Goal: Task Accomplishment & Management: Use online tool/utility

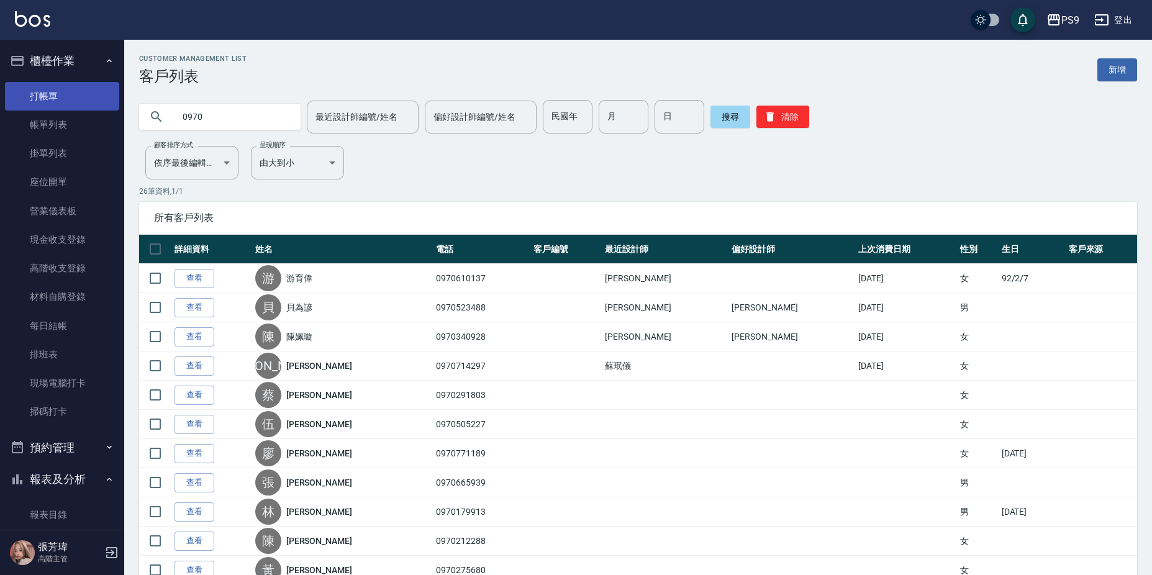
click at [70, 102] on link "打帳單" at bounding box center [62, 96] width 114 height 29
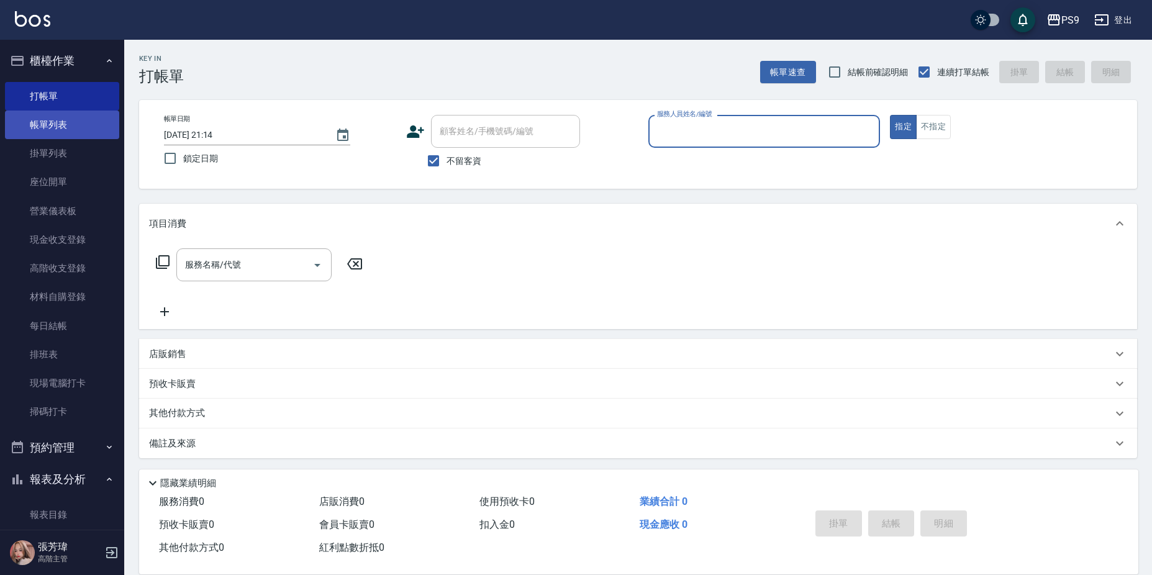
click at [44, 124] on link "帳單列表" at bounding box center [62, 125] width 114 height 29
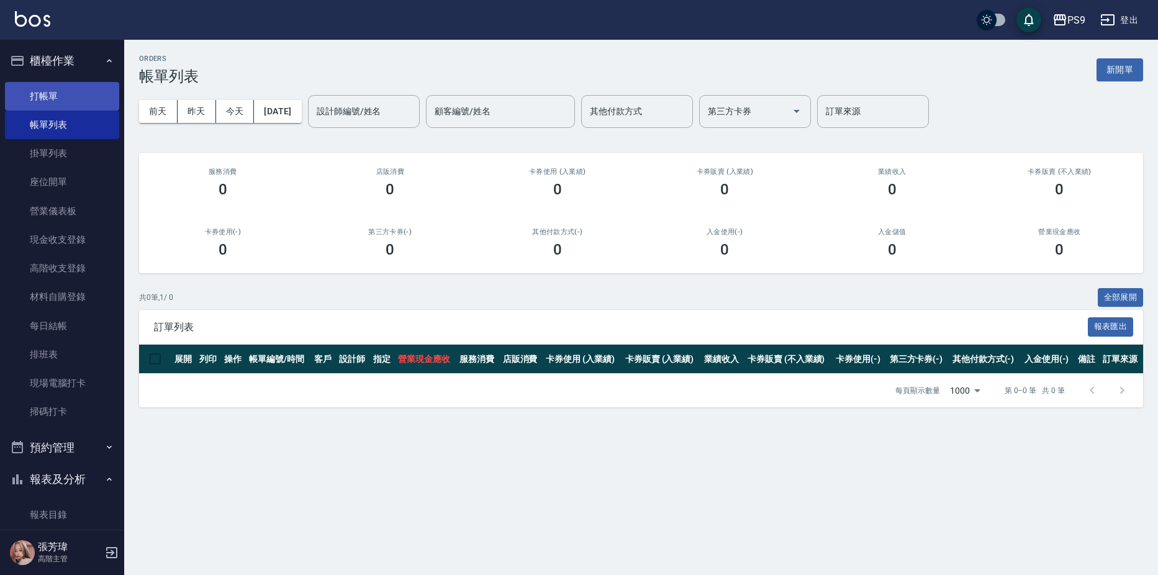
click at [65, 91] on link "打帳單" at bounding box center [62, 96] width 114 height 29
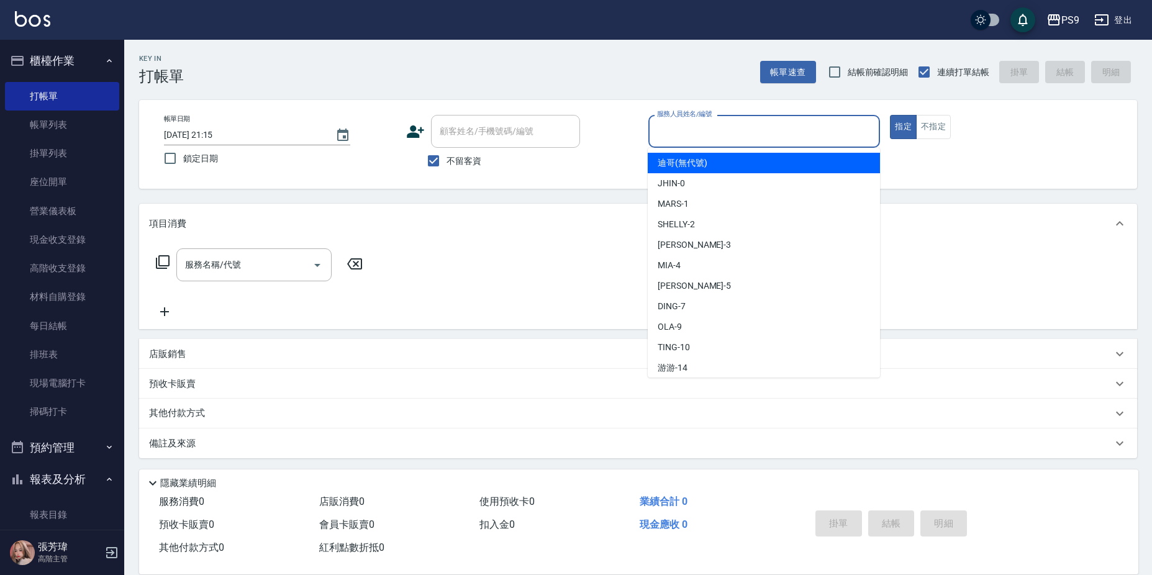
click at [800, 133] on input "服務人員姓名/編號" at bounding box center [764, 131] width 221 height 22
click at [678, 127] on input "服務人員姓名/編號" at bounding box center [764, 131] width 221 height 22
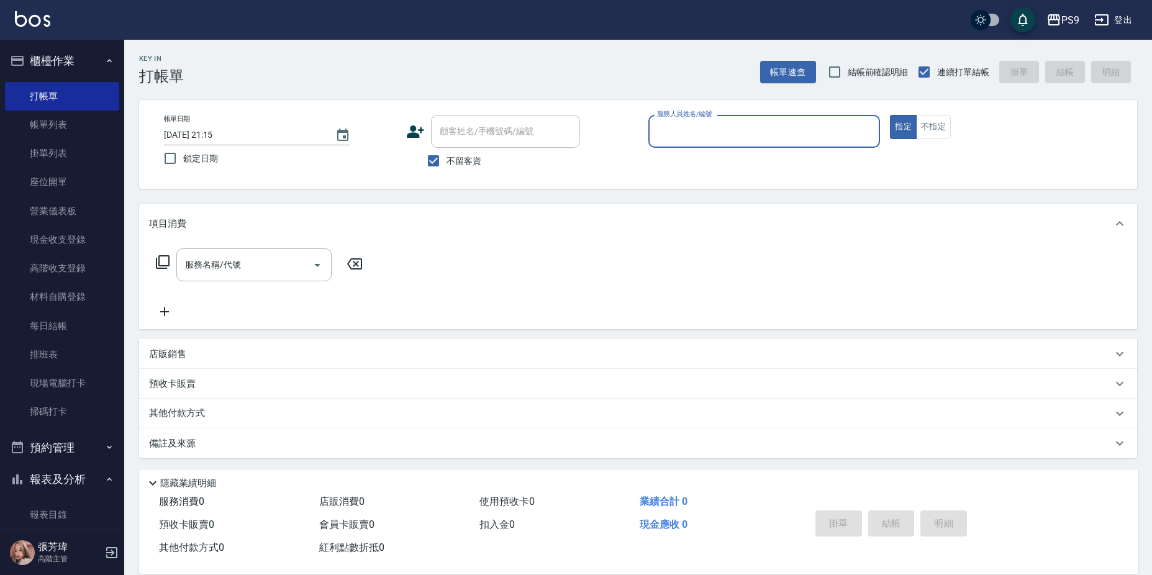
click at [671, 135] on input "服務人員姓名/編號" at bounding box center [764, 131] width 221 height 22
click at [736, 134] on input "服務人員姓名/編號" at bounding box center [764, 131] width 221 height 22
type input "1"
type input "TING-10"
type button "true"
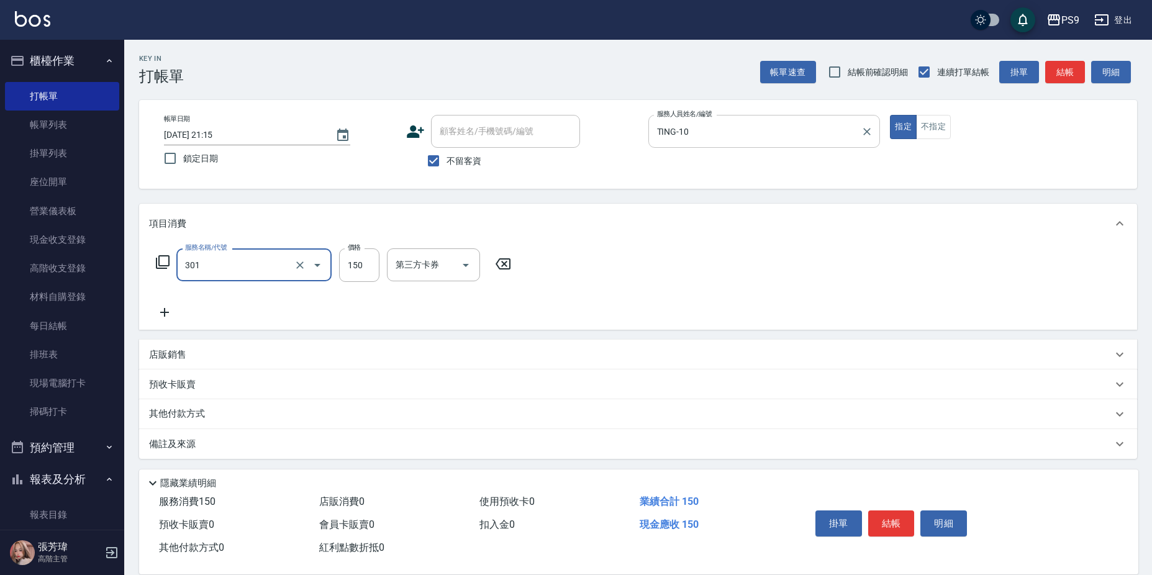
type input "剪-150(301)"
type input "400"
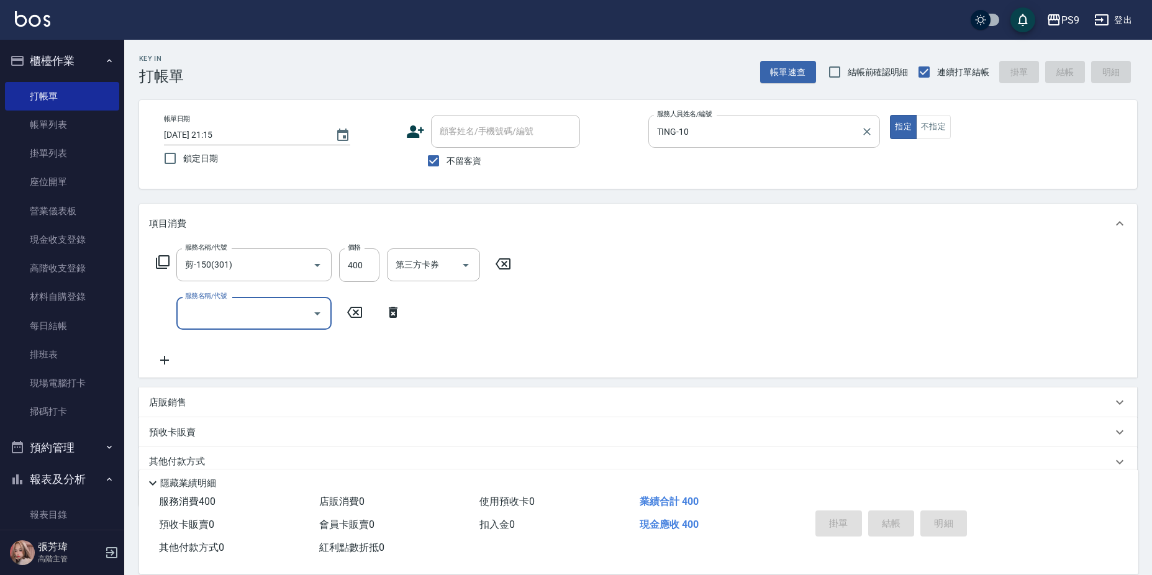
type input "[DATE] 21:17"
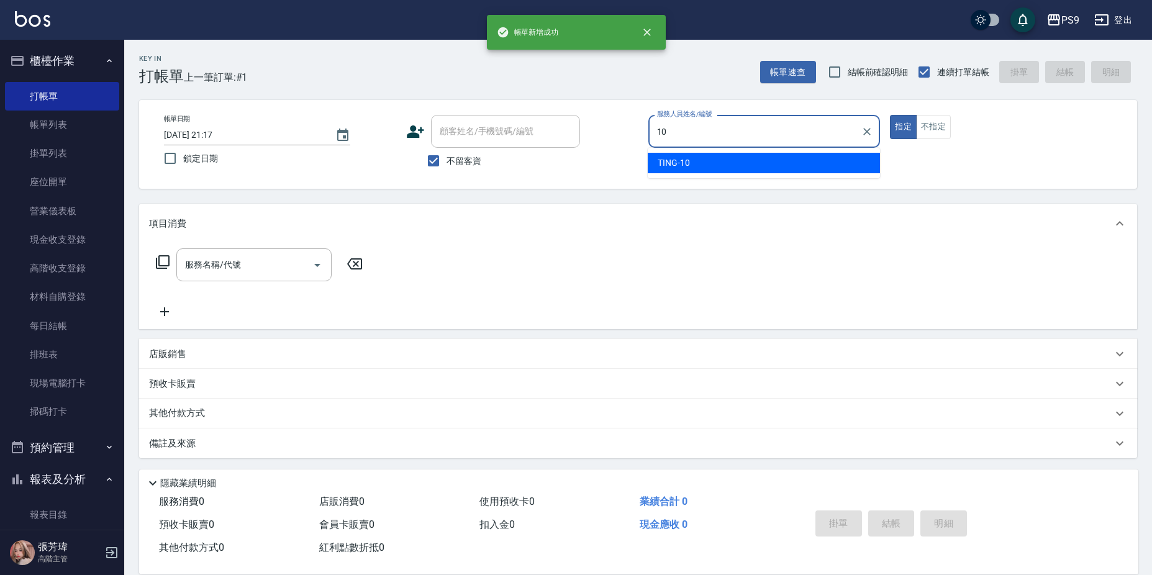
type input "TING-10"
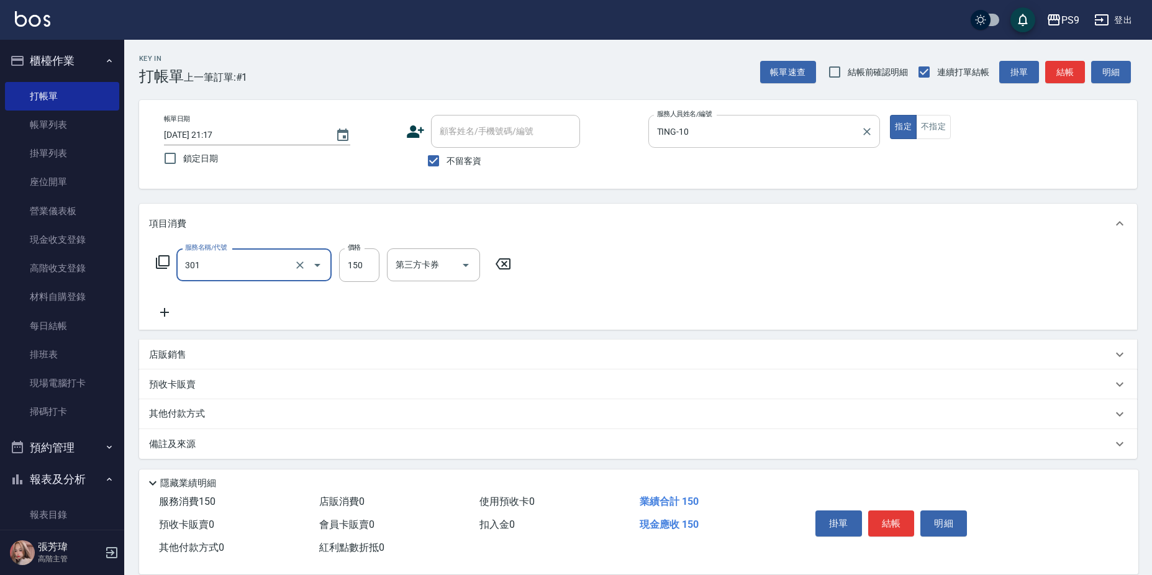
type input "剪-150(301)"
type input "350"
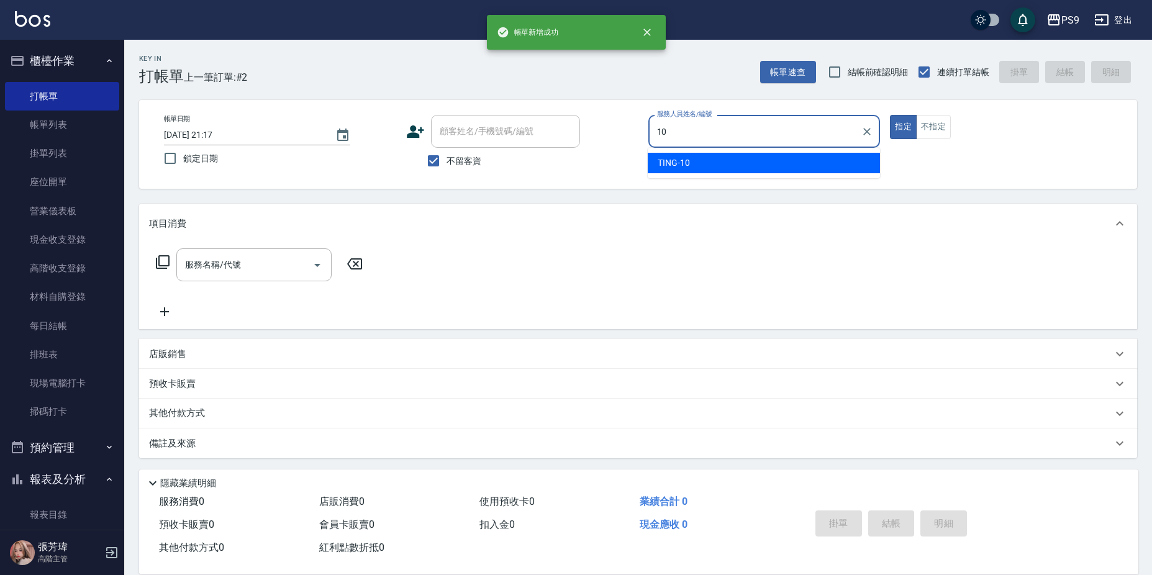
type input "TING-10"
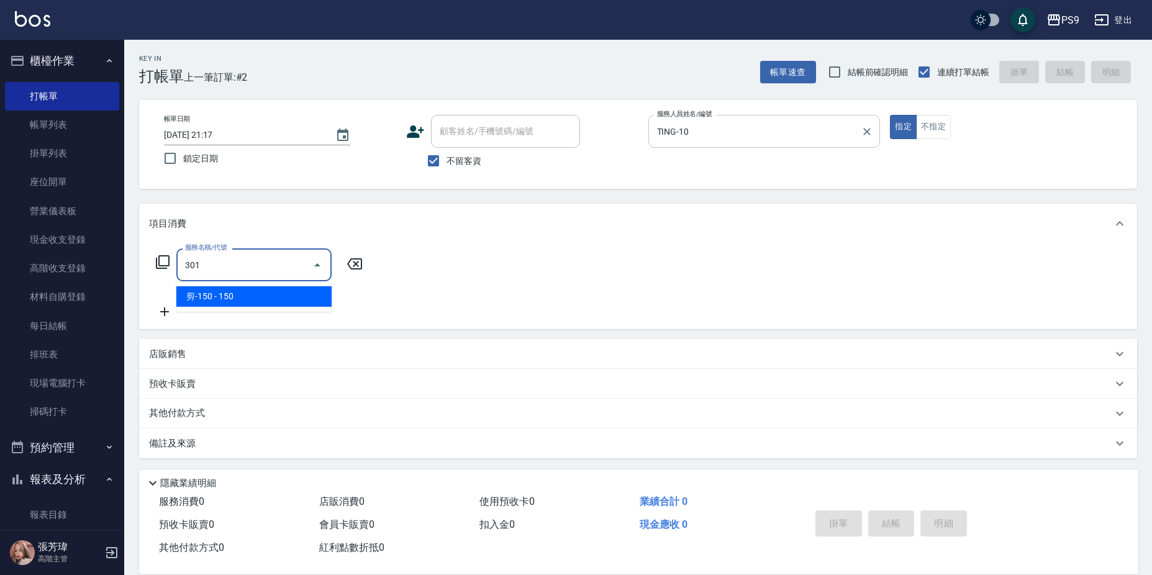
type input "剪-150(301)"
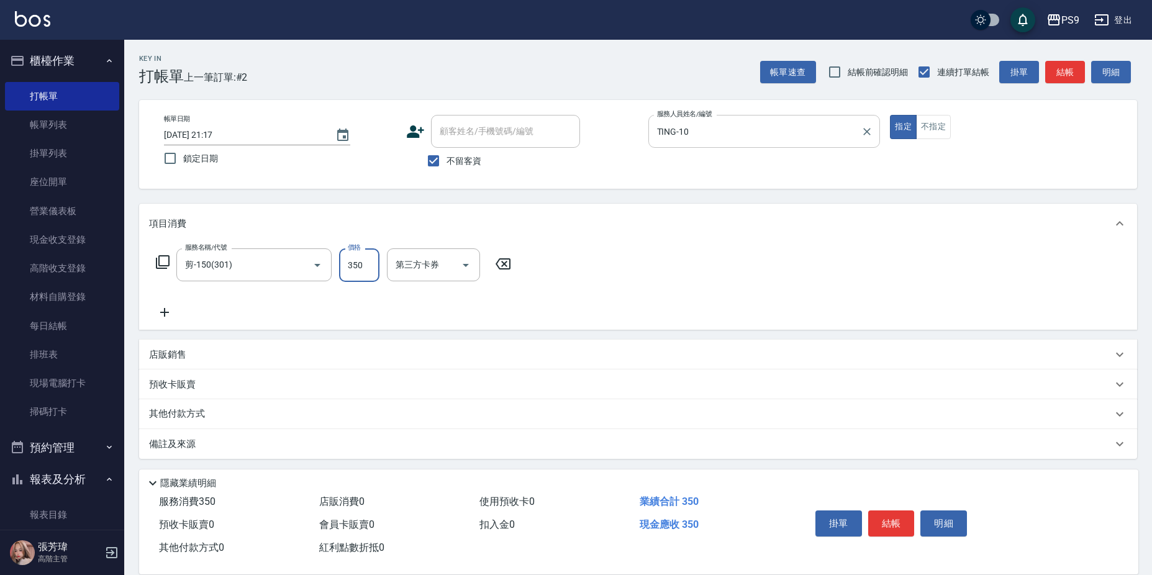
type input "350"
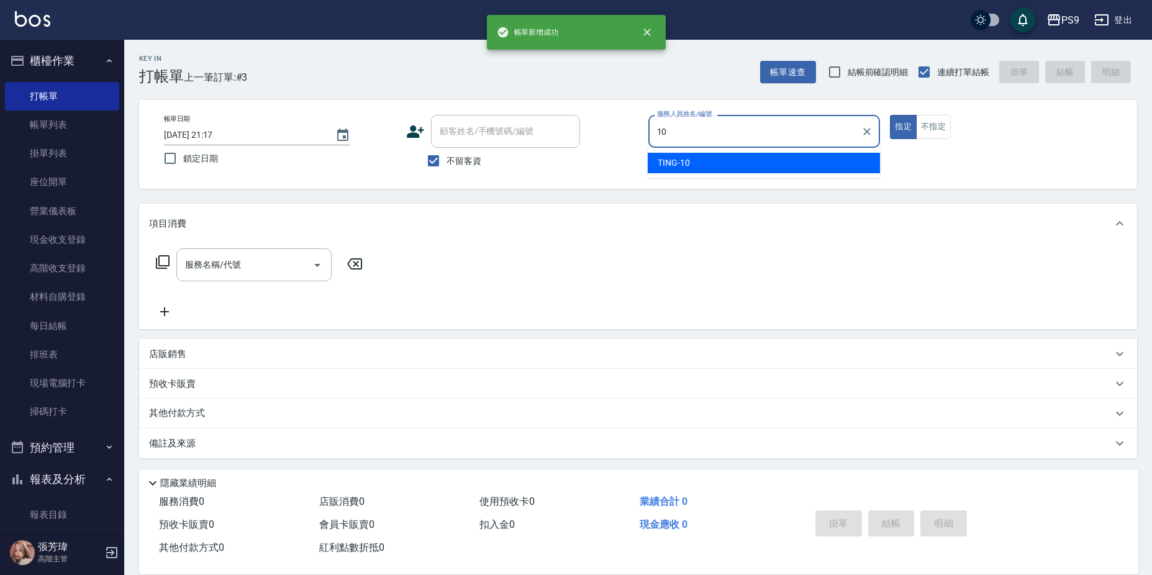
type input "TING-10"
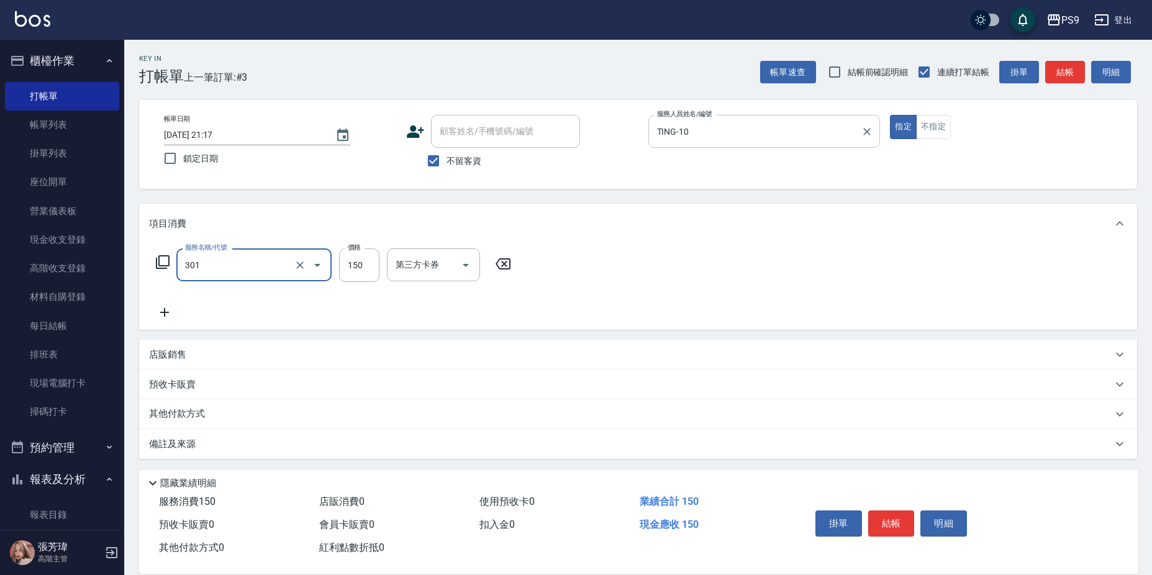
type input "剪-150(301)"
type input "350"
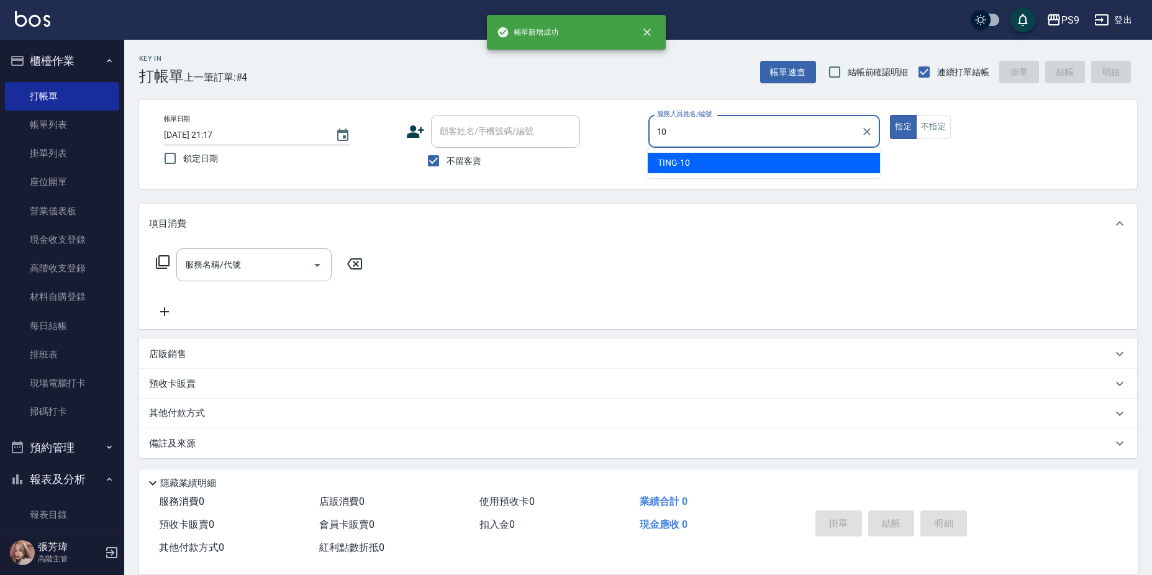
type input "TING-10"
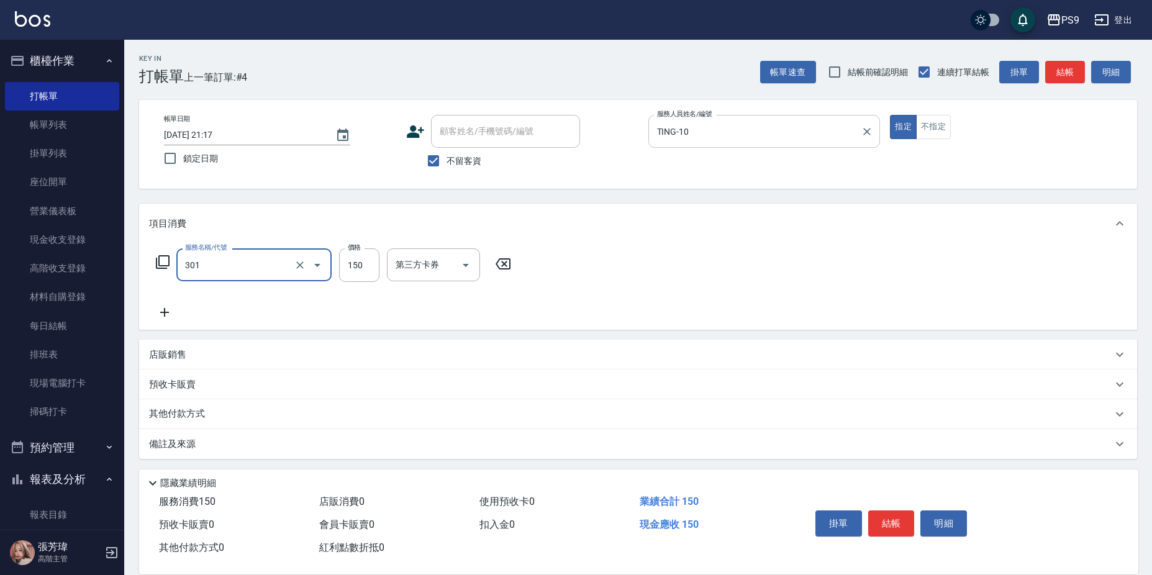
type input "剪-150(301)"
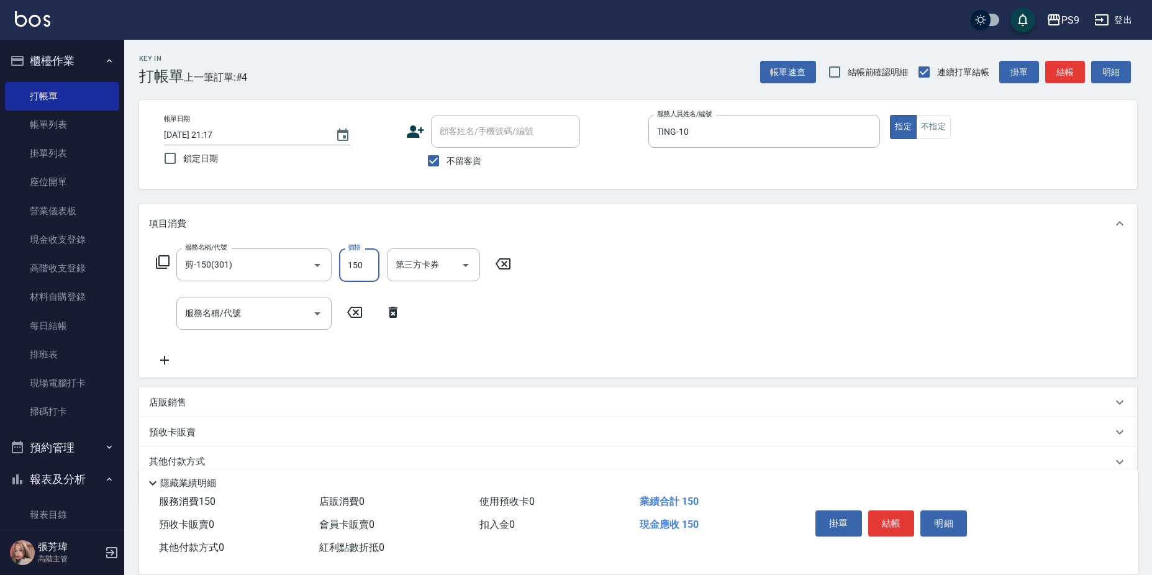
click at [358, 260] on input "150" at bounding box center [359, 265] width 40 height 34
type input "350"
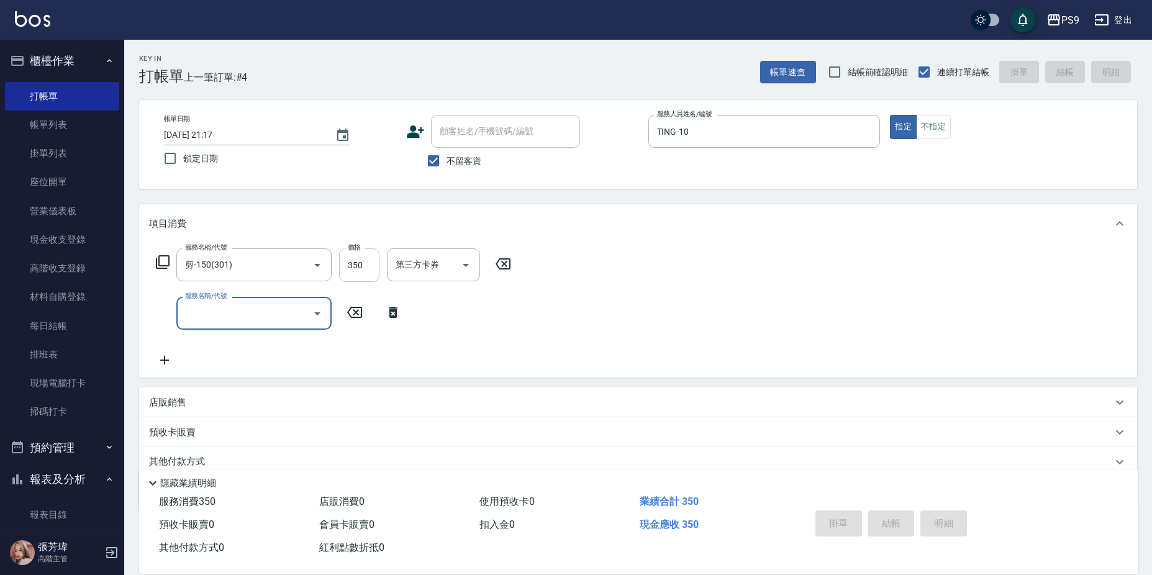
type input "[DATE] 21:18"
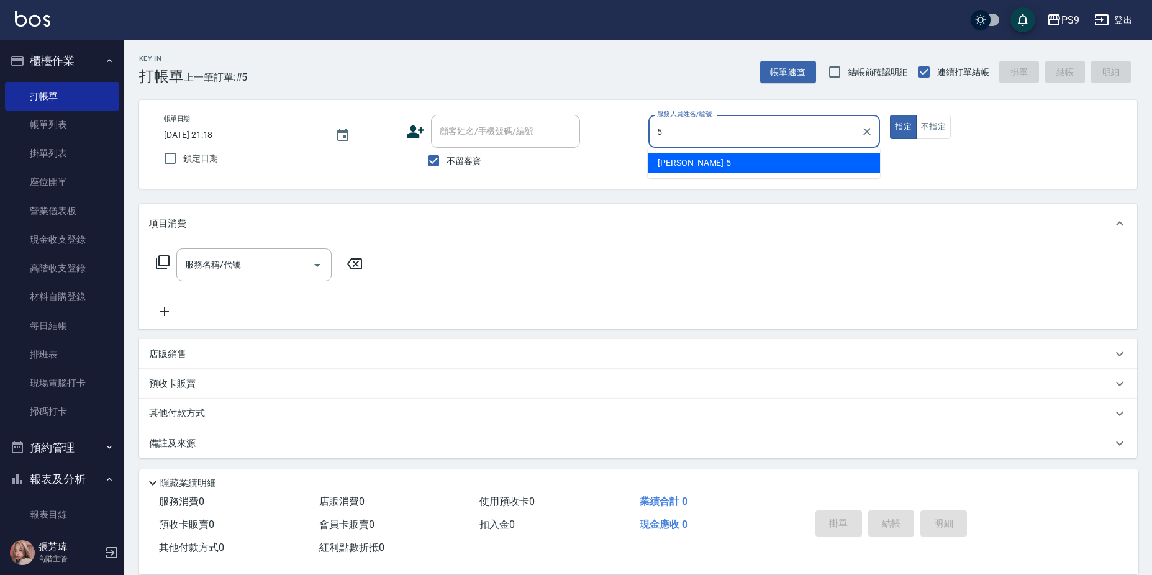
type input "[PERSON_NAME]-5"
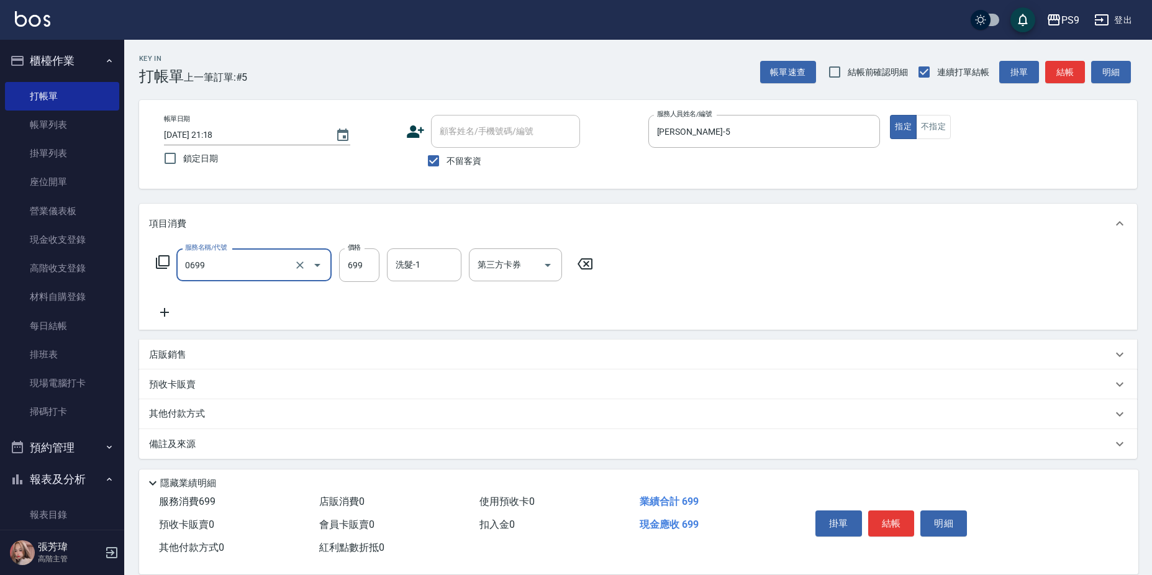
type input "699精油(0699)"
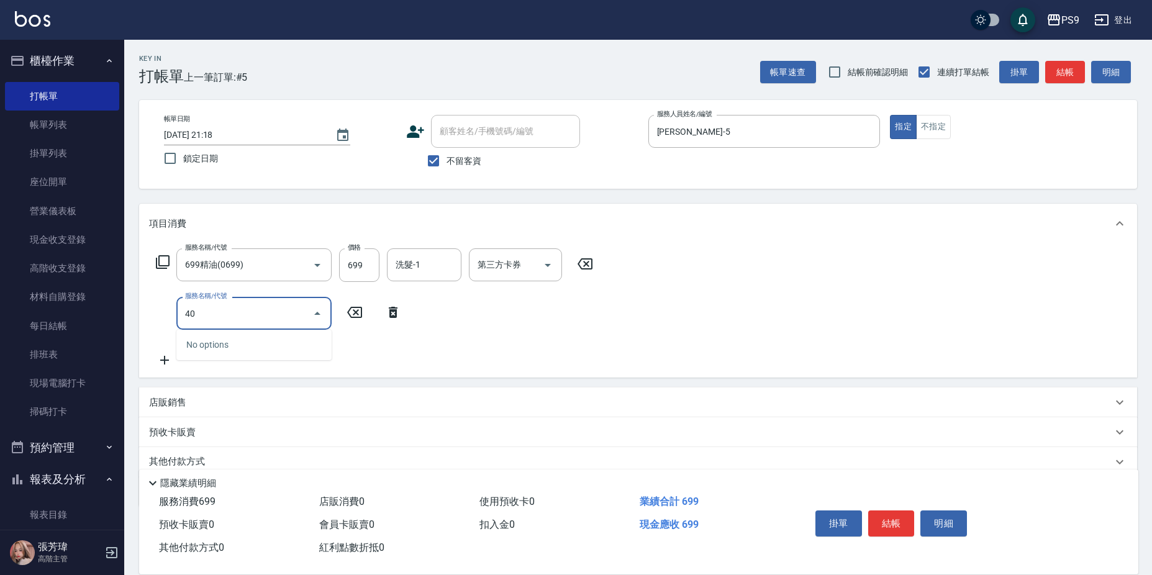
type input "4"
type input "剪-350(308)"
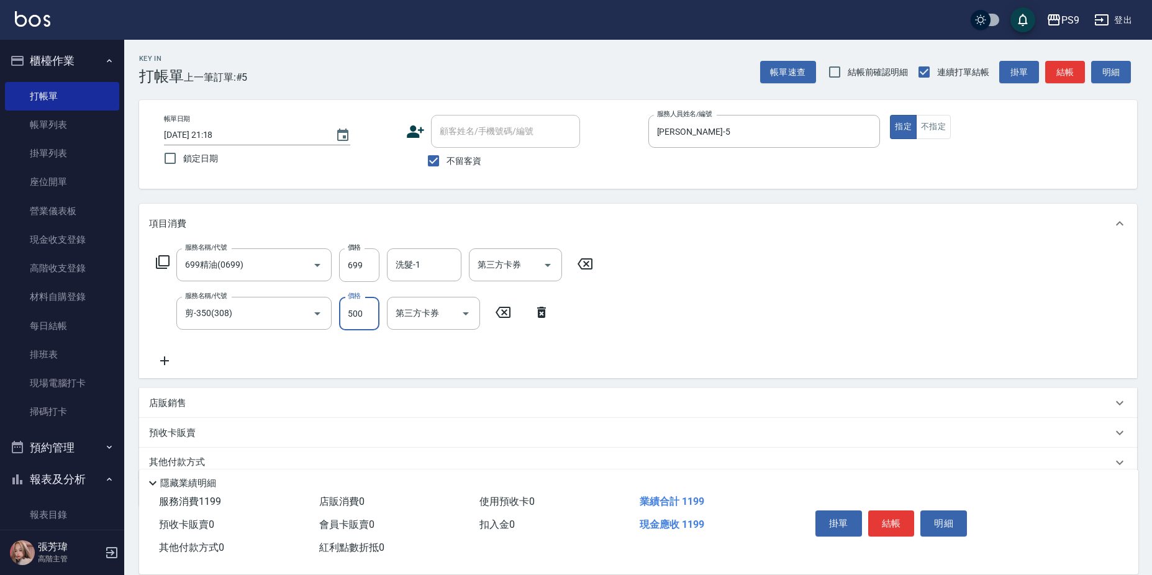
type input "500"
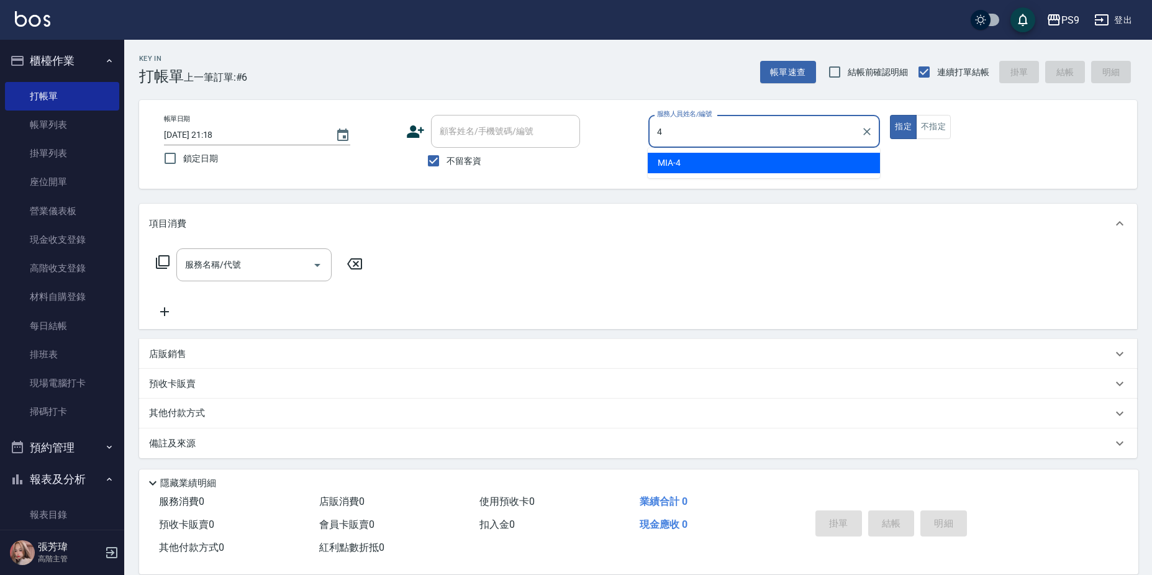
type input "MIA-4"
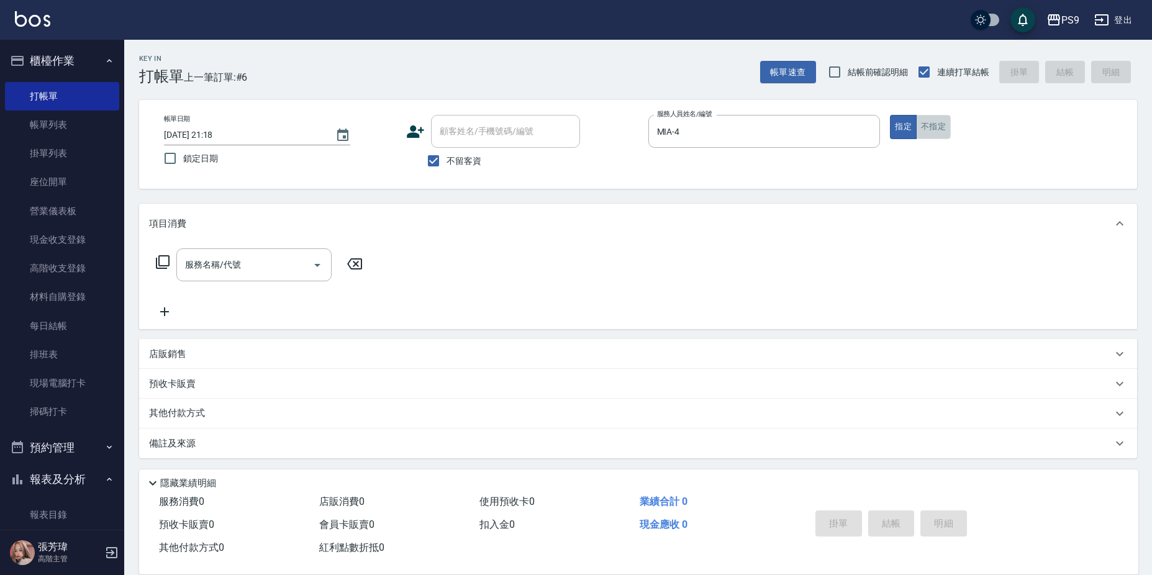
drag, startPoint x: 938, startPoint y: 130, endPoint x: 815, endPoint y: 181, distance: 133.1
click at [938, 132] on button "不指定" at bounding box center [933, 127] width 35 height 24
type button "false"
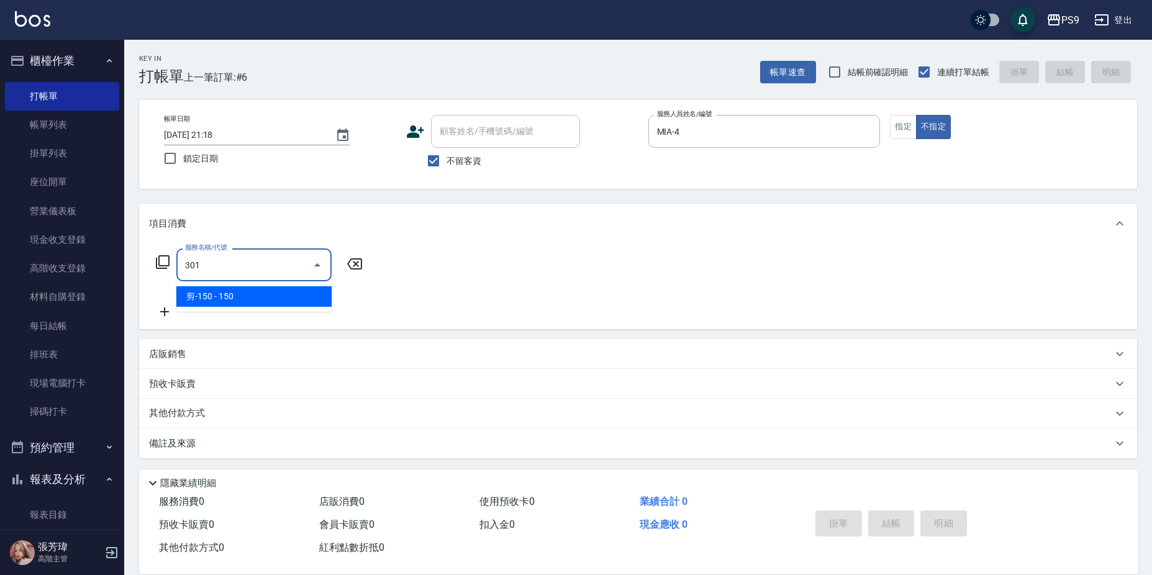
type input "剪-150(301)"
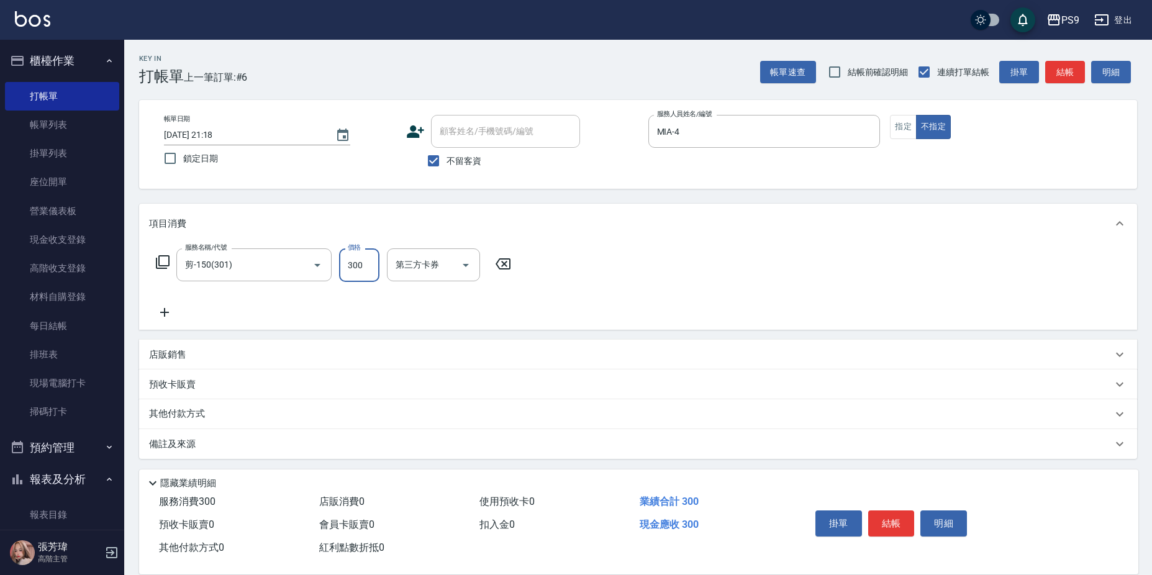
type input "300"
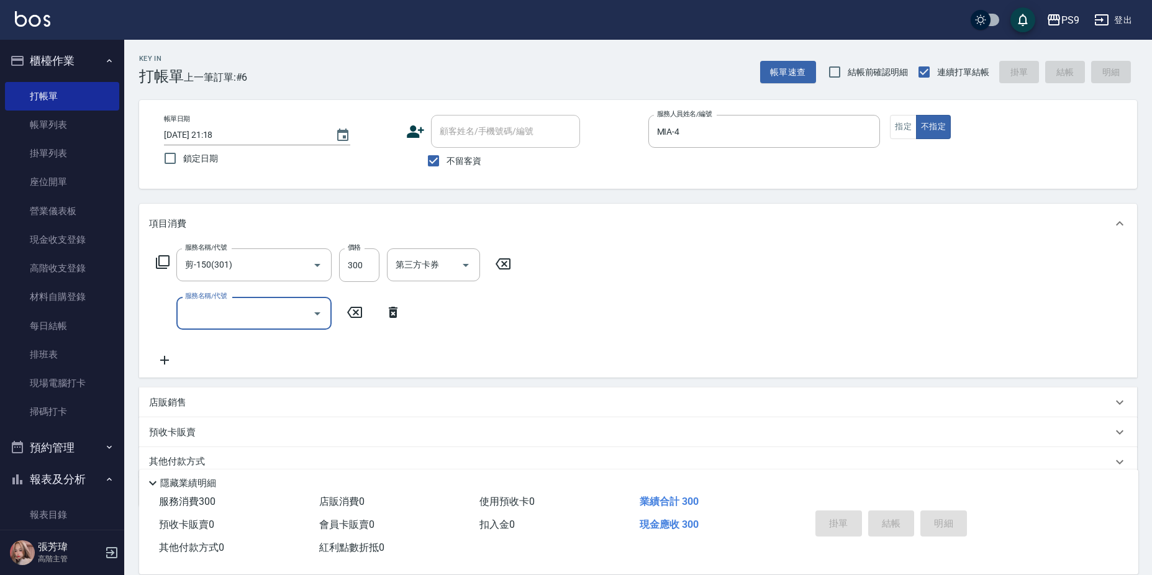
type input "[DATE] 21:19"
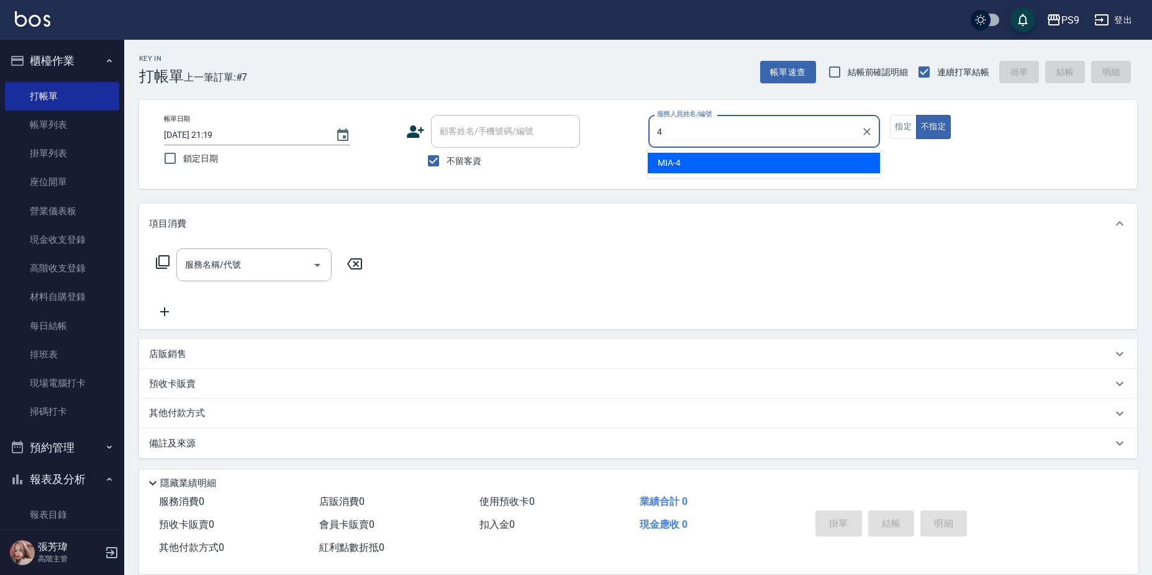
type input "MIA-4"
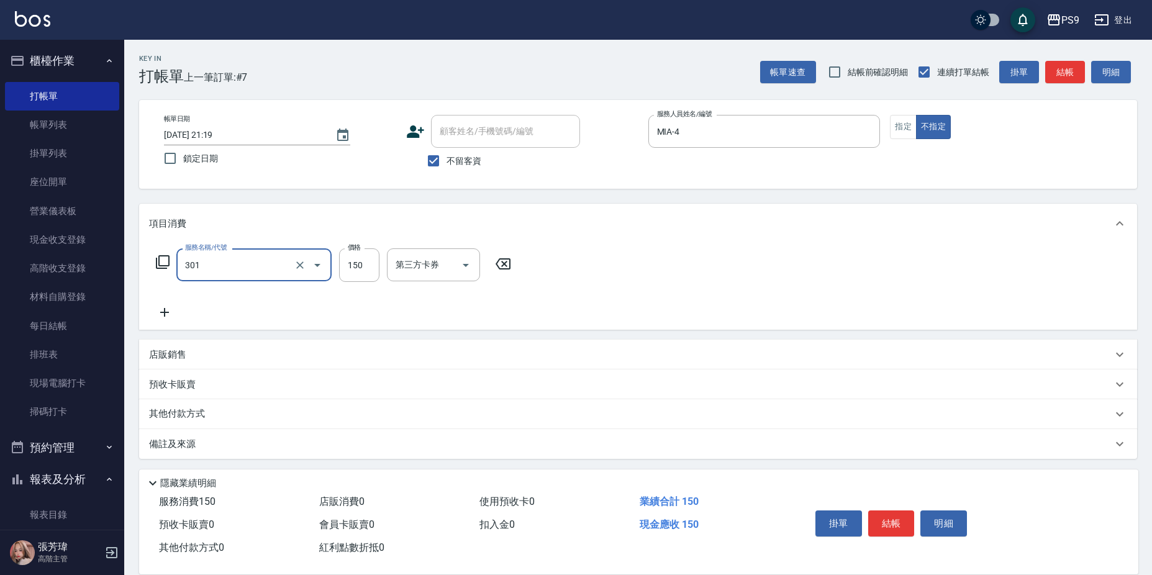
type input "剪-150(301)"
type input "300"
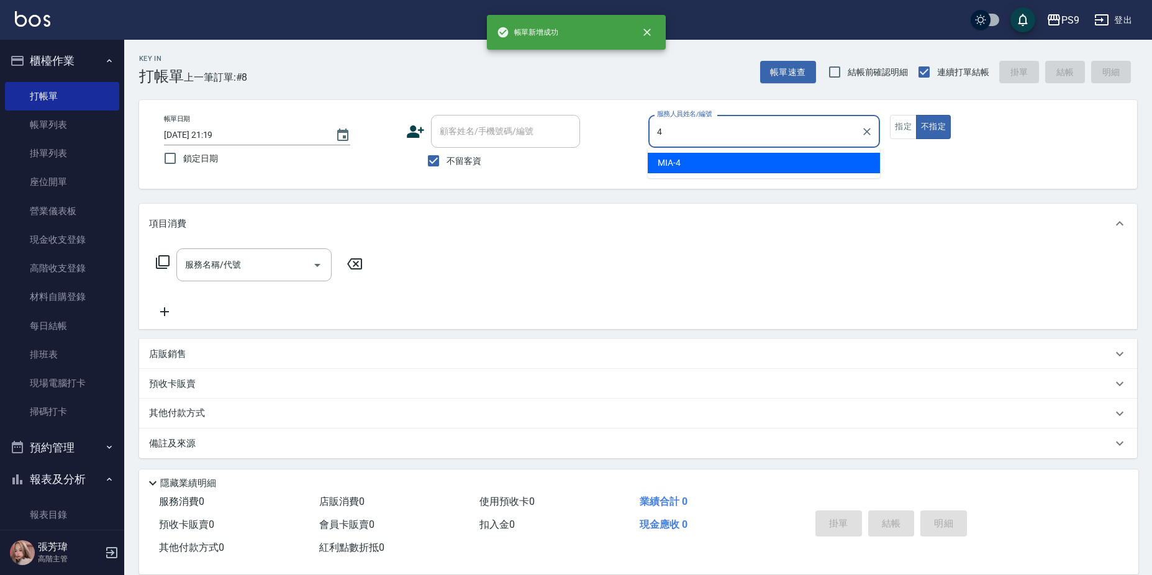
type input "MIA-4"
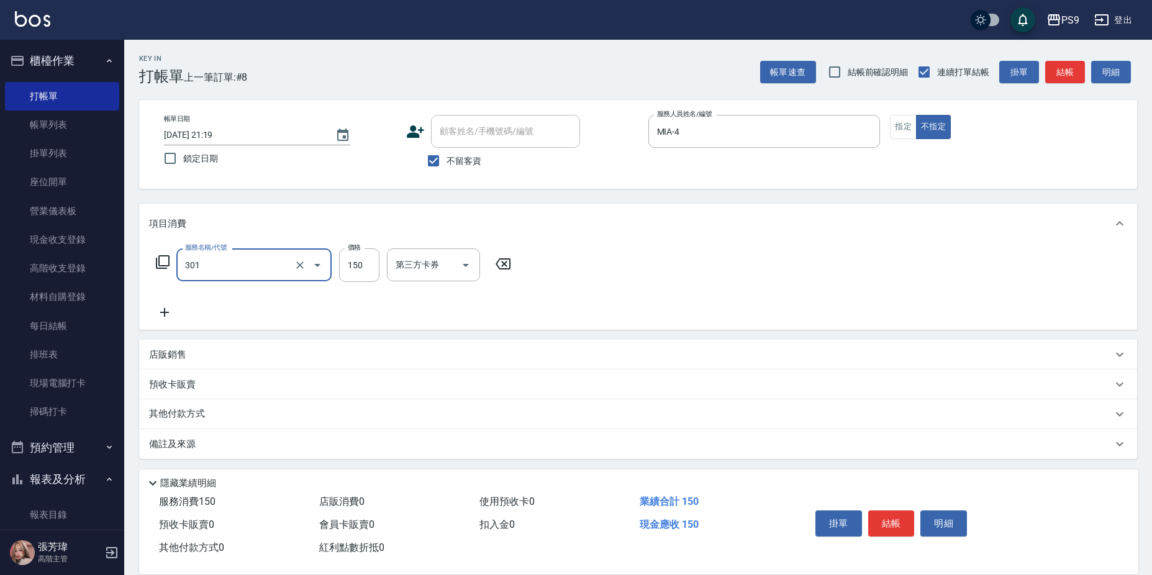
type input "剪-150(301)"
type input "300"
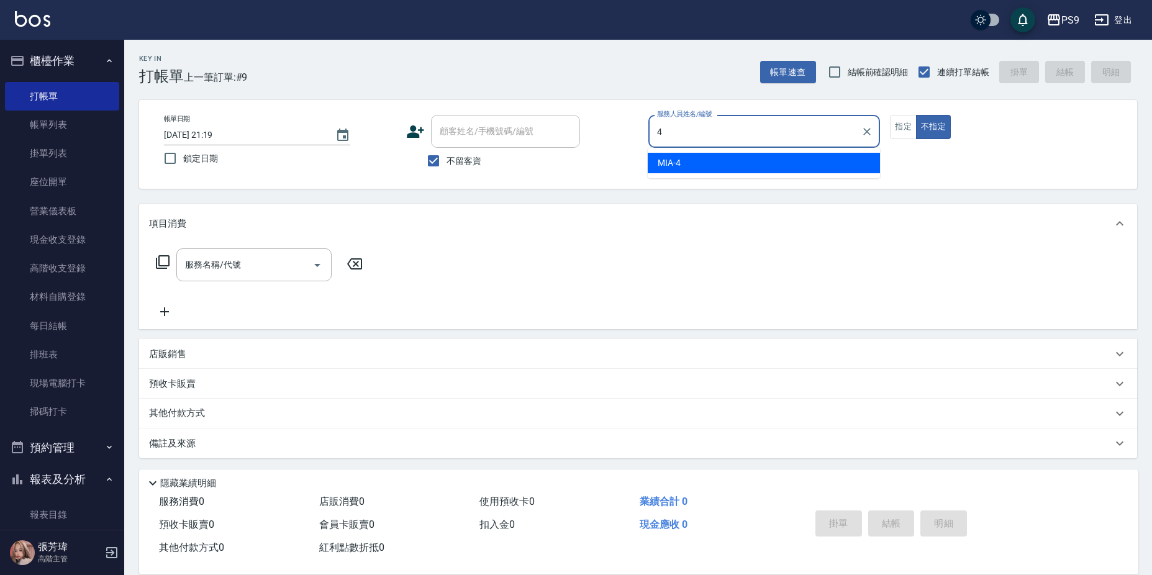
type input "MIA-4"
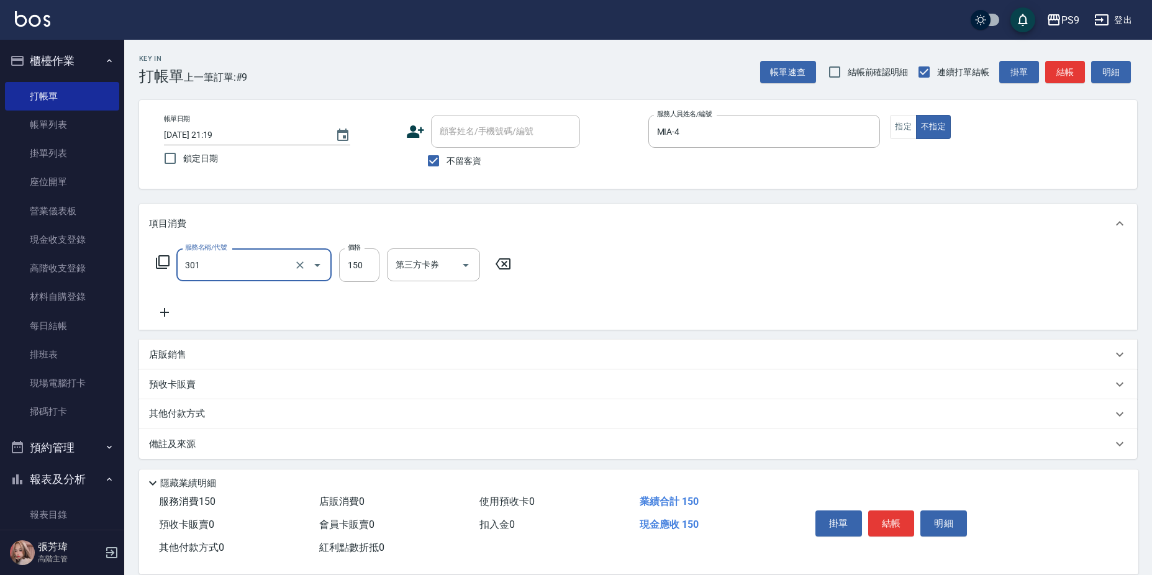
type input "剪-150(301)"
type input "300"
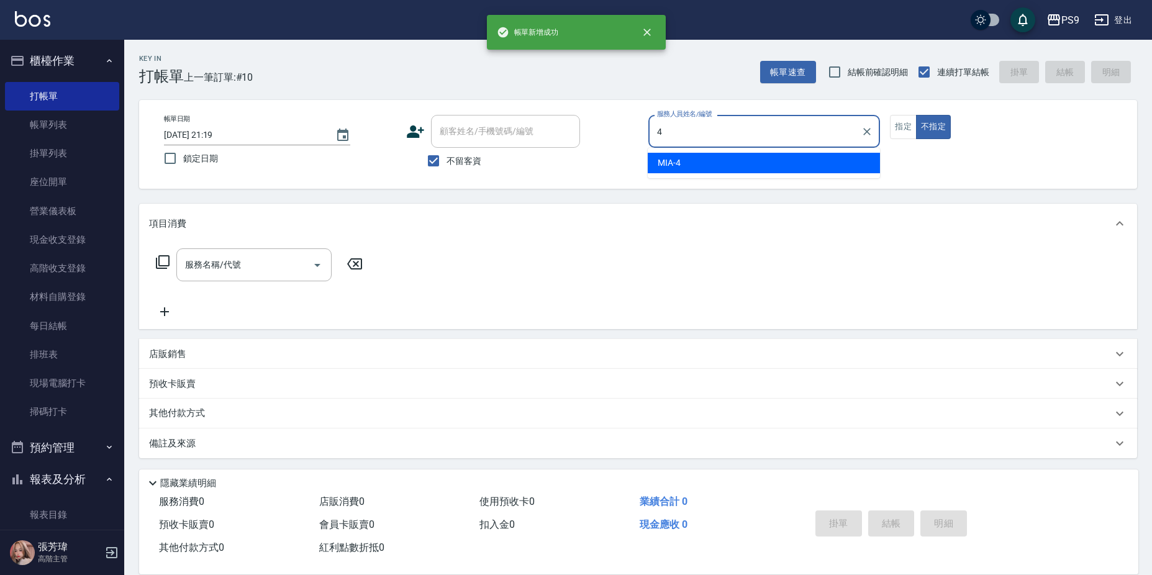
type input "MIA-4"
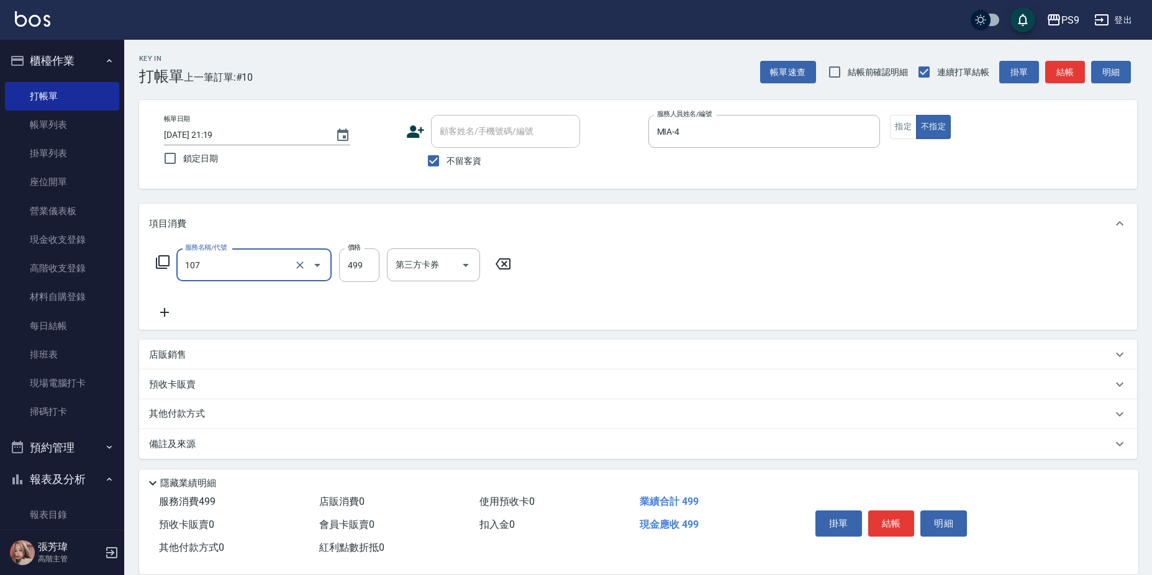
type input "[PERSON_NAME](107)"
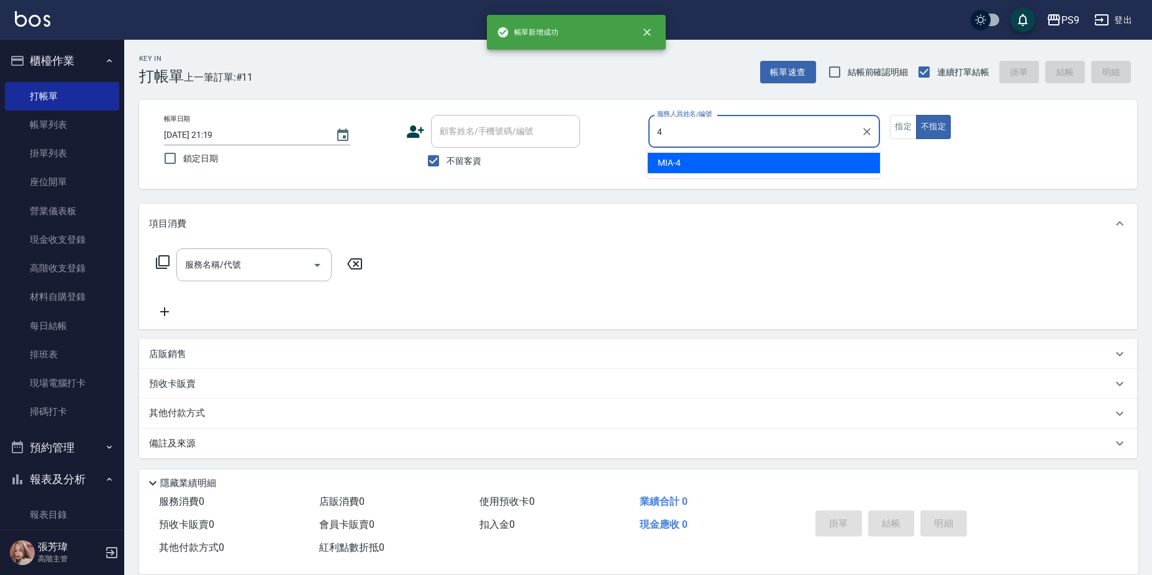
type input "MIA-4"
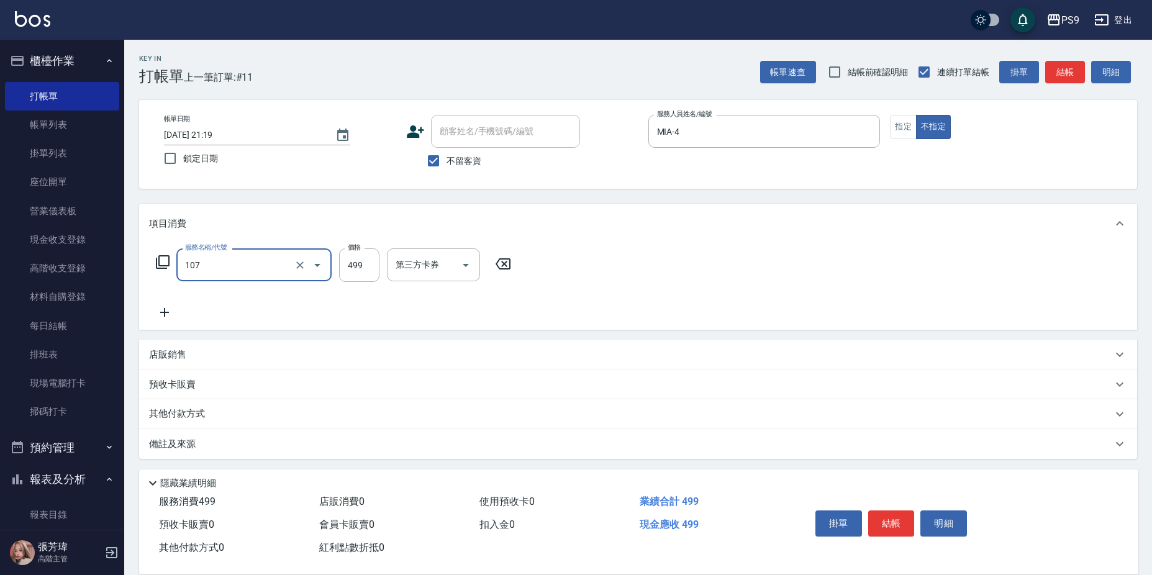
type input "[PERSON_NAME](107)"
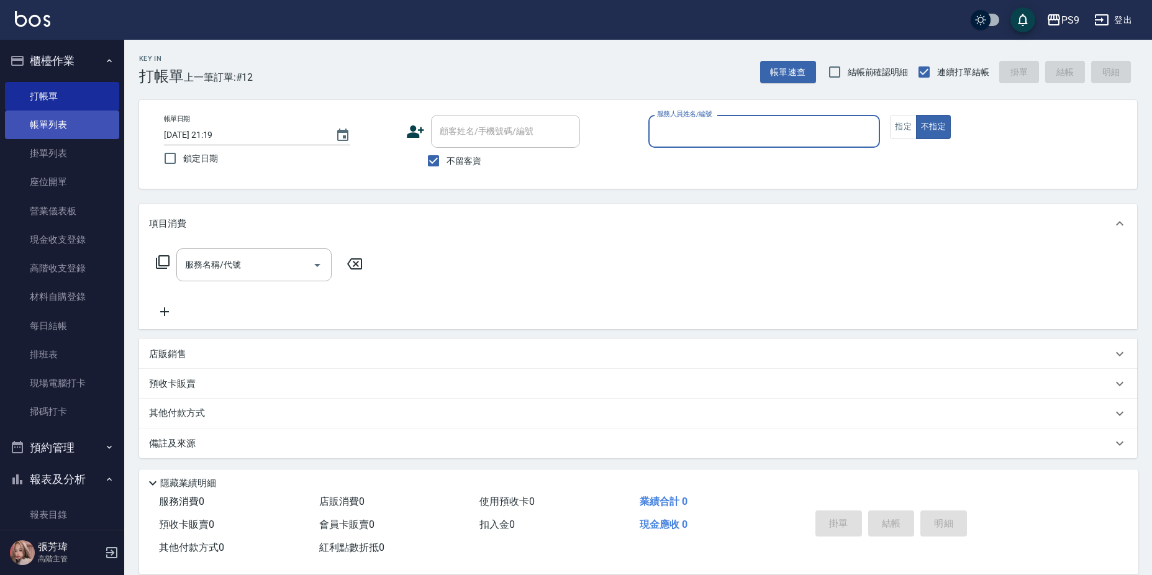
click at [68, 119] on link "帳單列表" at bounding box center [62, 125] width 114 height 29
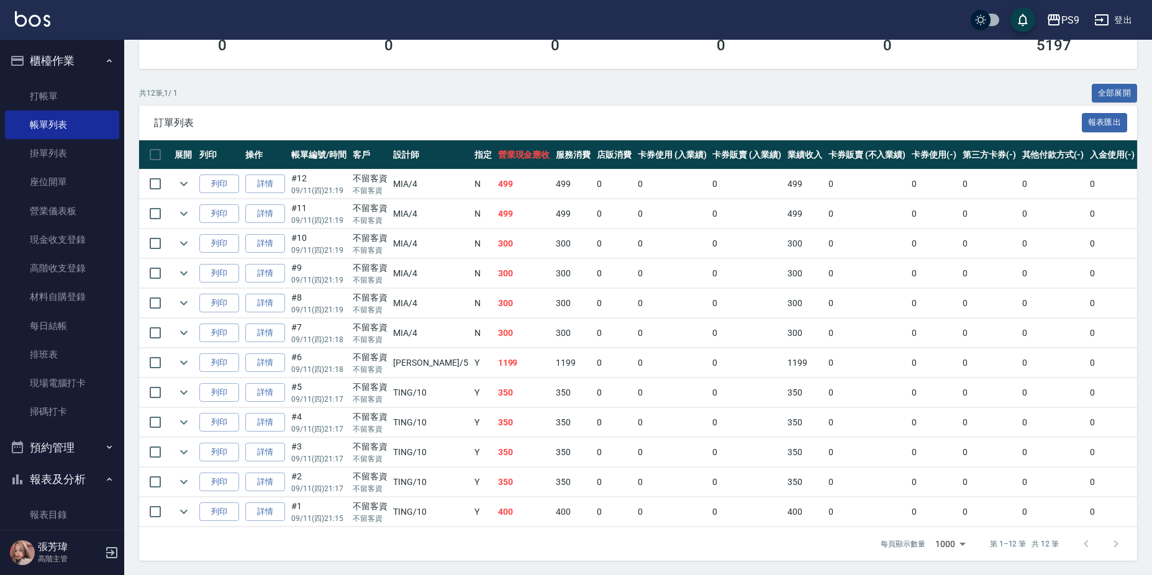
scroll to position [214, 0]
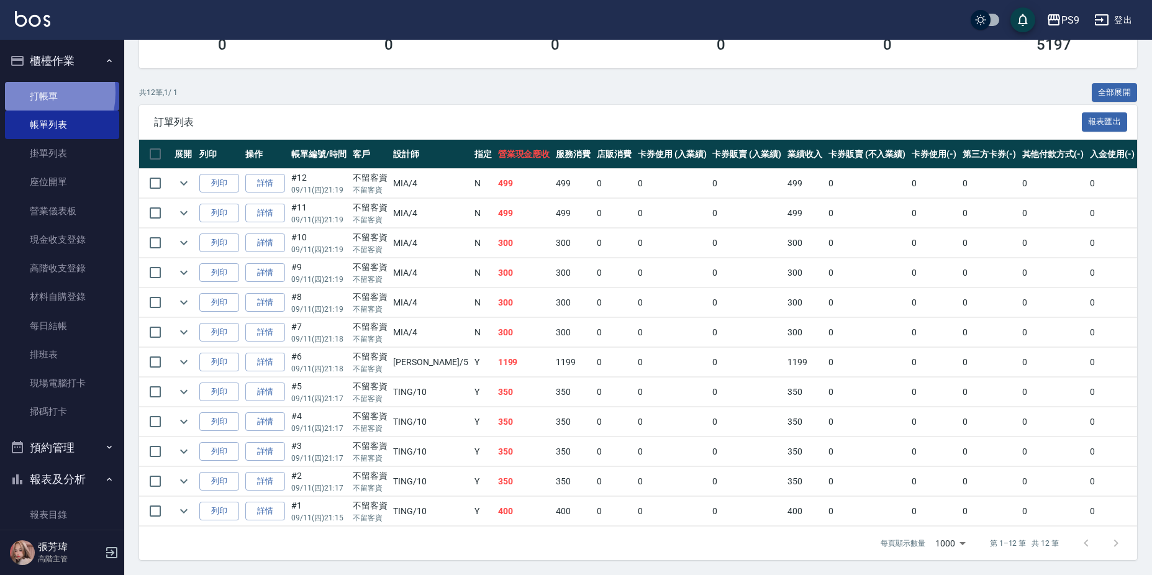
click at [30, 93] on link "打帳單" at bounding box center [62, 96] width 114 height 29
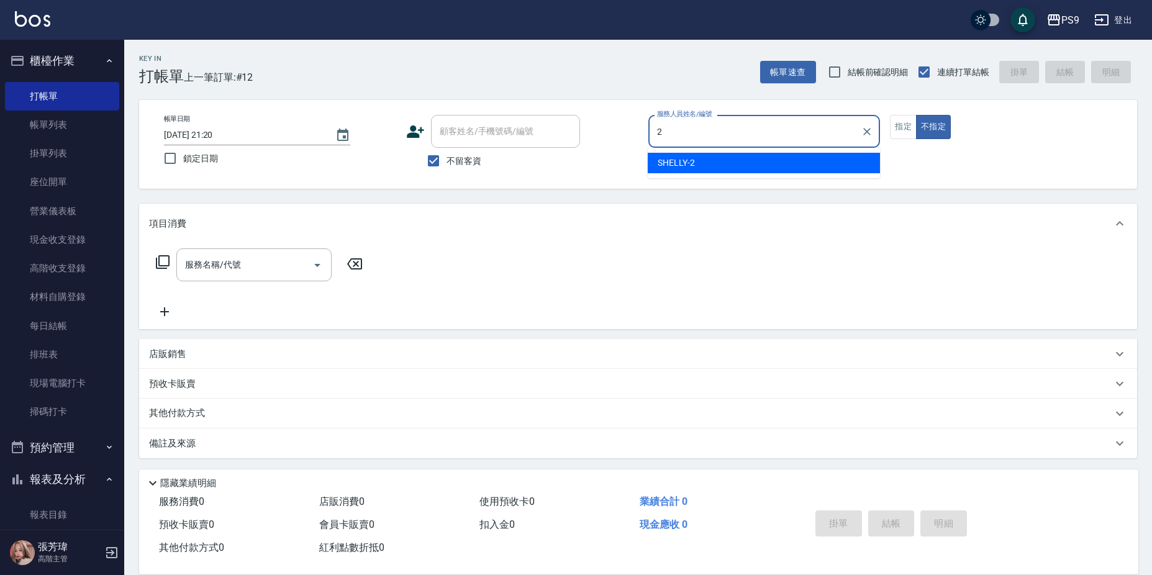
type input "SHELLY-2"
type button "false"
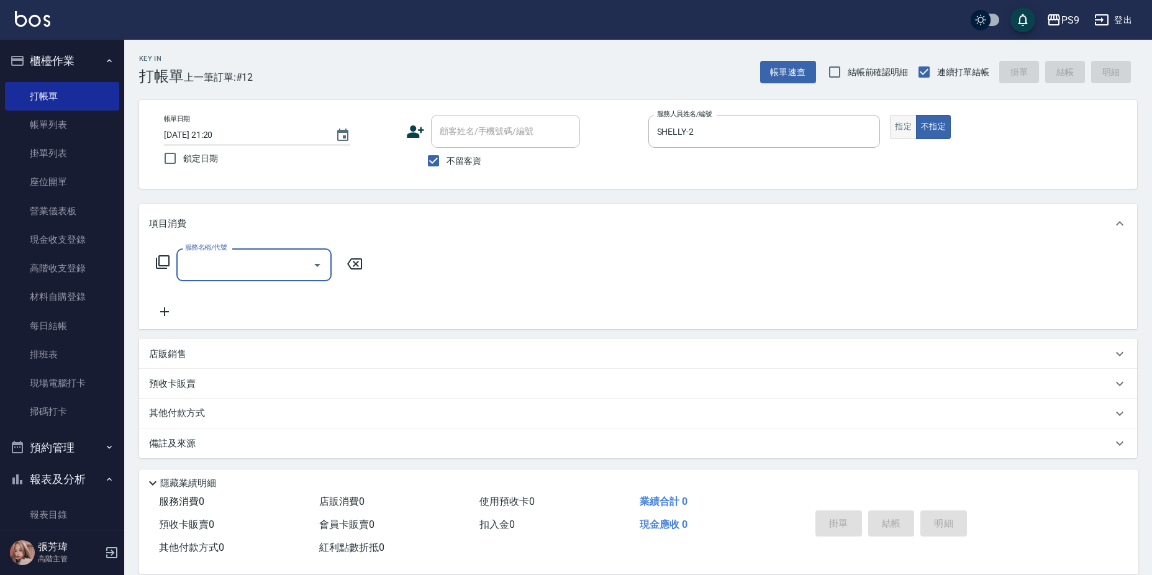
click at [905, 122] on button "指定" at bounding box center [903, 127] width 27 height 24
type button "true"
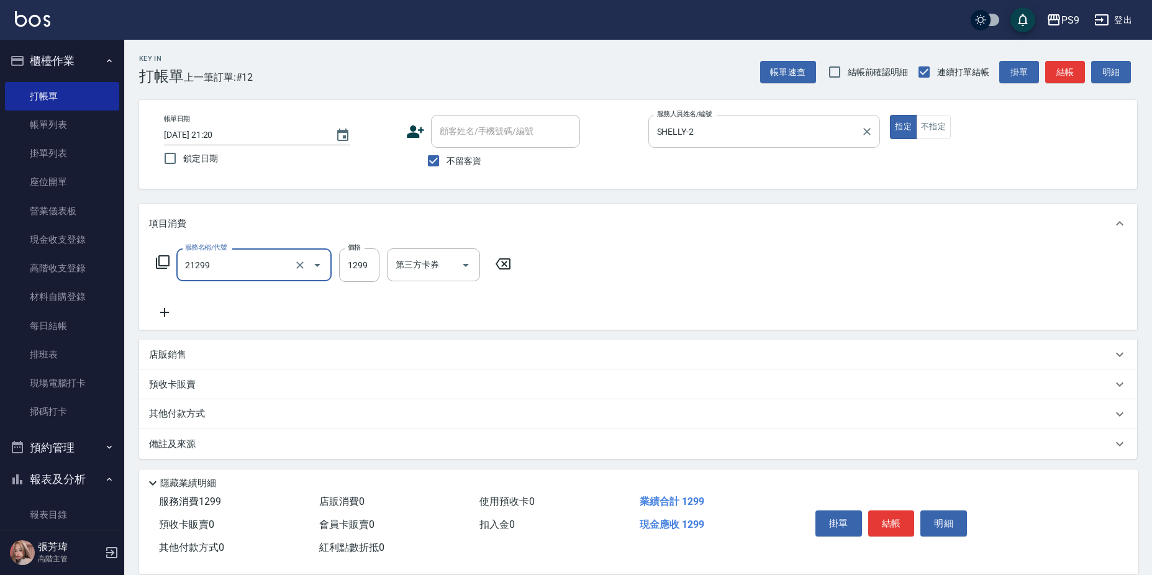
type input "2A染髮套餐(21299)"
type input "1399"
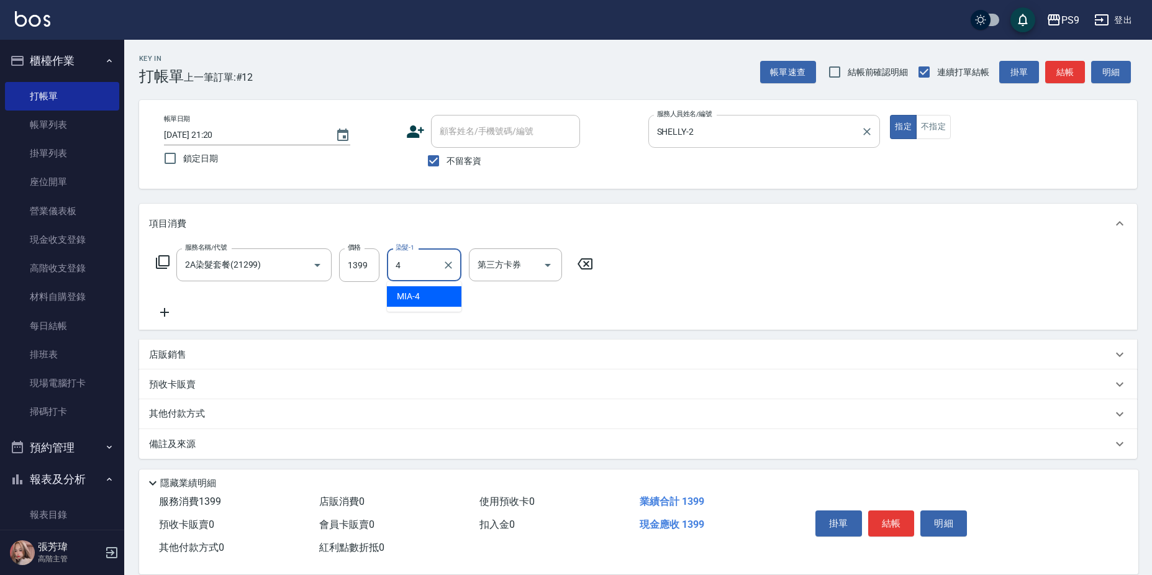
type input "MIA-4"
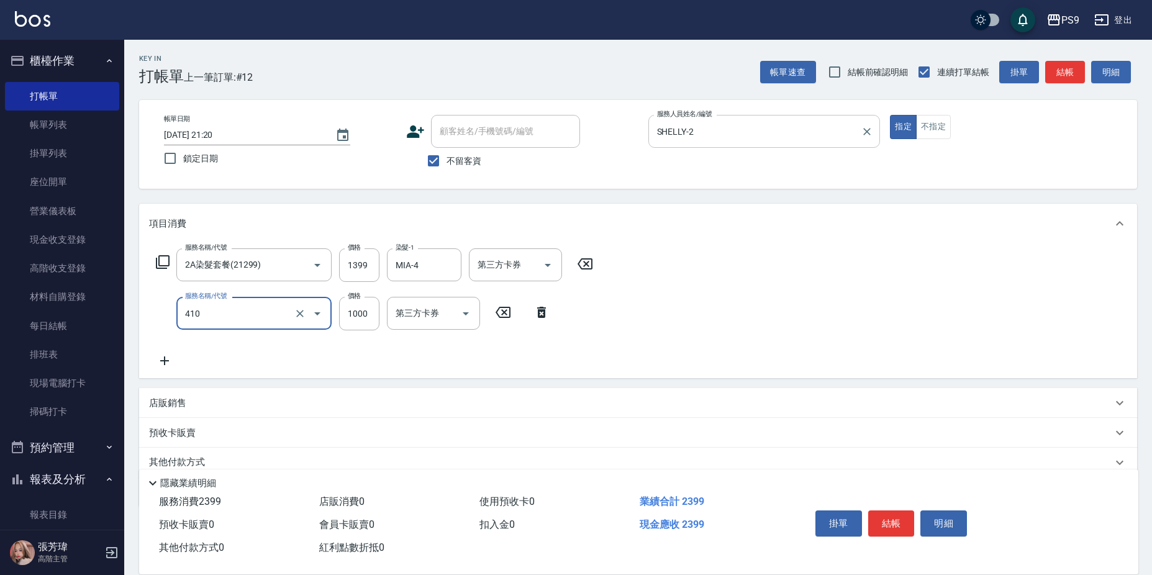
type input "鏡面護髮(燙染)(410)"
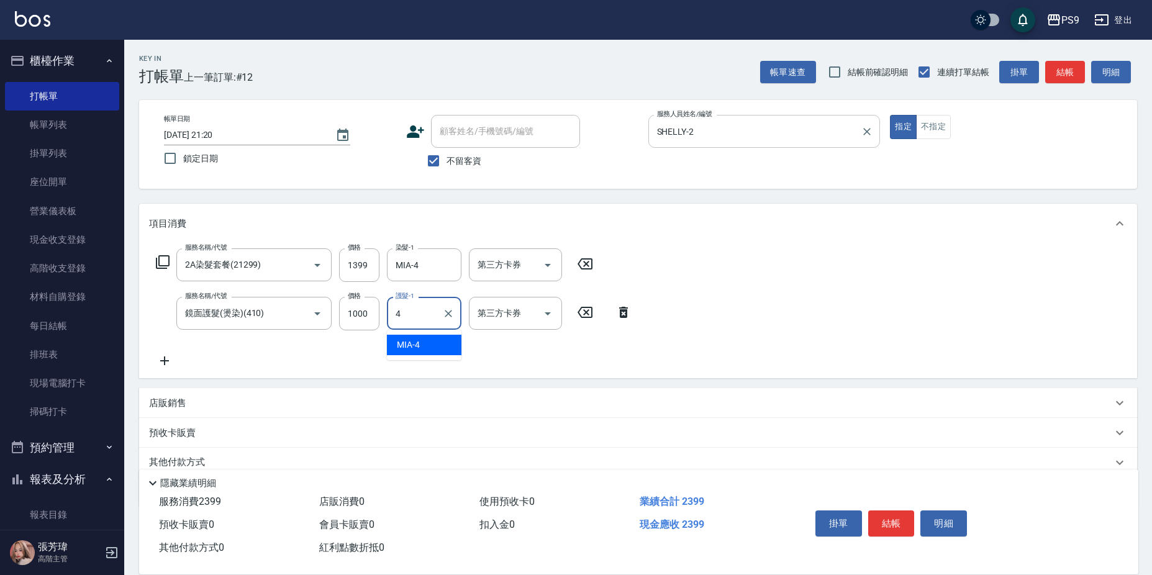
type input "MIA-4"
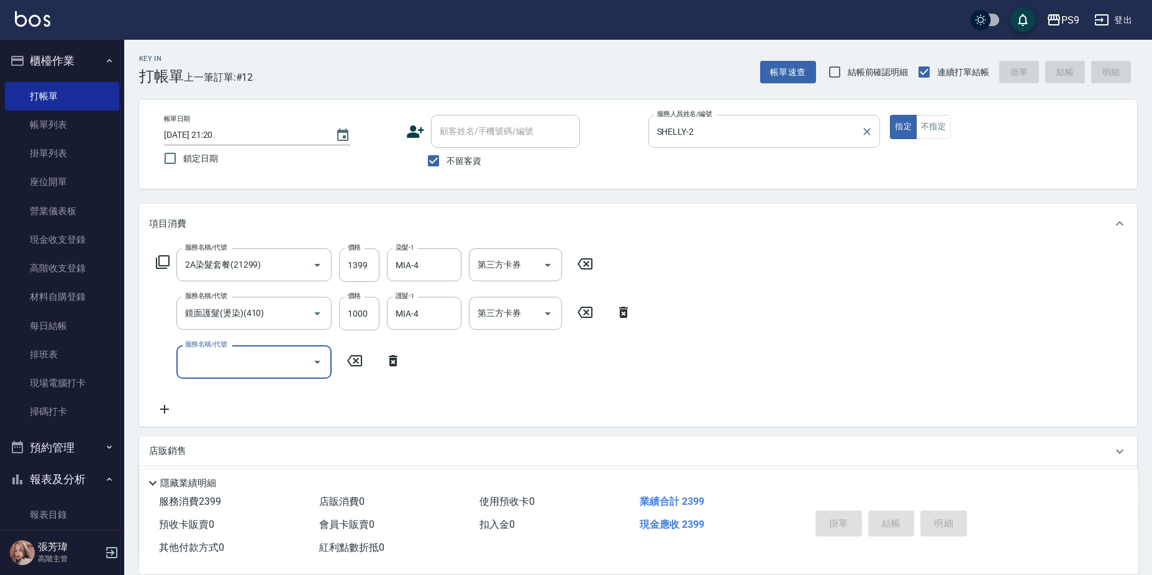
type input "[DATE] 21:22"
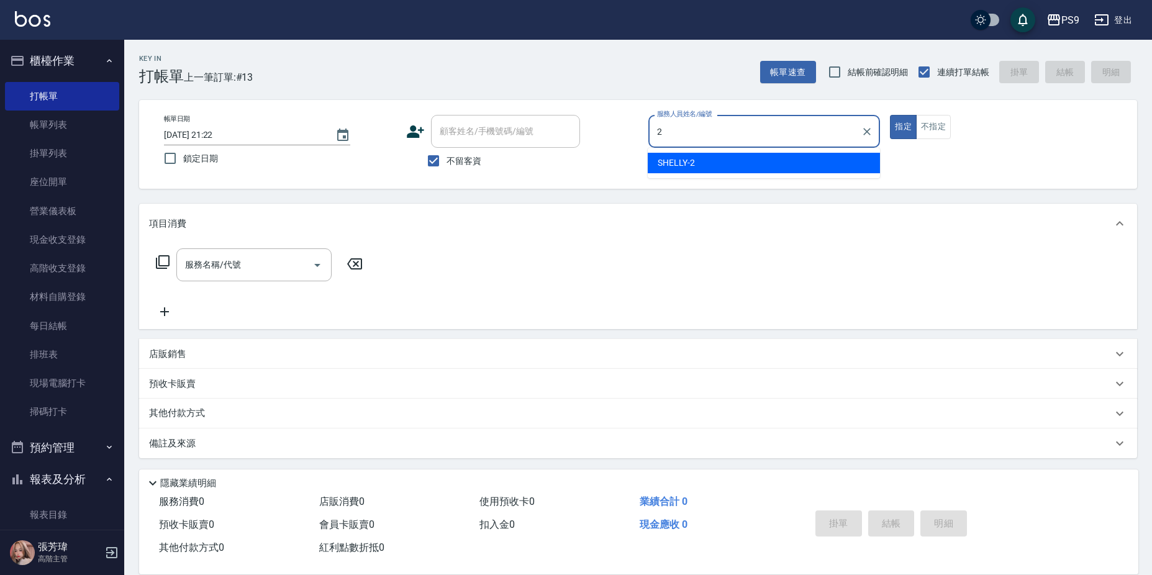
type input "SHELLY-2"
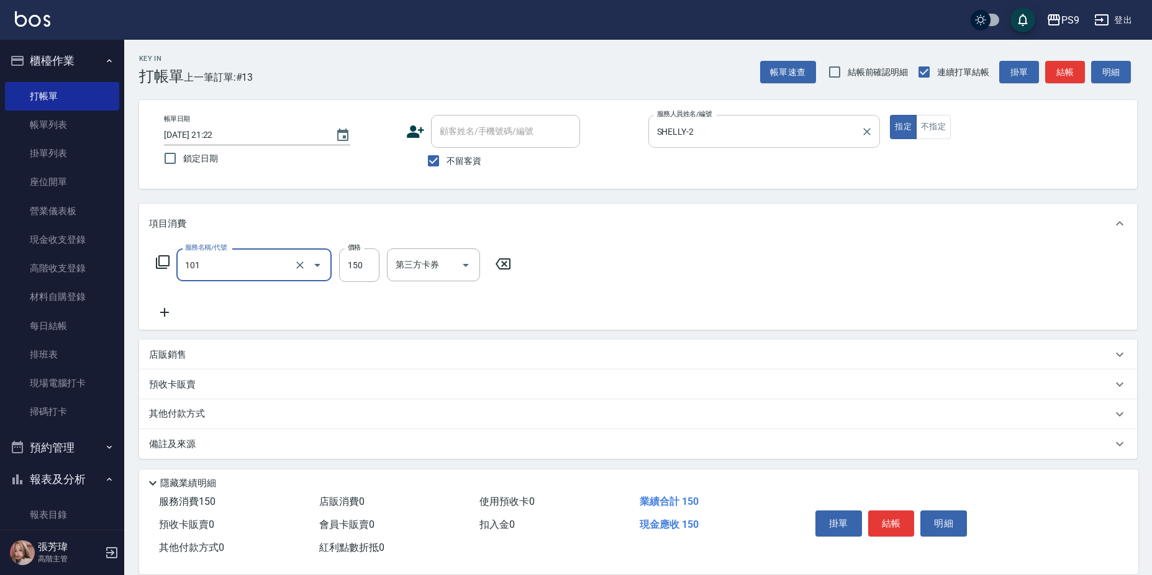
type input "洗髮(101)"
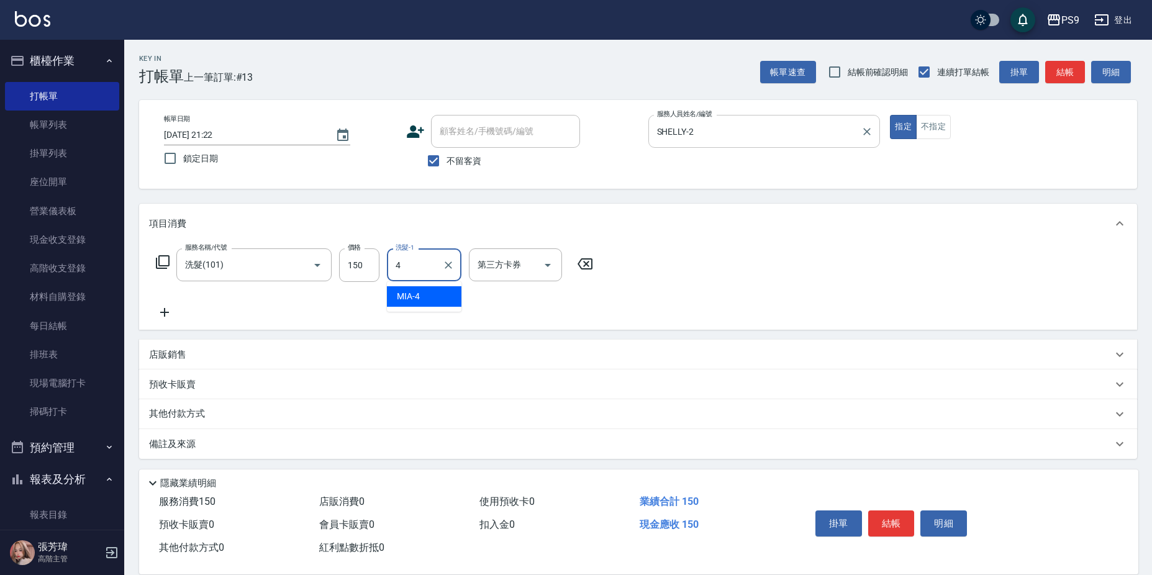
type input "MIA-4"
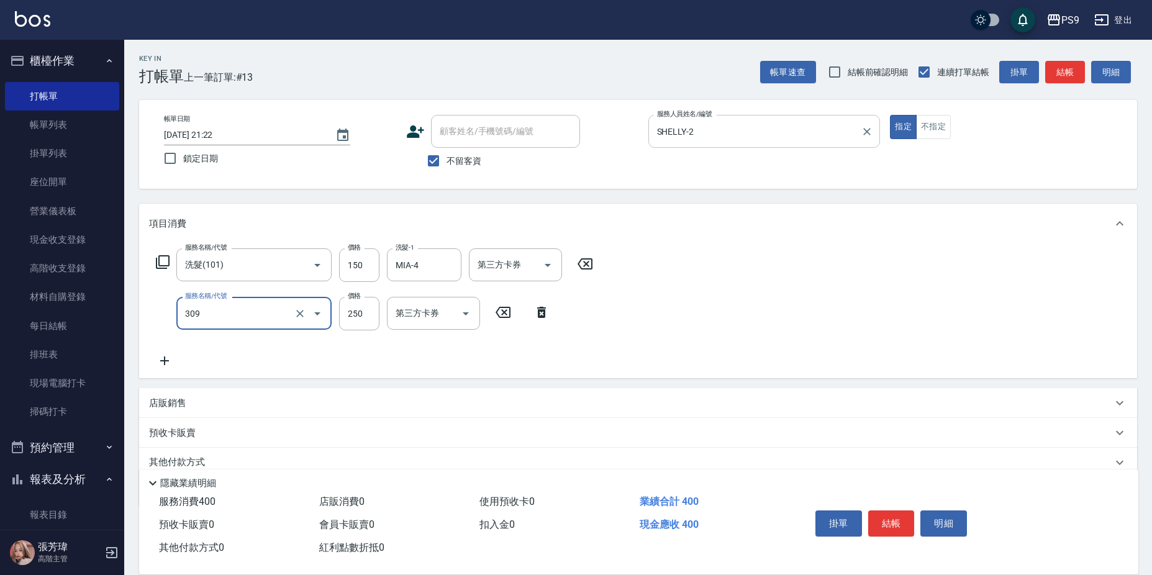
type input "剪-250(309)"
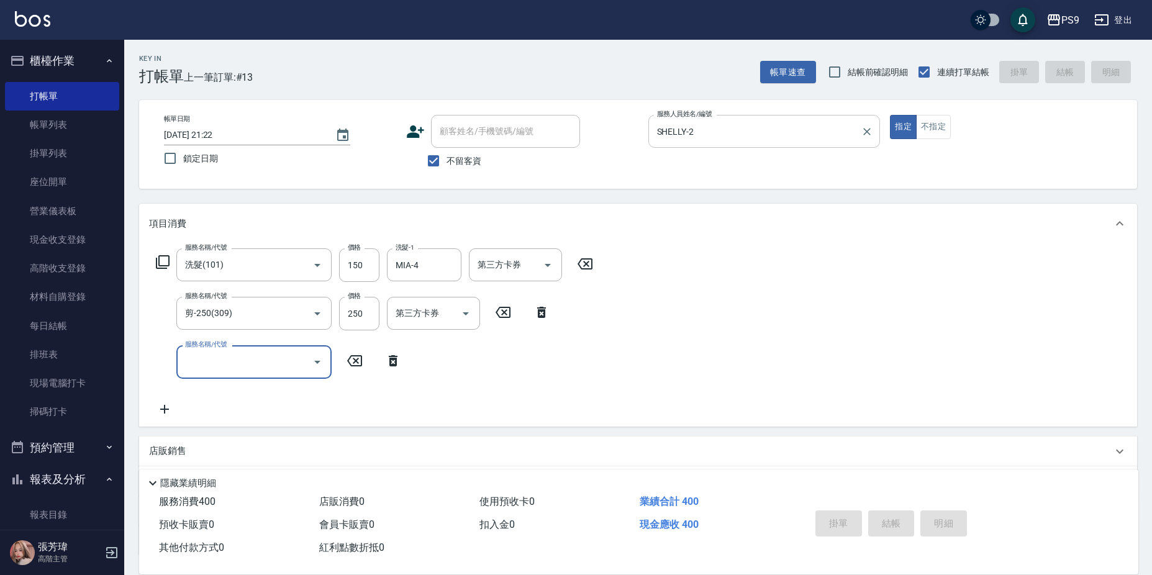
type input "[DATE] 21:23"
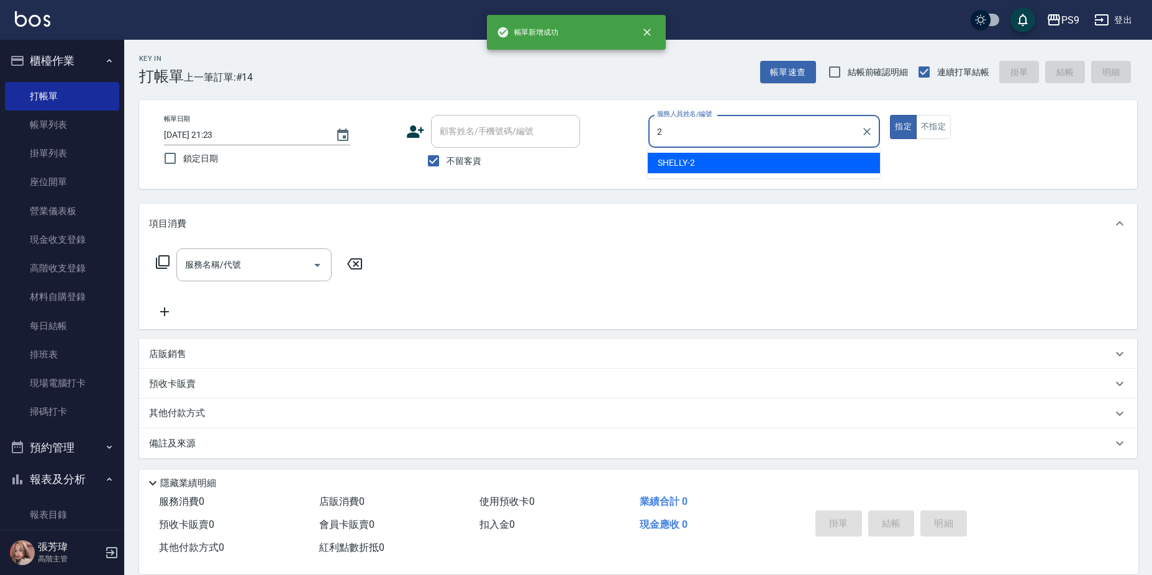
type input "SHELLY-2"
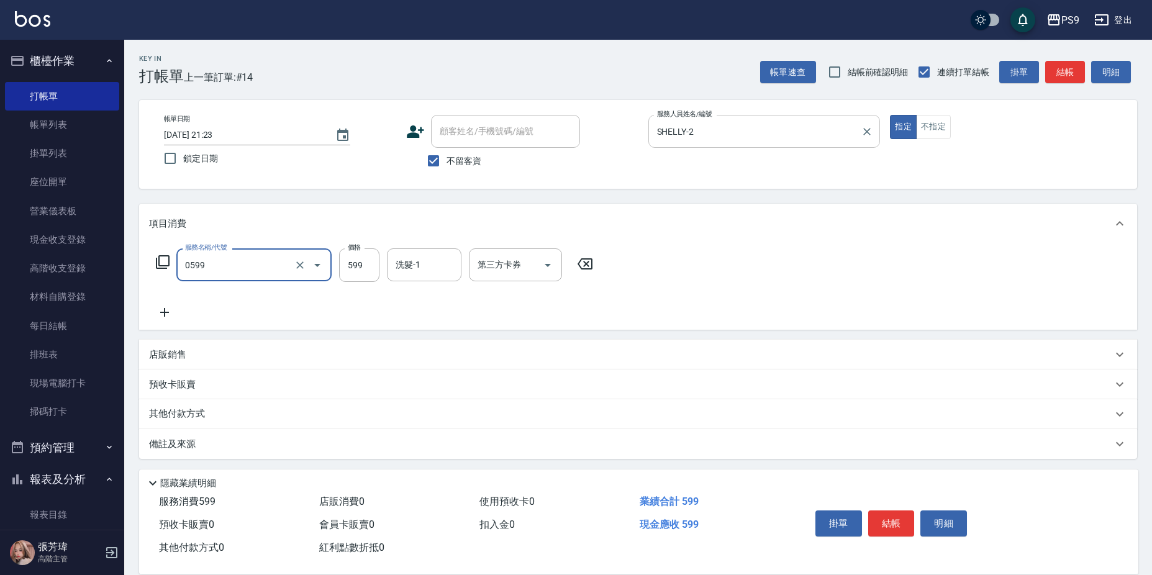
type input "[PERSON_NAME]599(0599)"
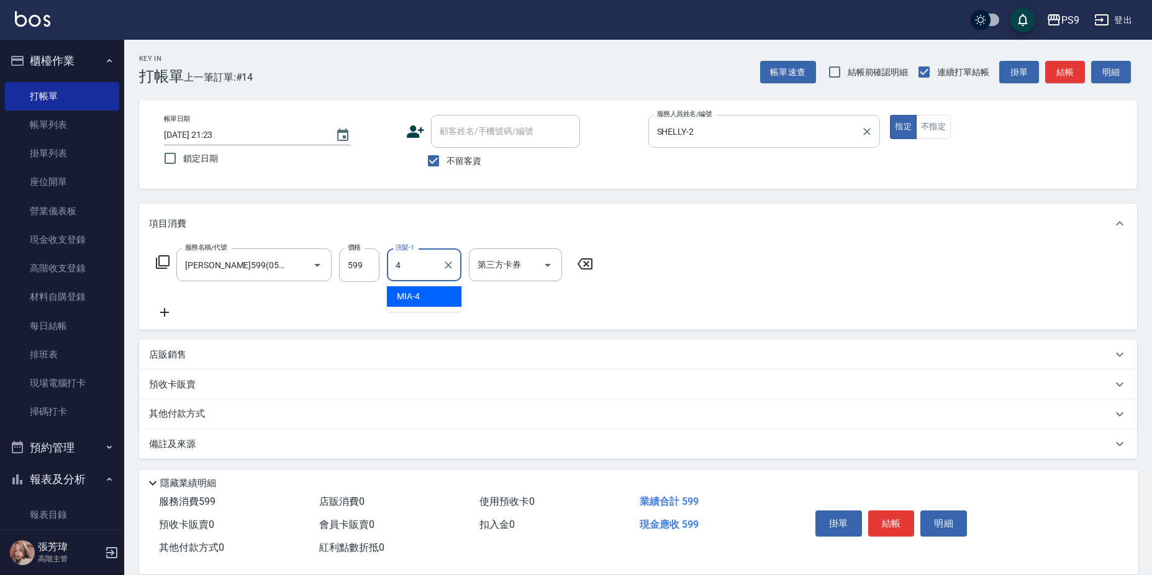
type input "MIA-4"
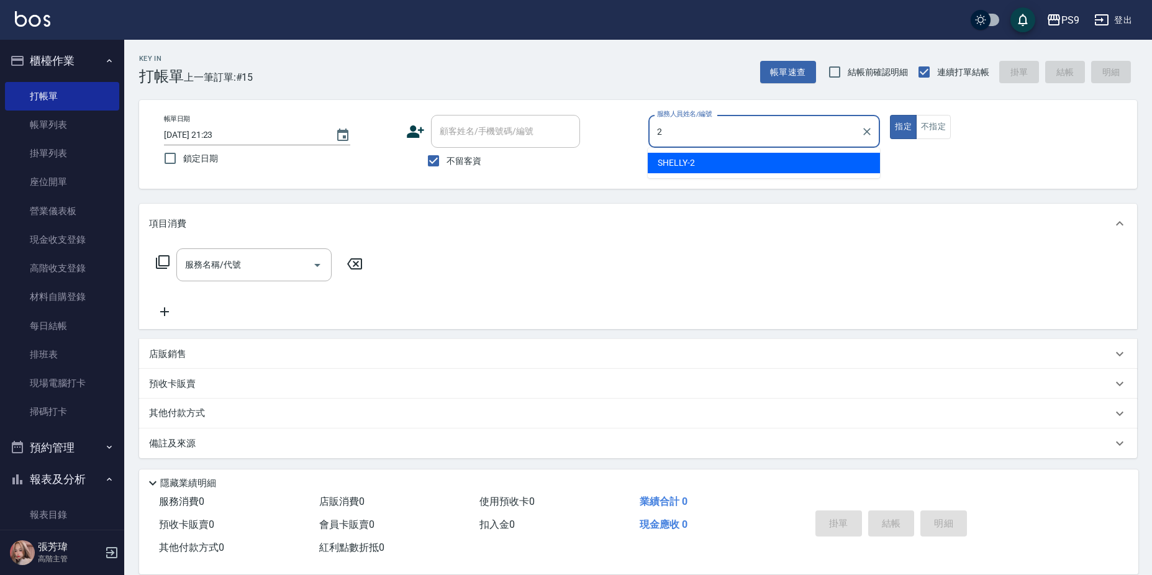
type input "SHELLY-2"
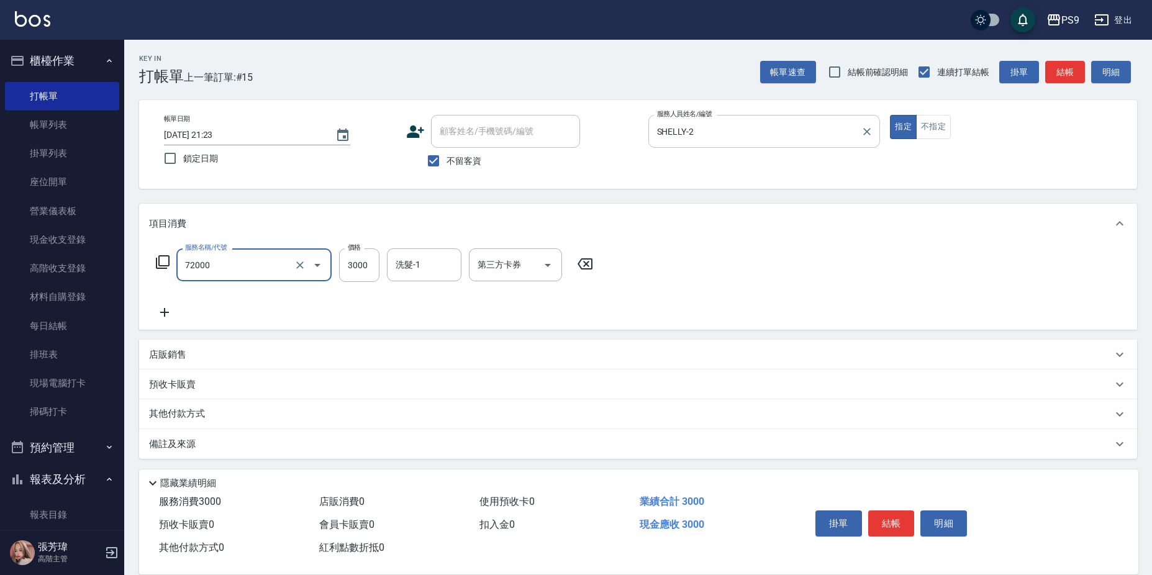
type input "接髮重整(72000)"
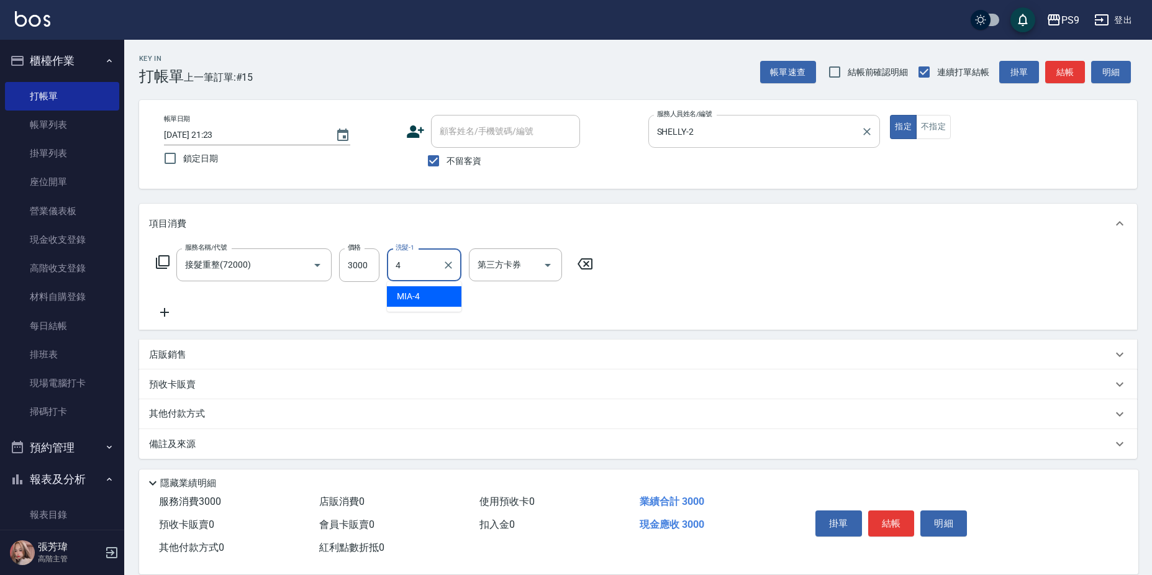
type input "MIA-4"
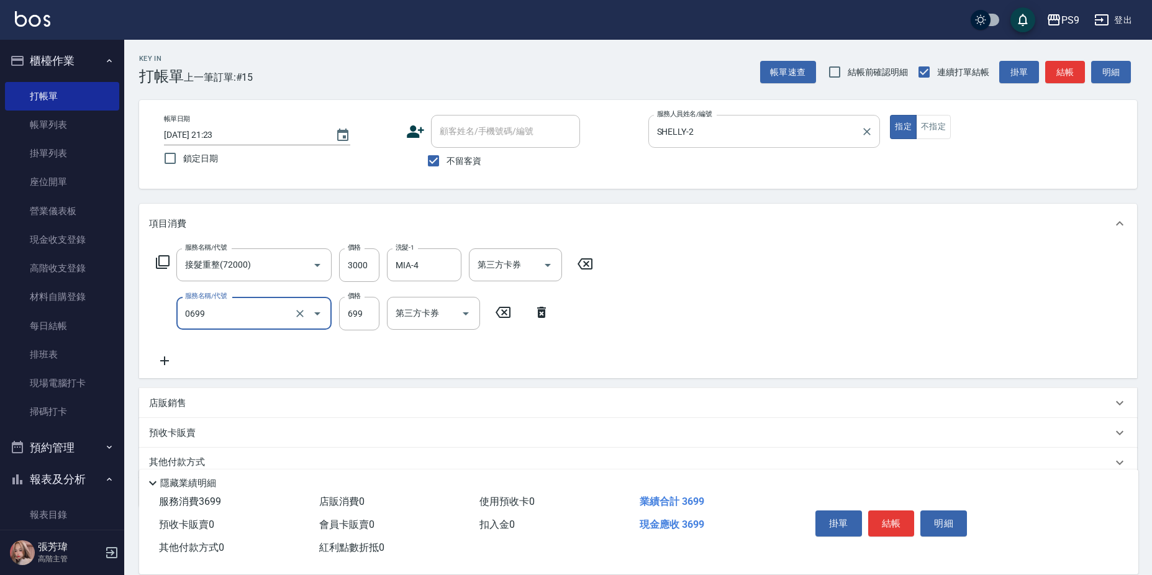
type input "699精油(0699)"
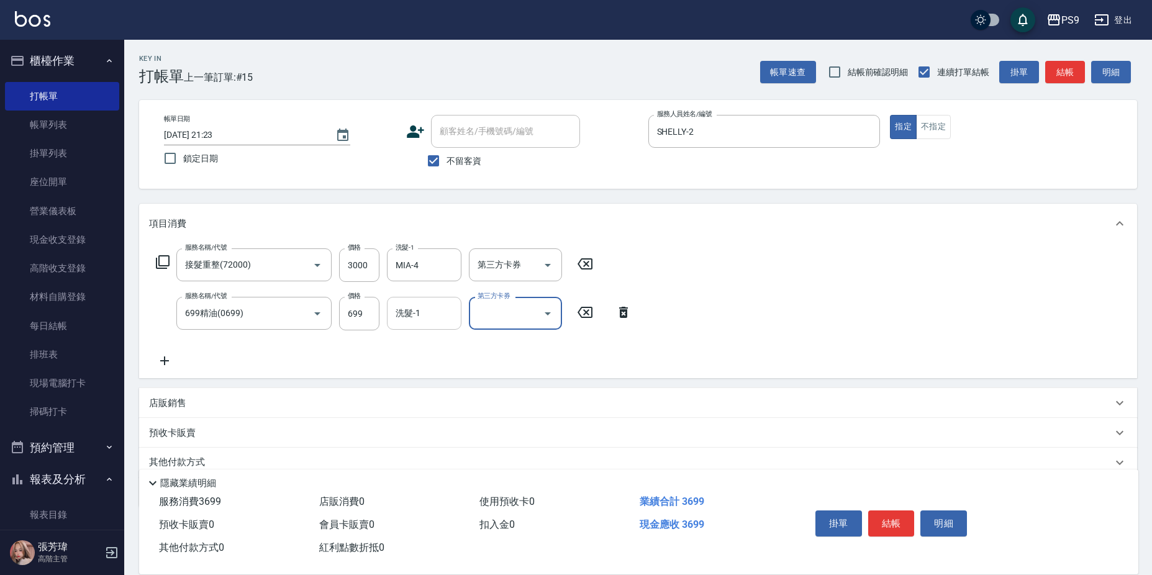
click at [420, 305] on input "洗髮-1" at bounding box center [423, 313] width 63 height 22
type input "MIA-4"
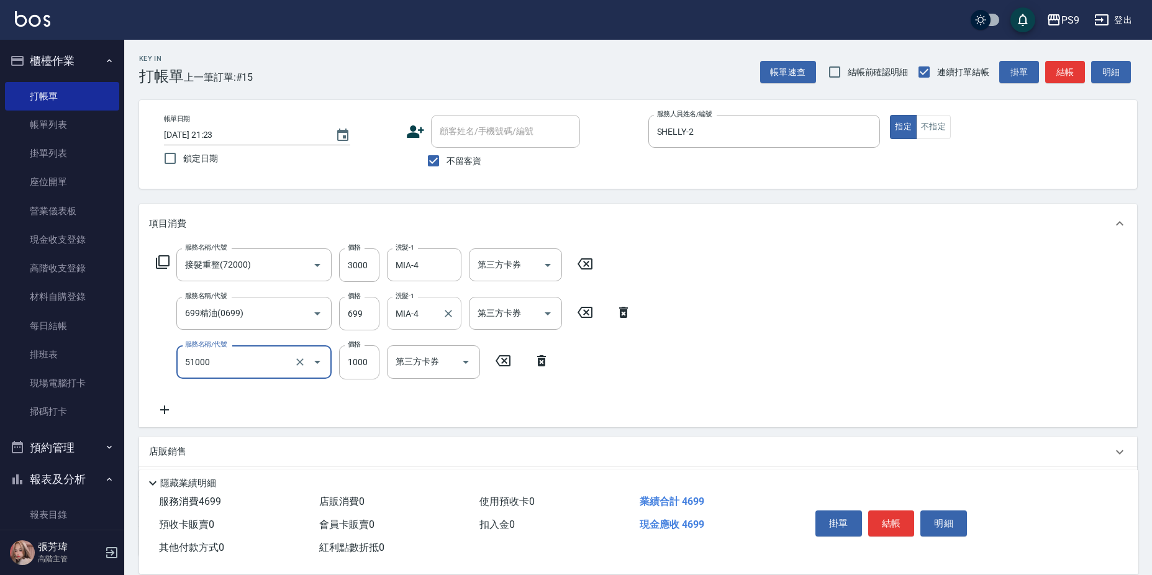
type input "燙髮1000(51000)"
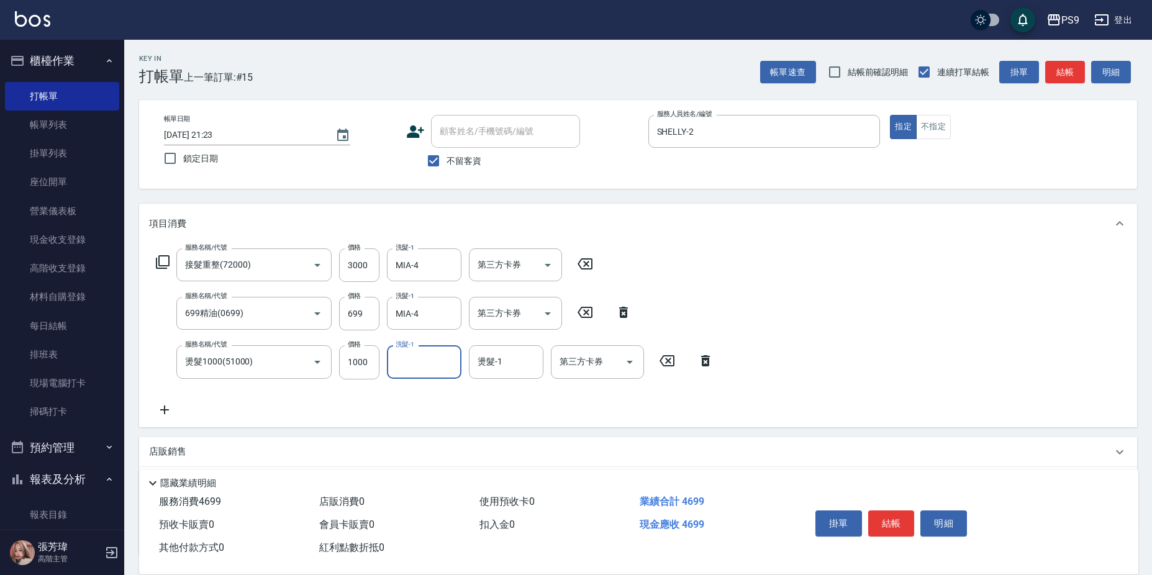
click at [384, 363] on div "服務名稱/代號 燙髮1000(51000) 服務名稱/代號 價格 1000 價格 洗髮-1 洗髮-1 燙髮-1 燙髮-1 第三方卡券 第三方卡券" at bounding box center [435, 362] width 572 height 34
click at [369, 358] on input "1000" at bounding box center [359, 362] width 40 height 34
type input "800"
type input "3"
type input "MIA-4"
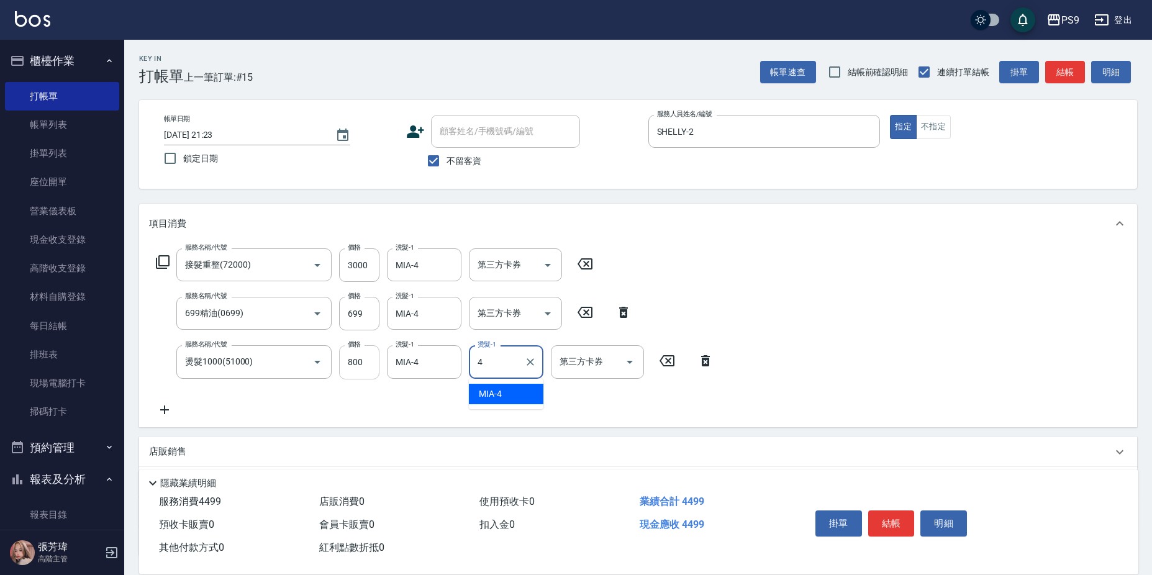
type input "MIA-4"
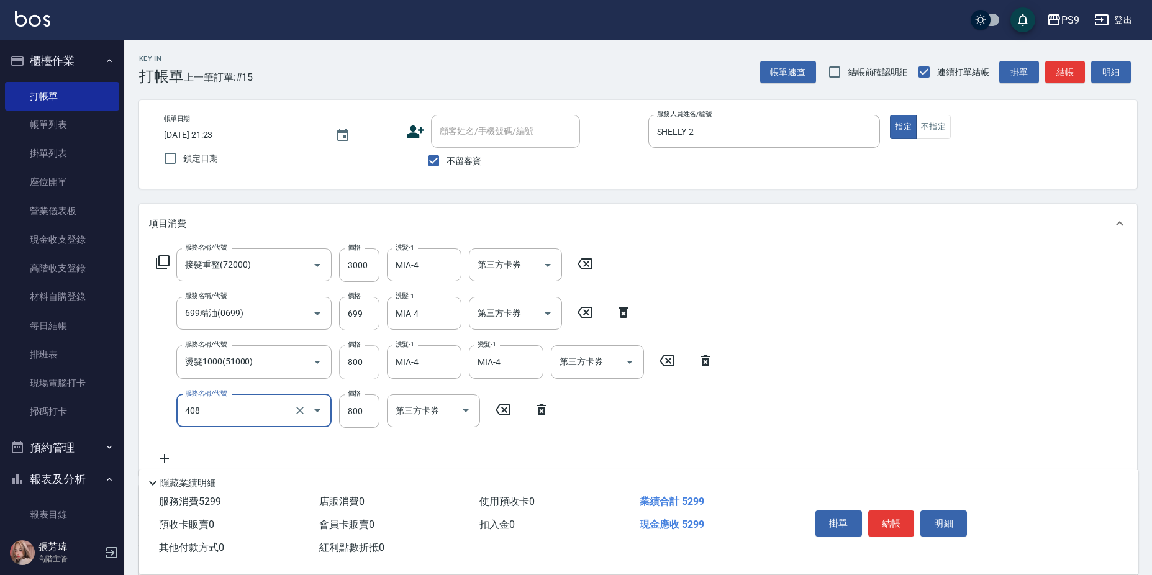
type input "貓爵護髮(408)"
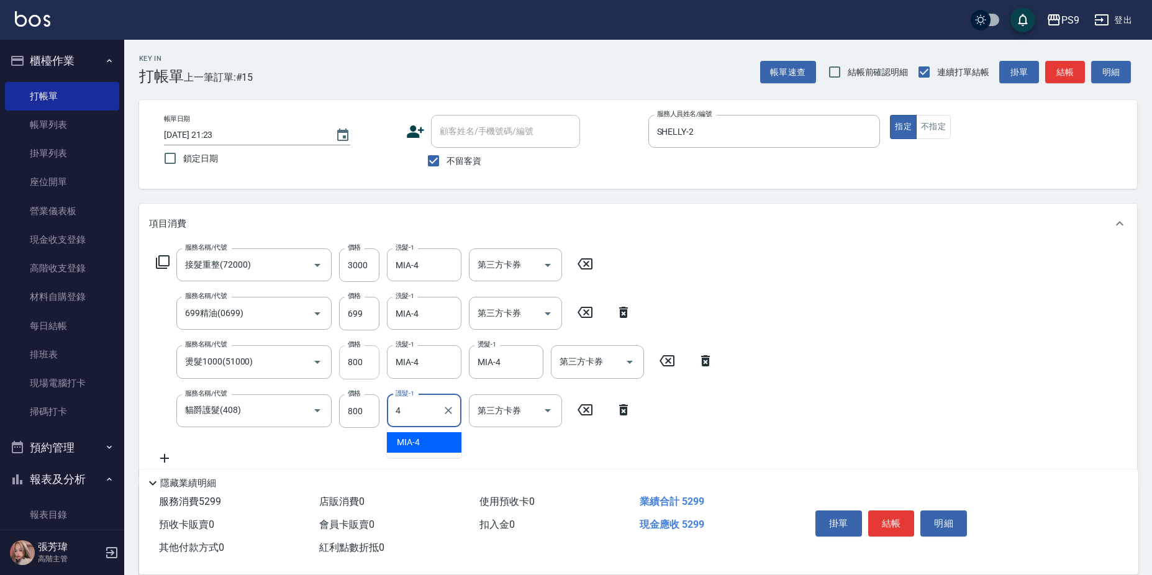
type input "MIA-4"
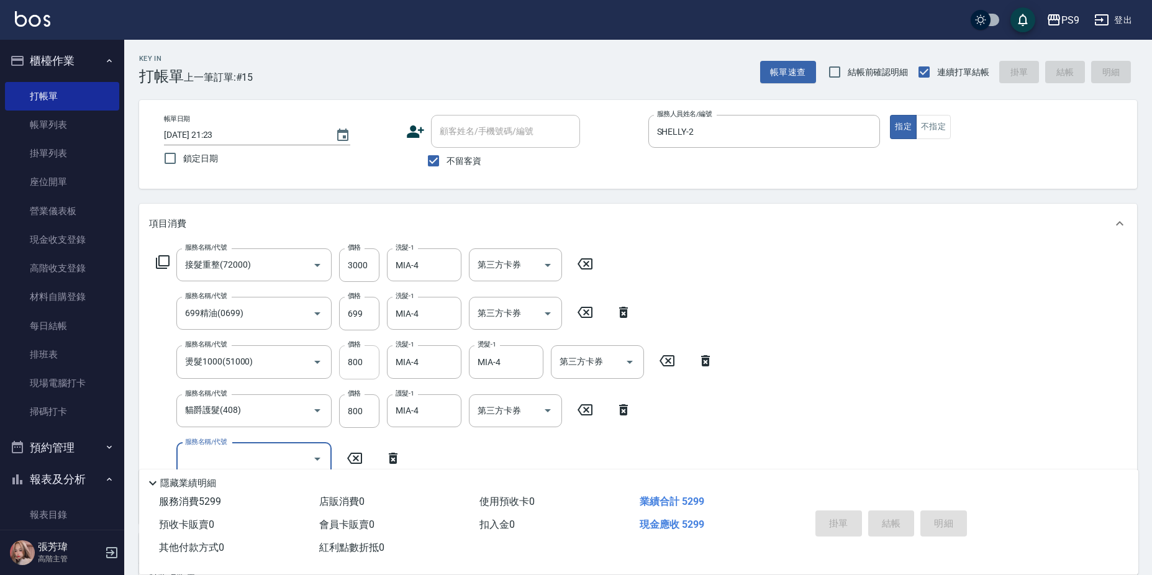
type input "[DATE] 21:24"
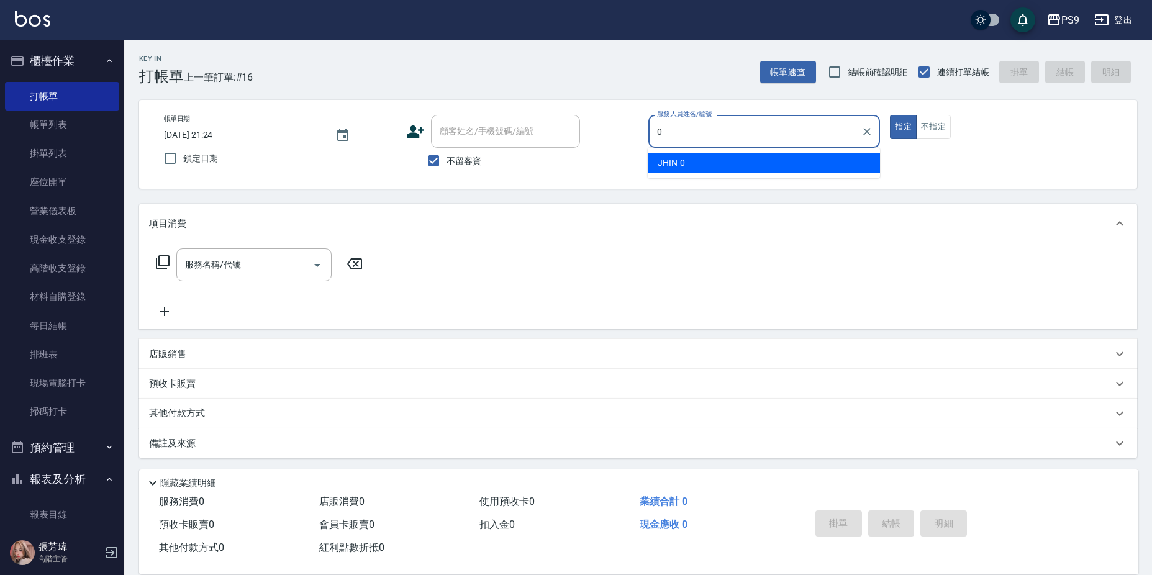
type input "JHIN-0"
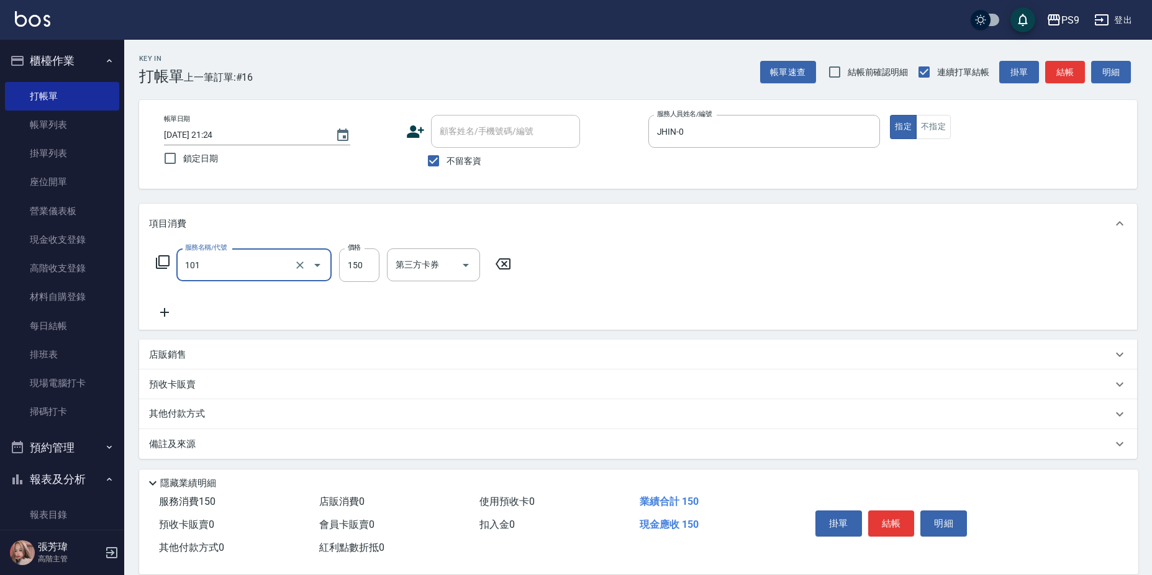
type input "洗髮(101)"
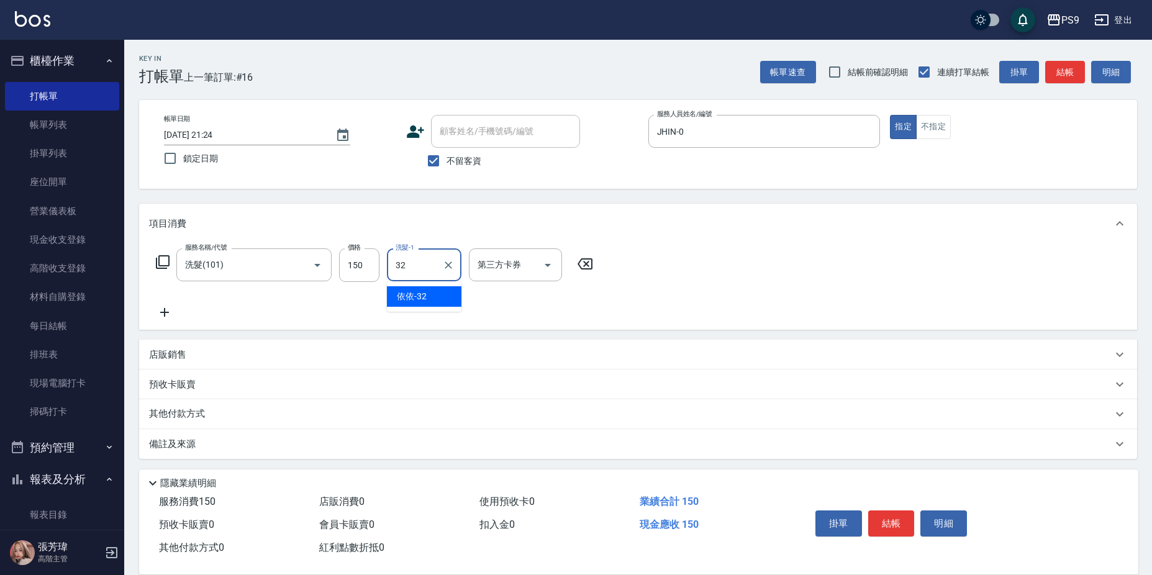
type input "依依-32"
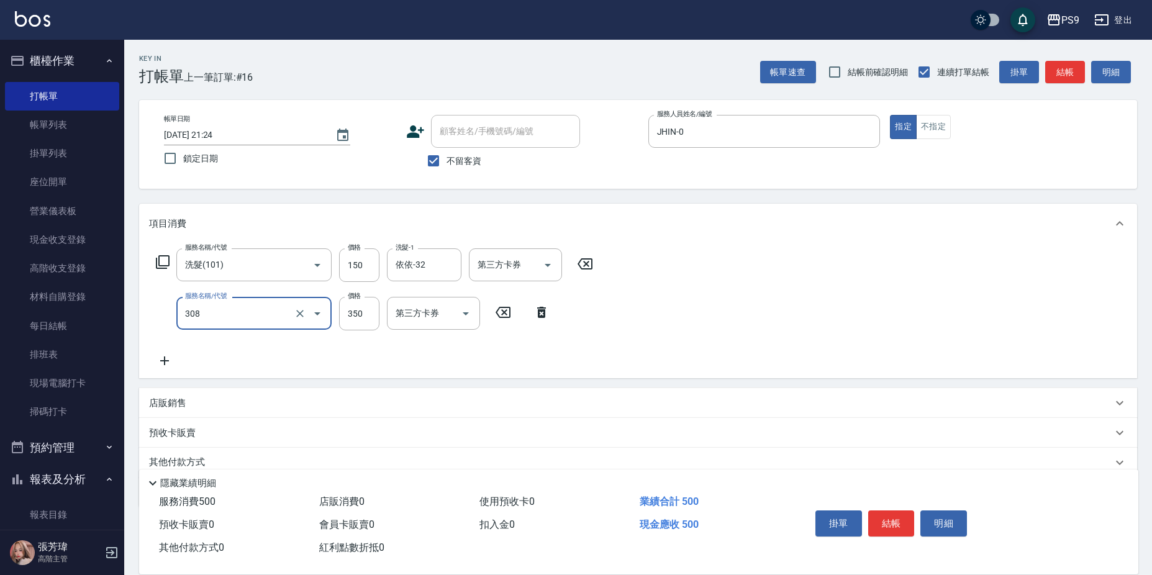
type input "剪-350(308)"
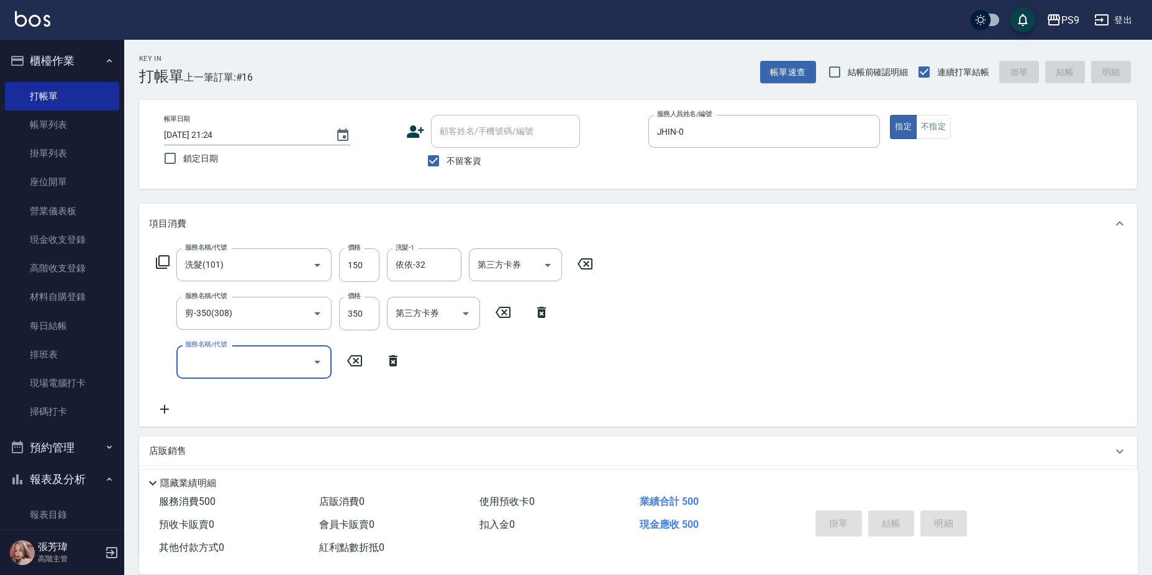
type input "[DATE] 21:28"
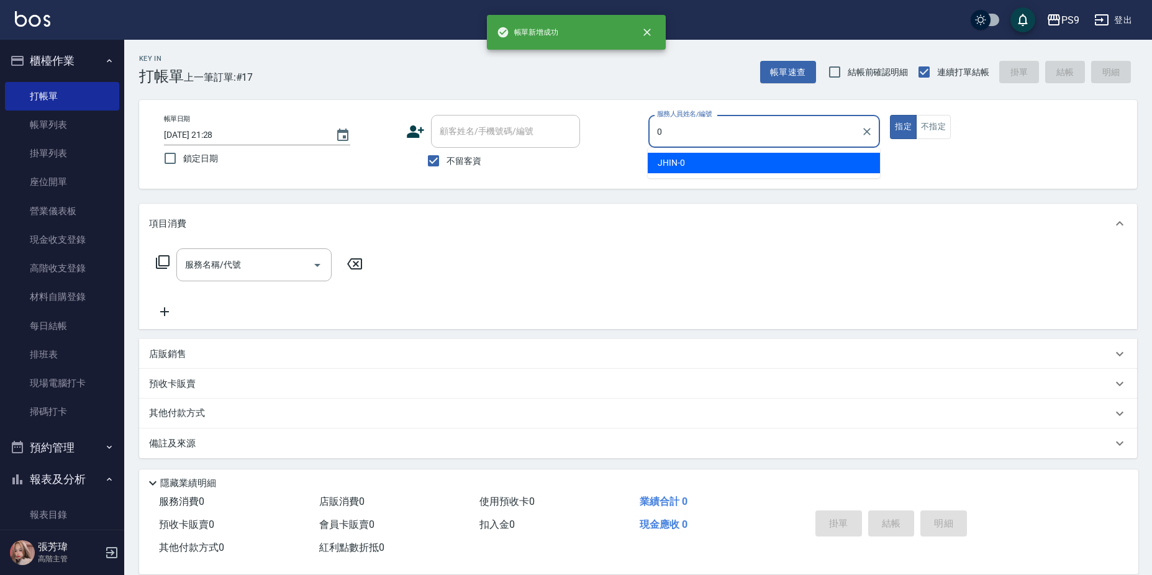
type input "JHIN-0"
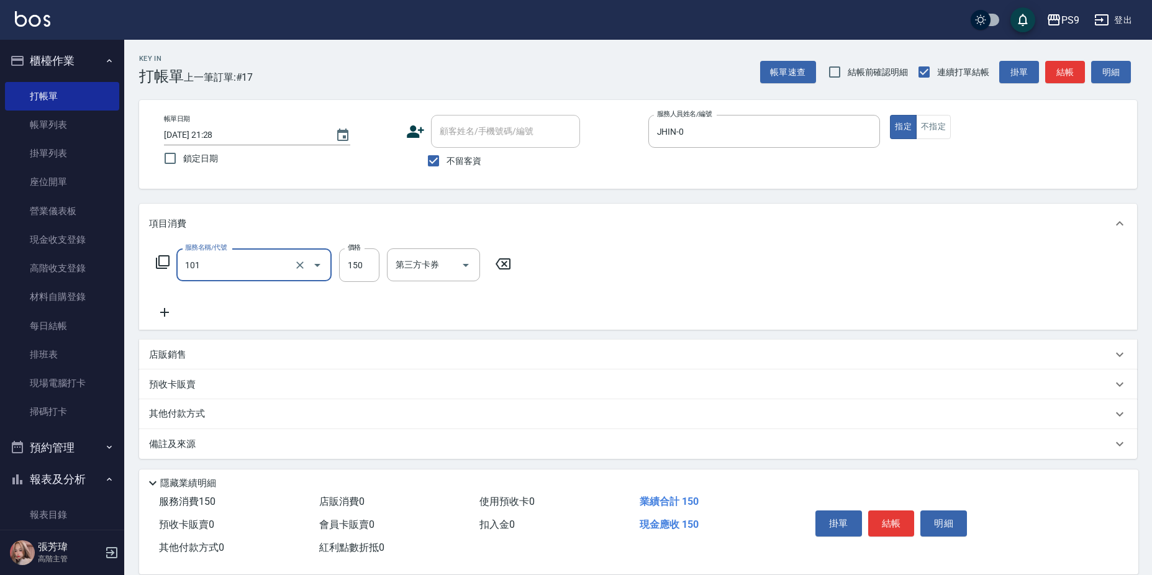
type input "洗髮(101)"
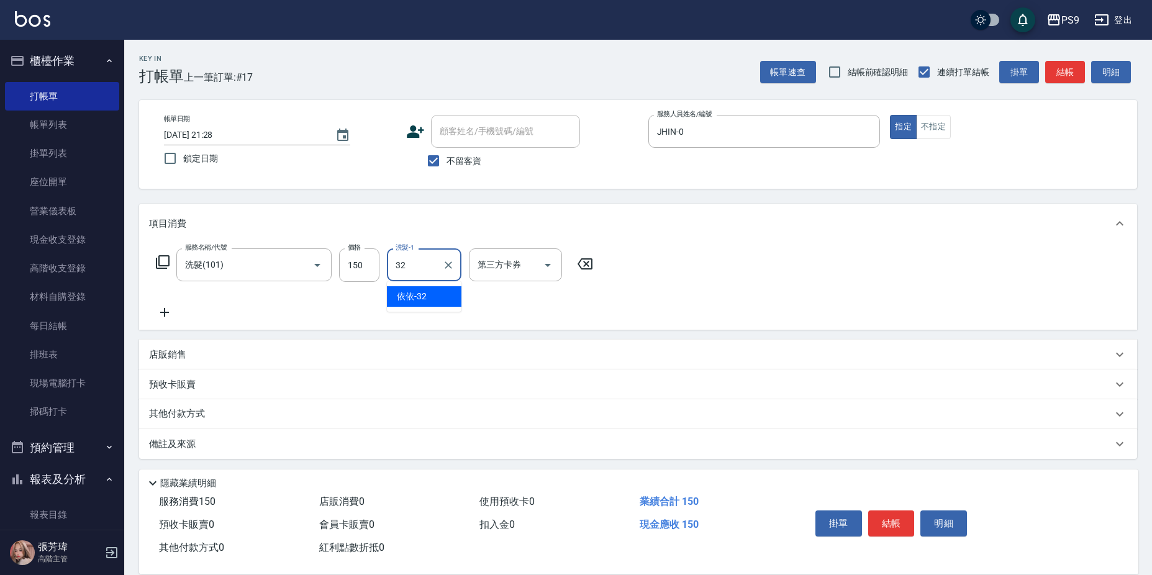
type input "依依-32"
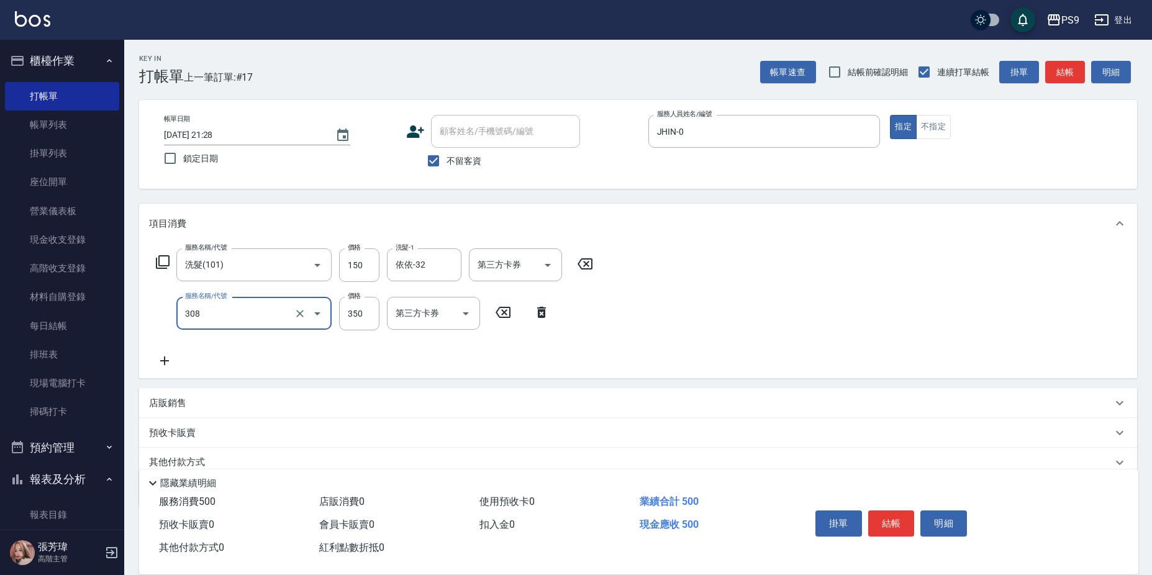
type input "剪-350(308)"
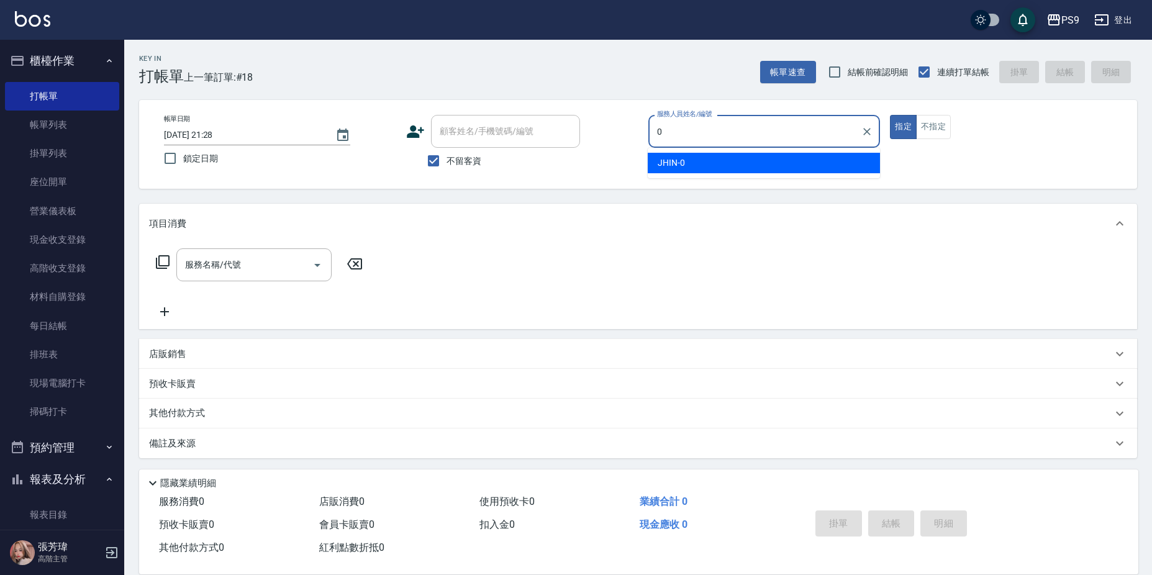
type input "JHIN-0"
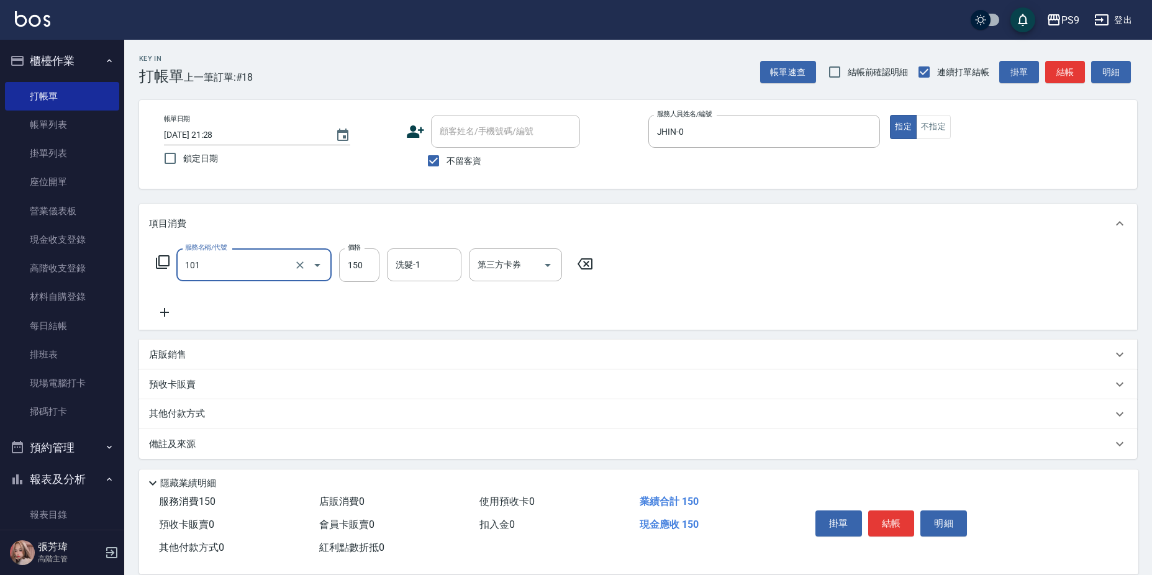
type input "洗髮(101)"
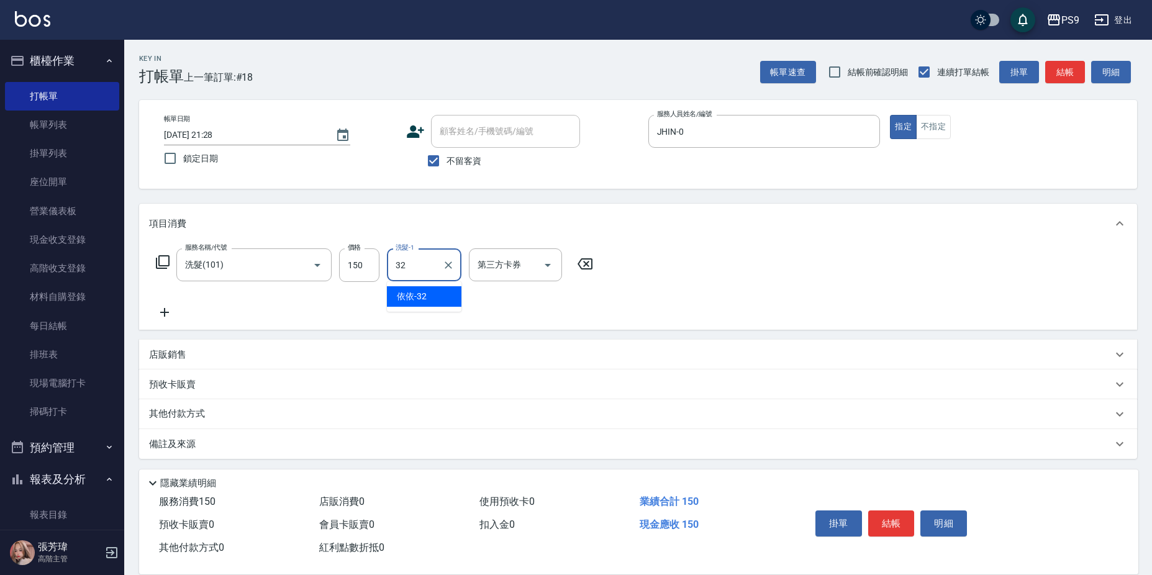
type input "依依-32"
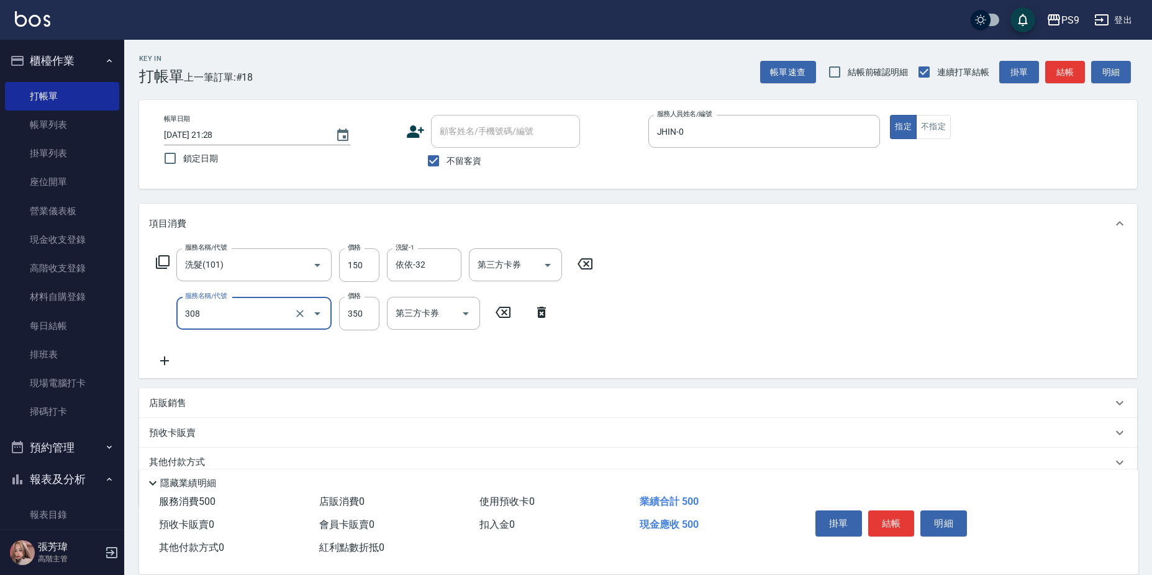
type input "剪-350(308)"
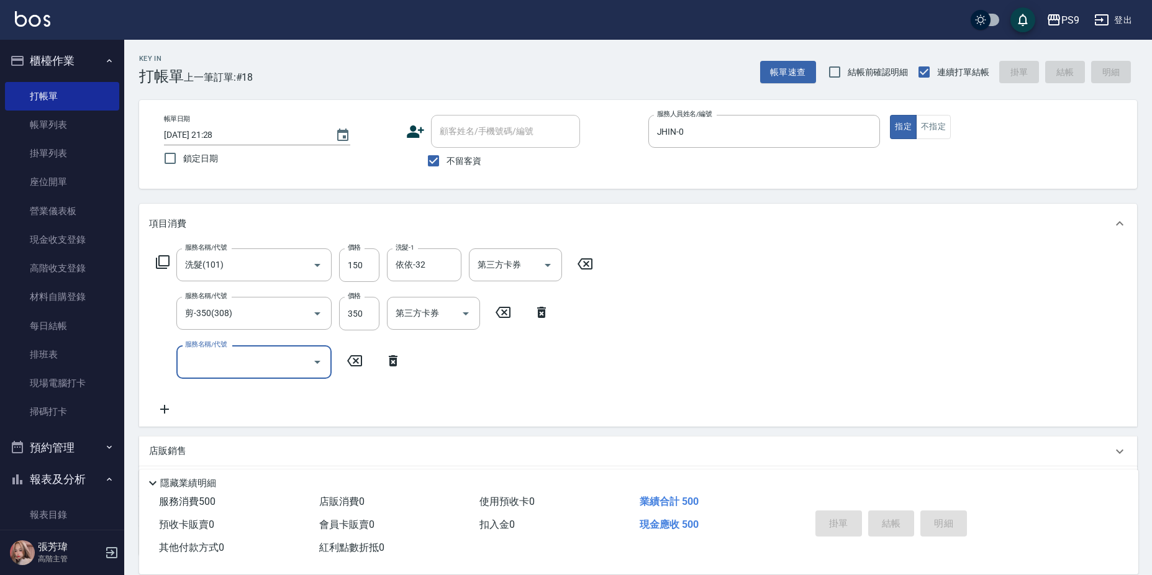
type input "[DATE] 21:29"
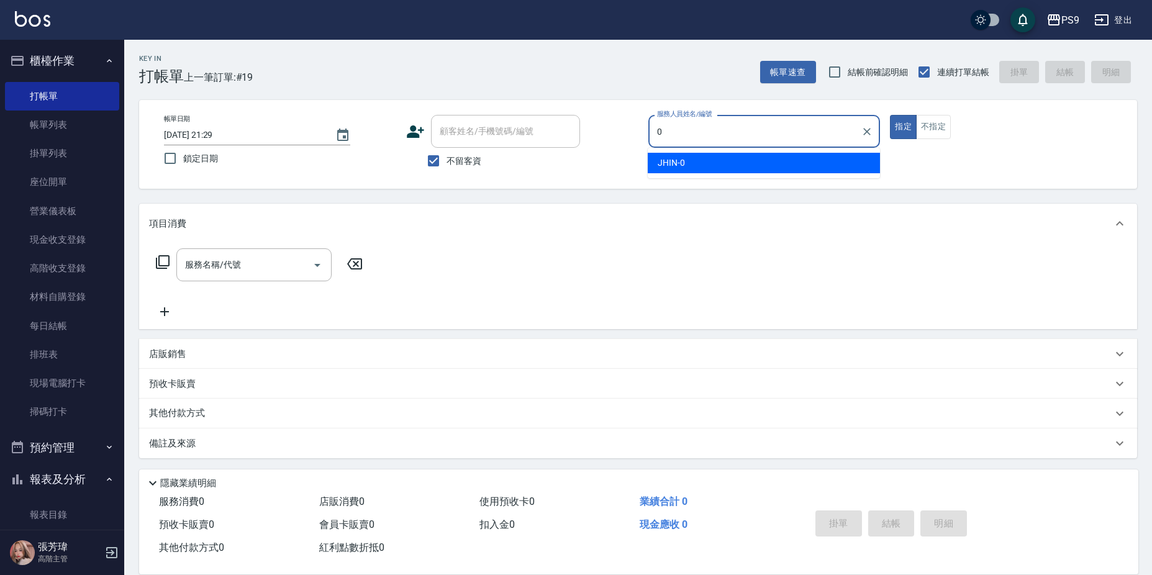
type input "JHIN-0"
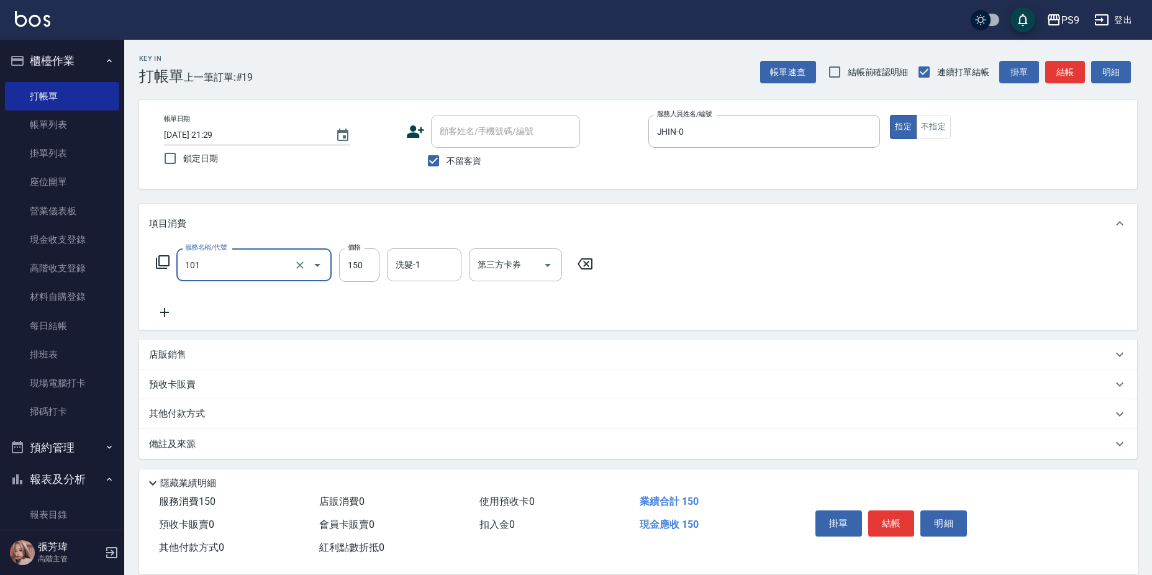
type input "洗髮(101)"
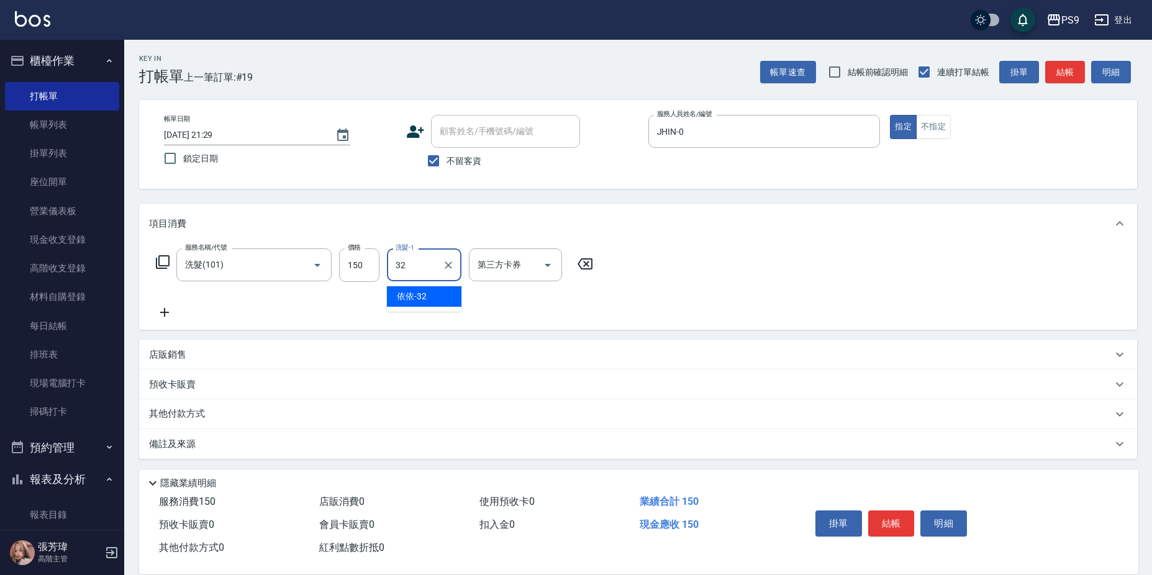
type input "依依-32"
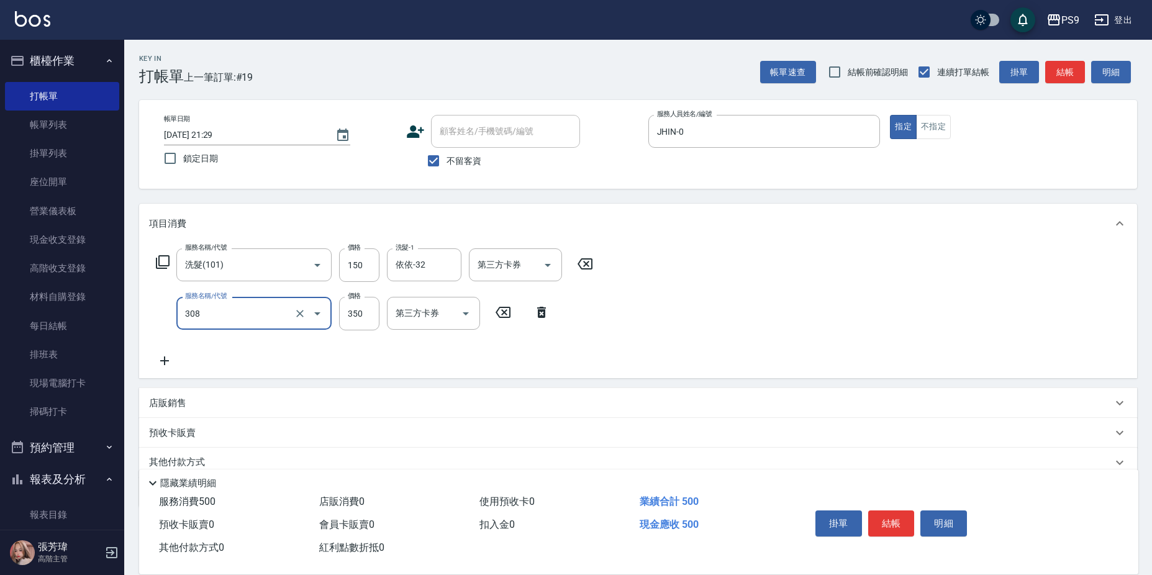
type input "剪-350(308)"
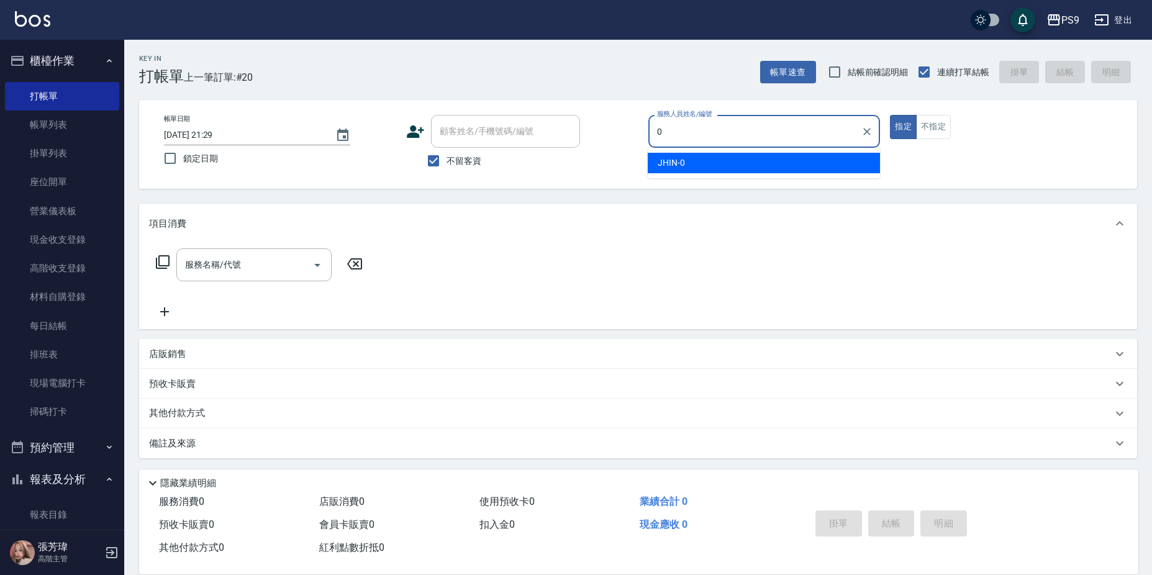
type input "JHIN-0"
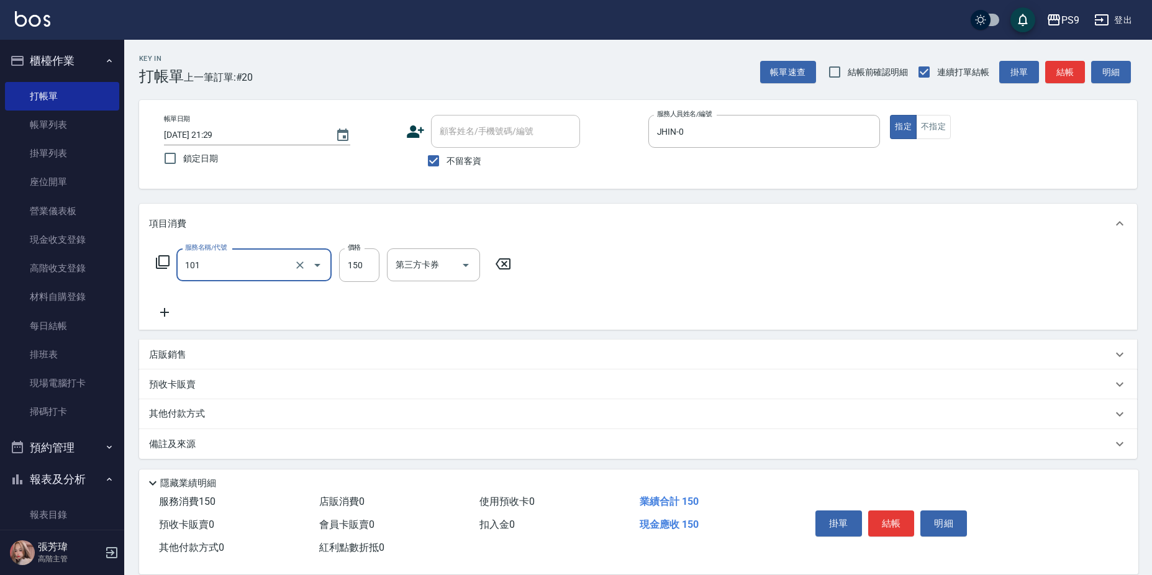
type input "洗髮(101)"
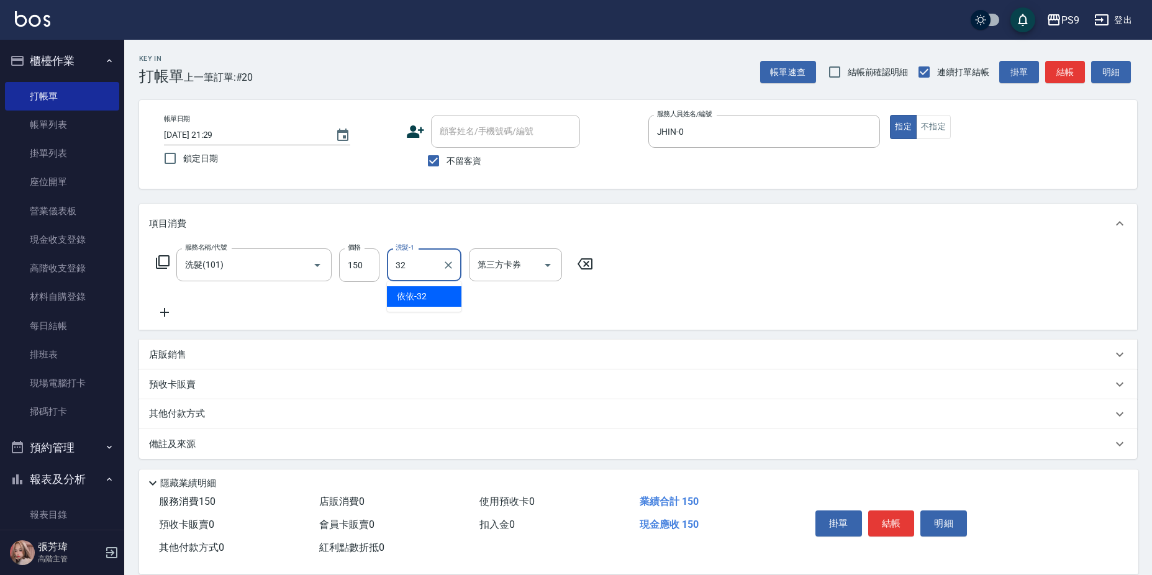
type input "依依-32"
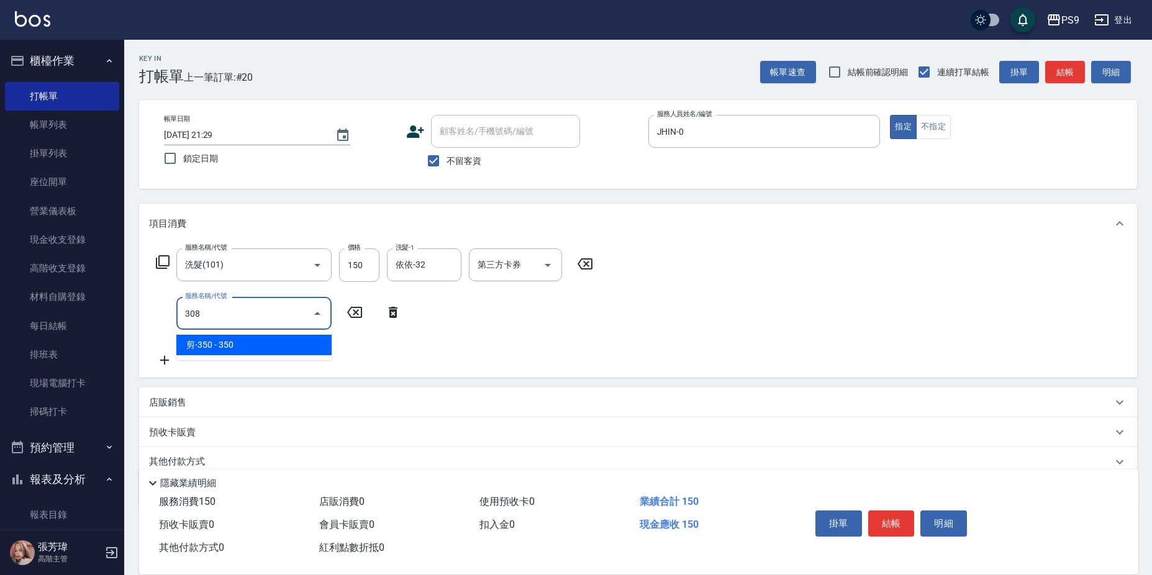
type input "剪-350(308)"
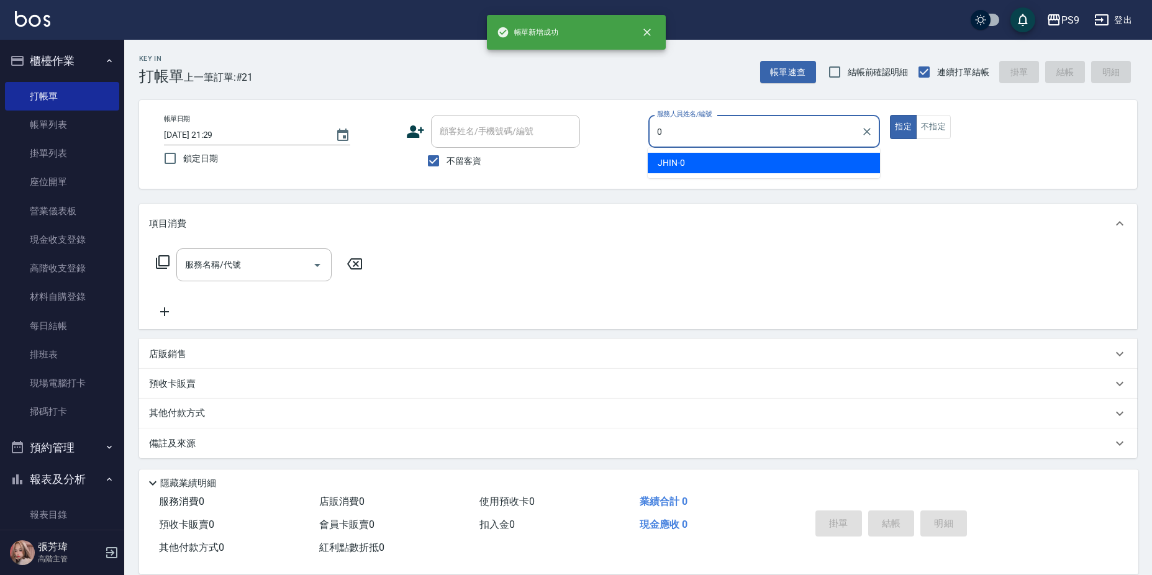
type input "JHIN-0"
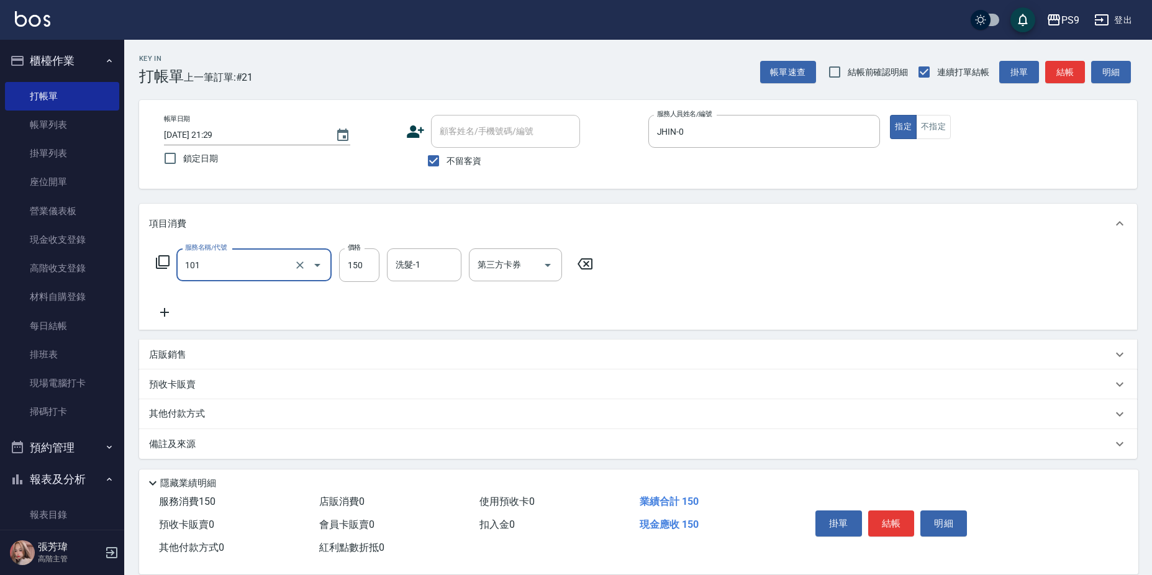
type input "洗髮(101)"
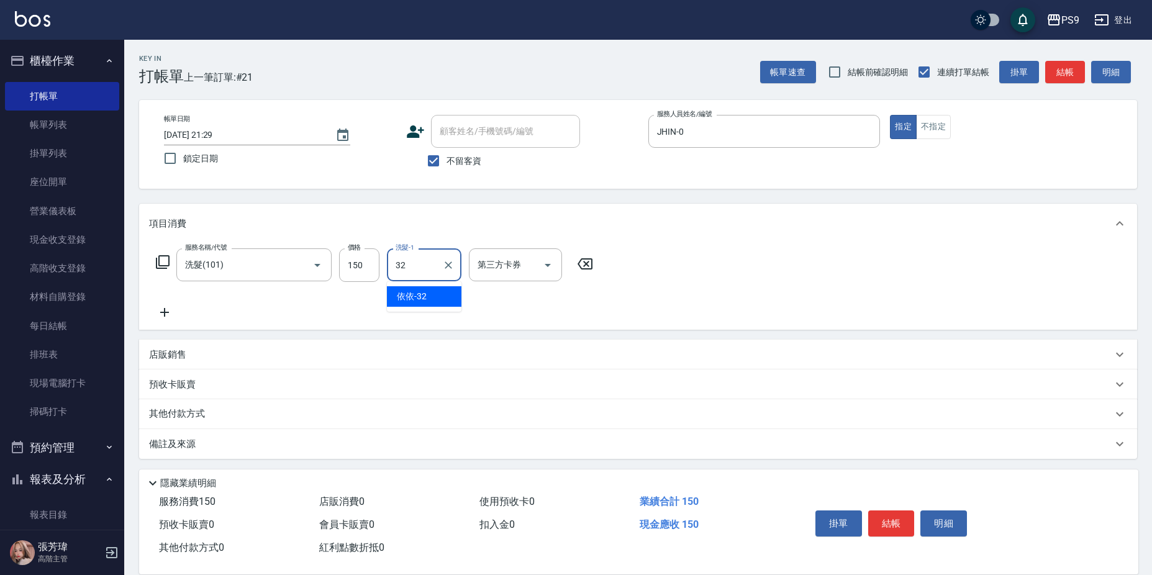
type input "依依-32"
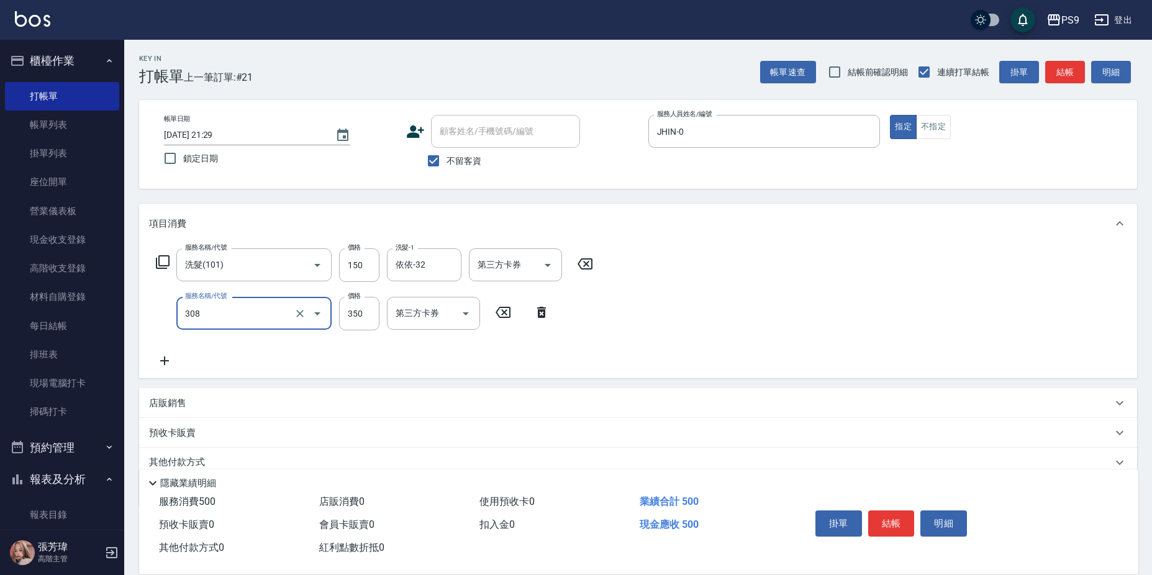
type input "剪-350(308)"
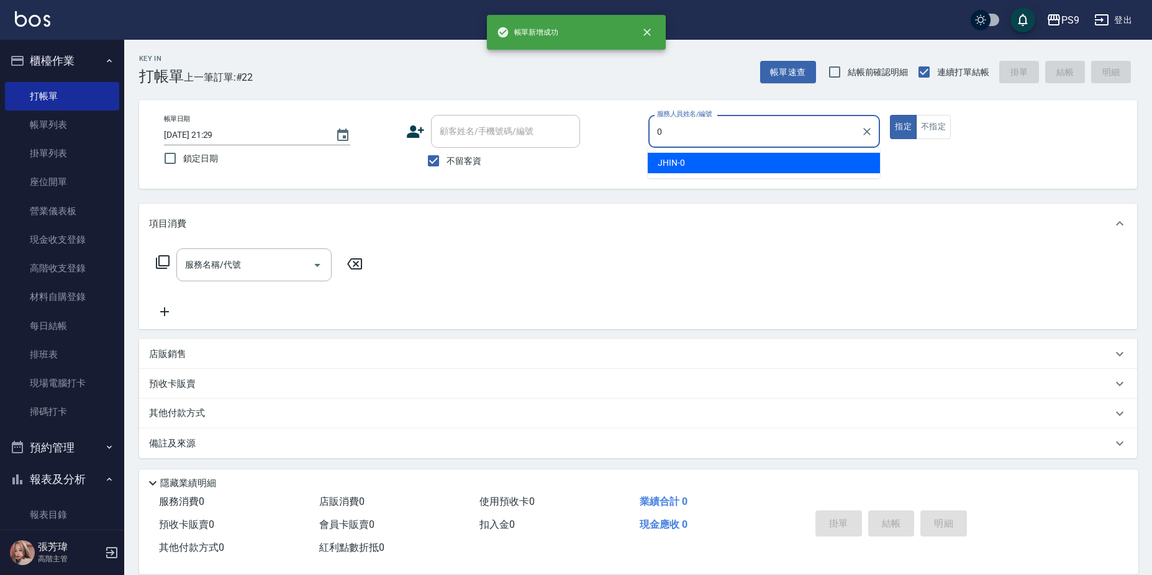
type input "JHIN-0"
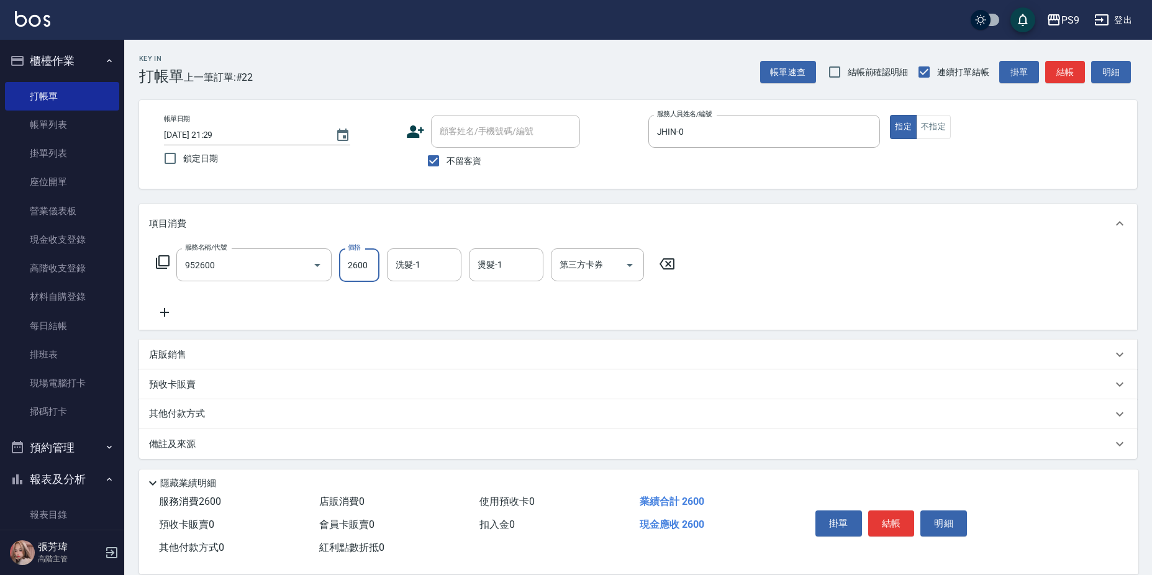
type input "過年-燙B(952600)"
type input "依依-32"
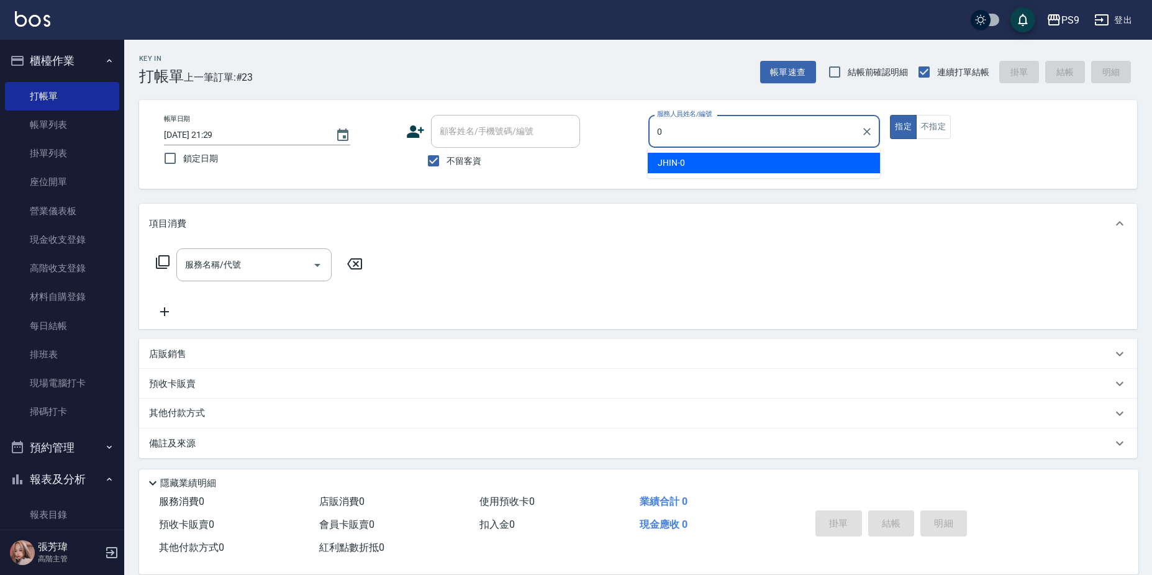
type input "JHIN-0"
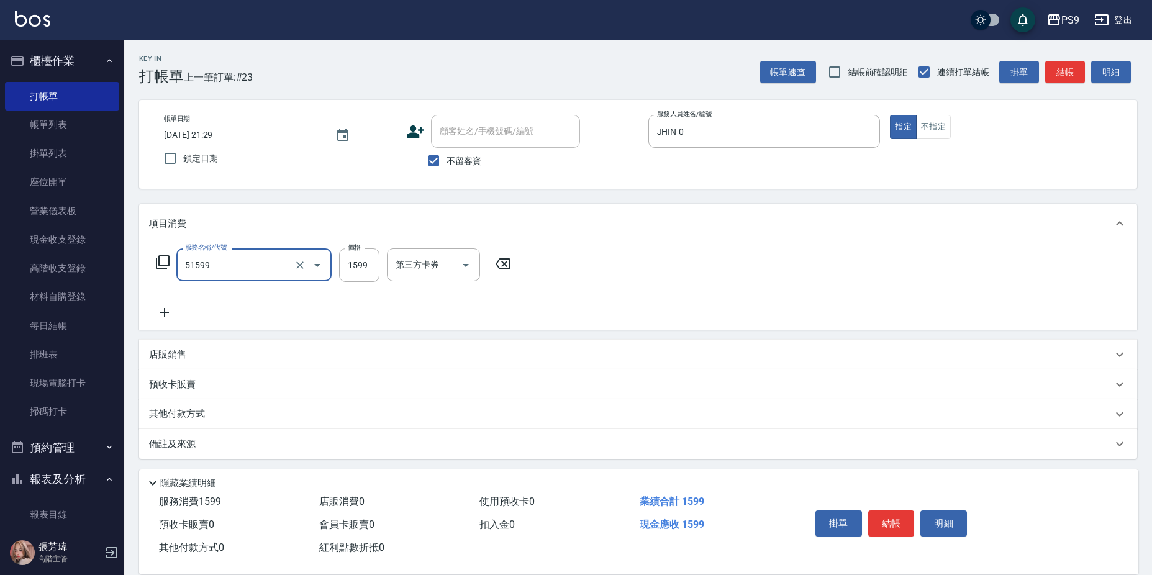
type input "燙1599(51599)"
type input "1850"
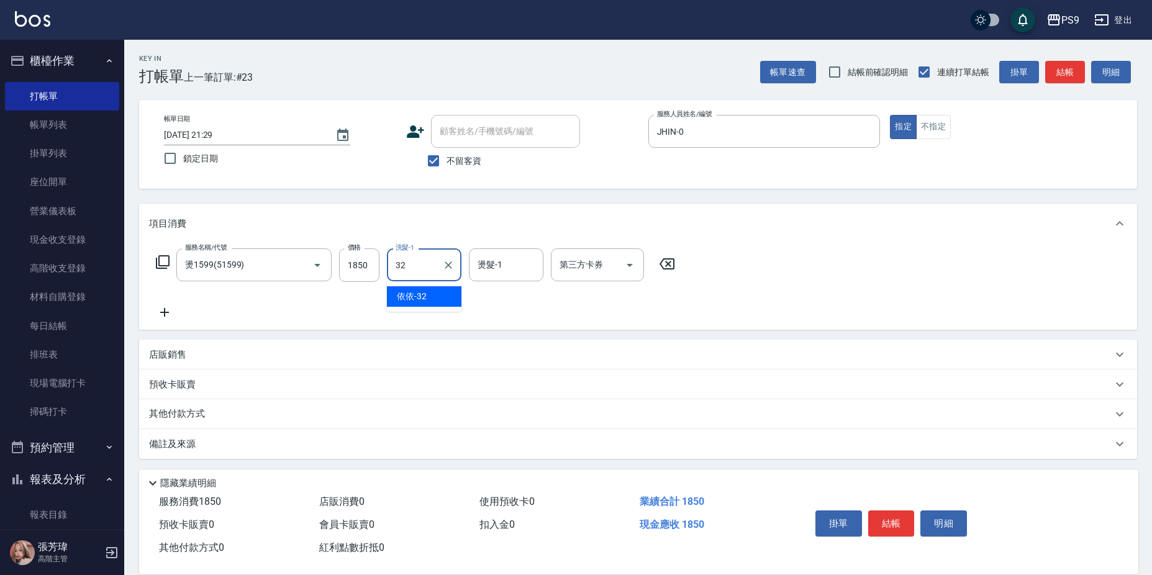
type input "依依-32"
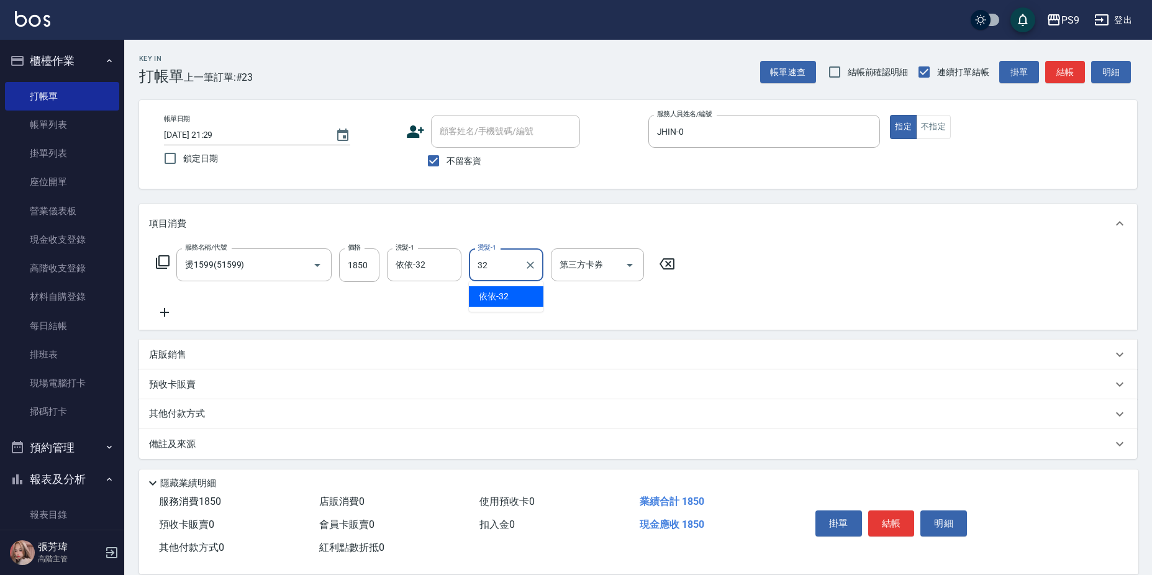
type input "依依-32"
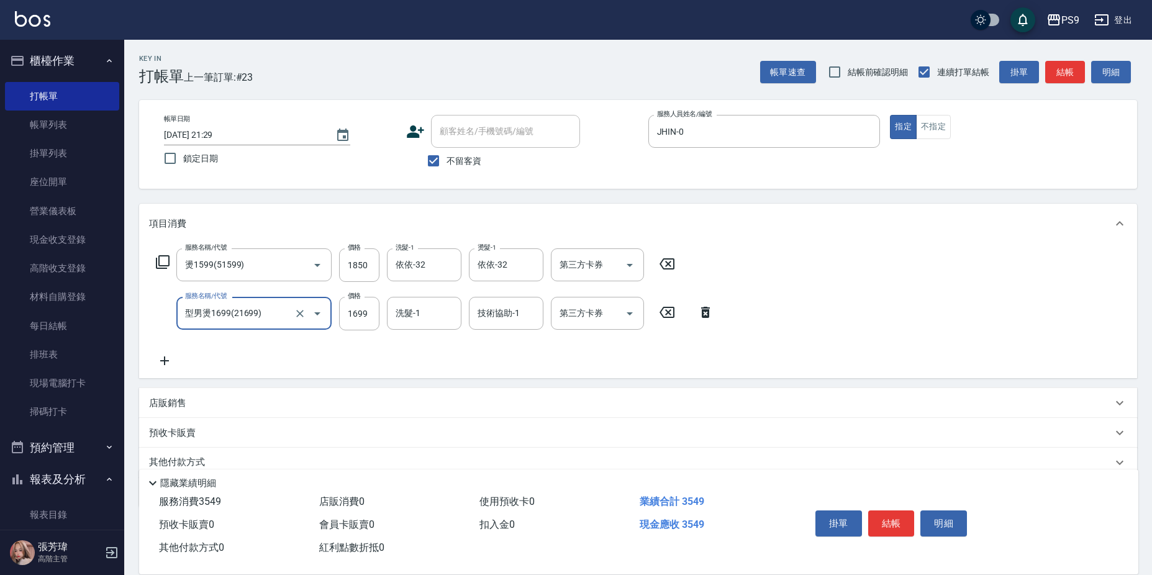
type input "型男燙1699(21699)"
type input "1850"
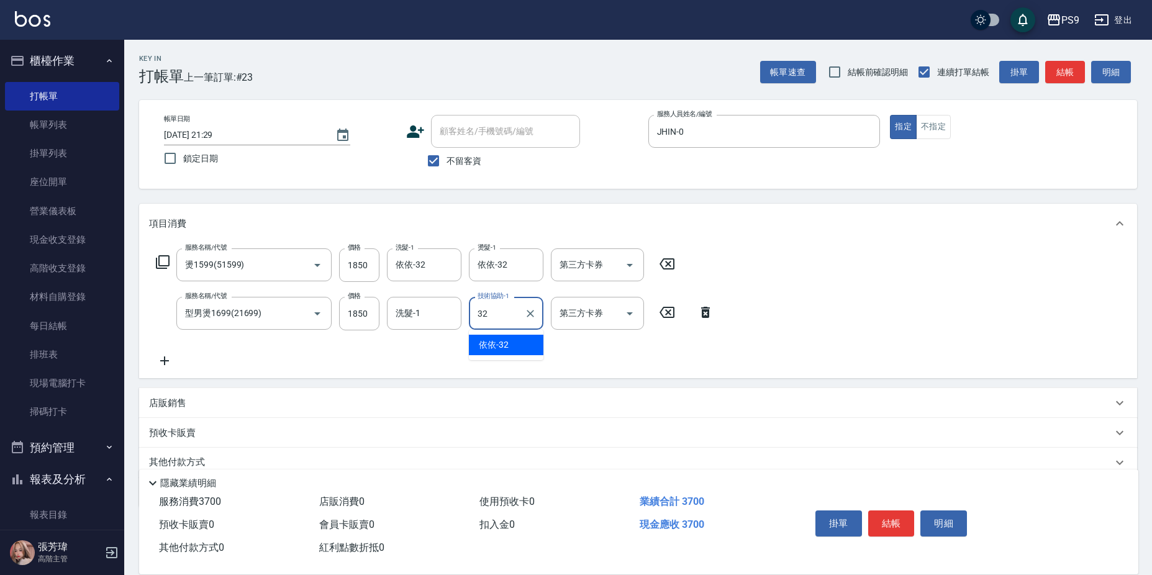
type input "依依-32"
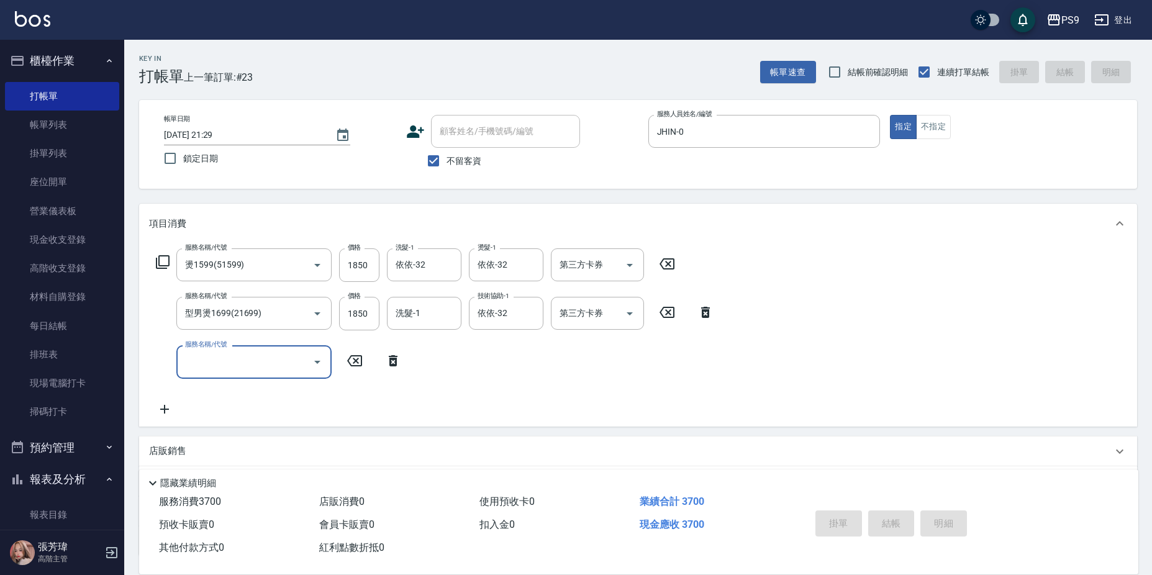
type input "[DATE] 21:30"
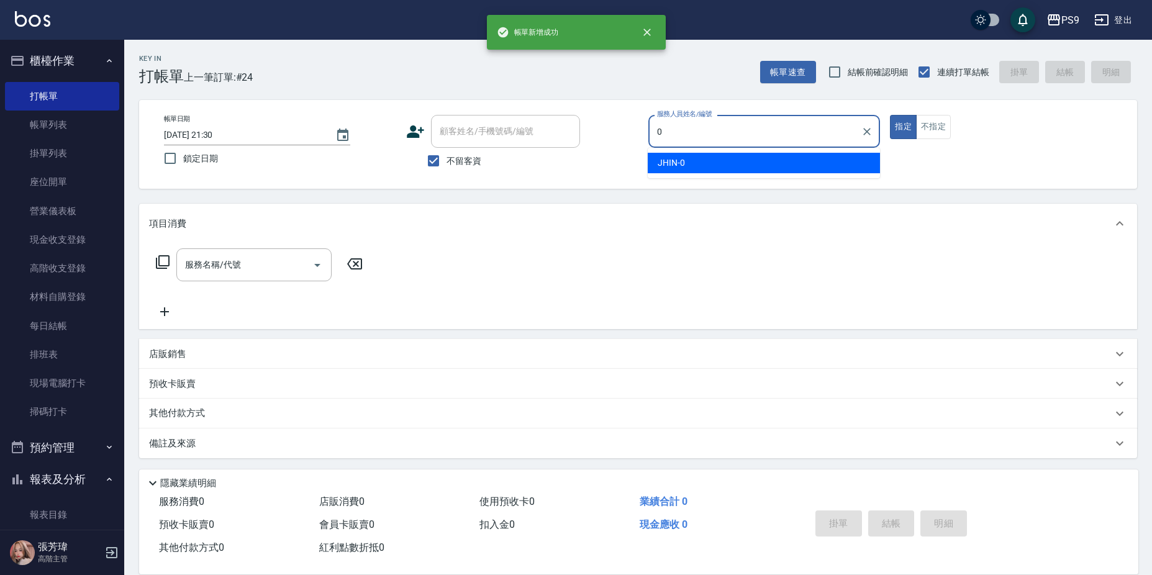
type input "JHIN-0"
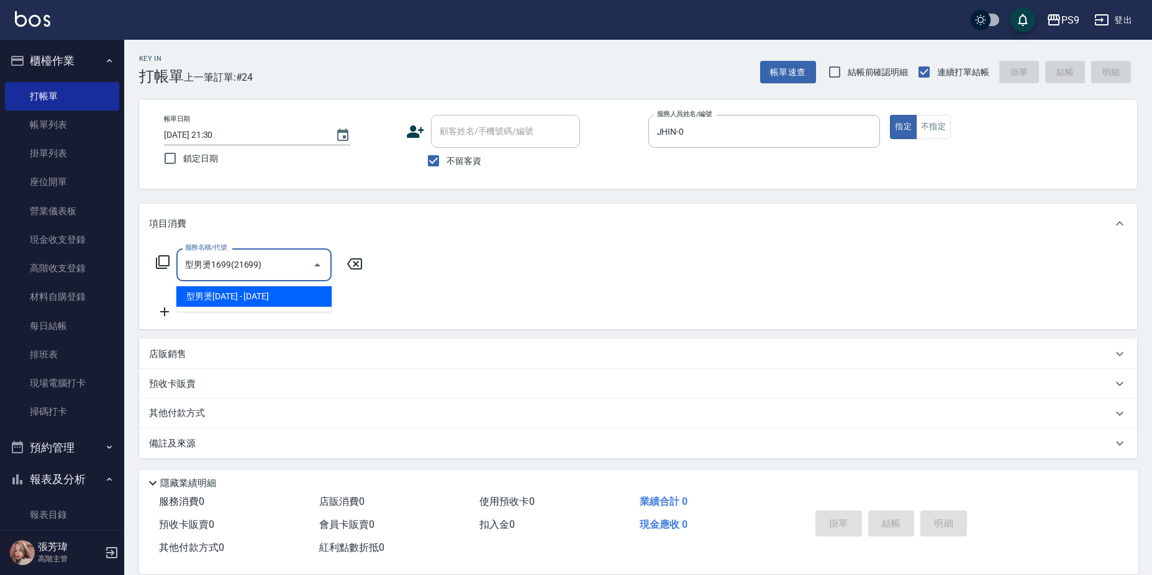
type input "型男燙1699(21699)"
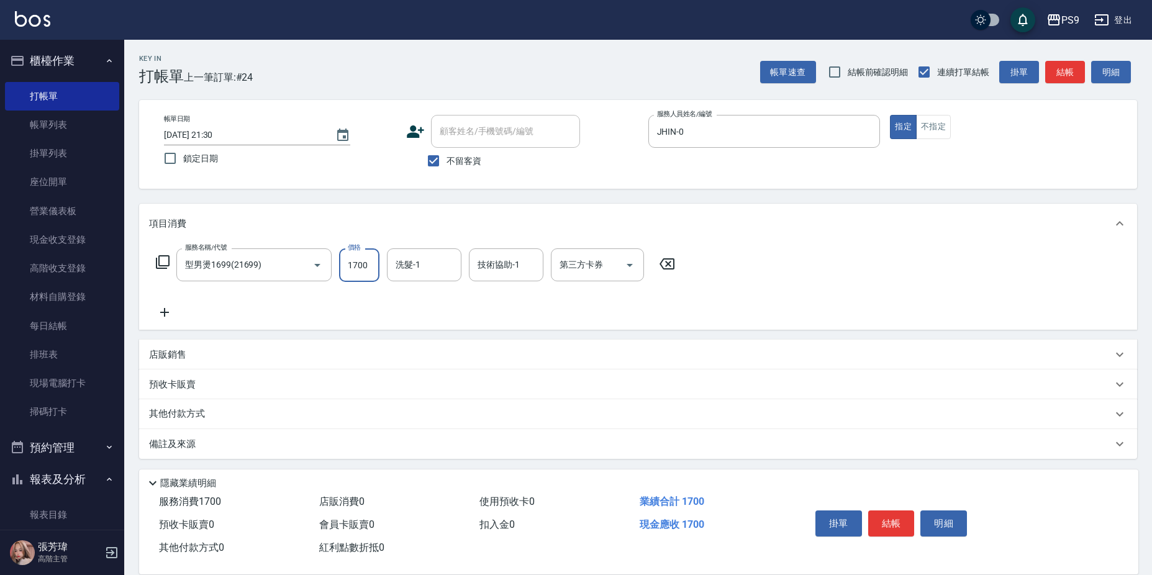
type input "1700"
type input "依依-32"
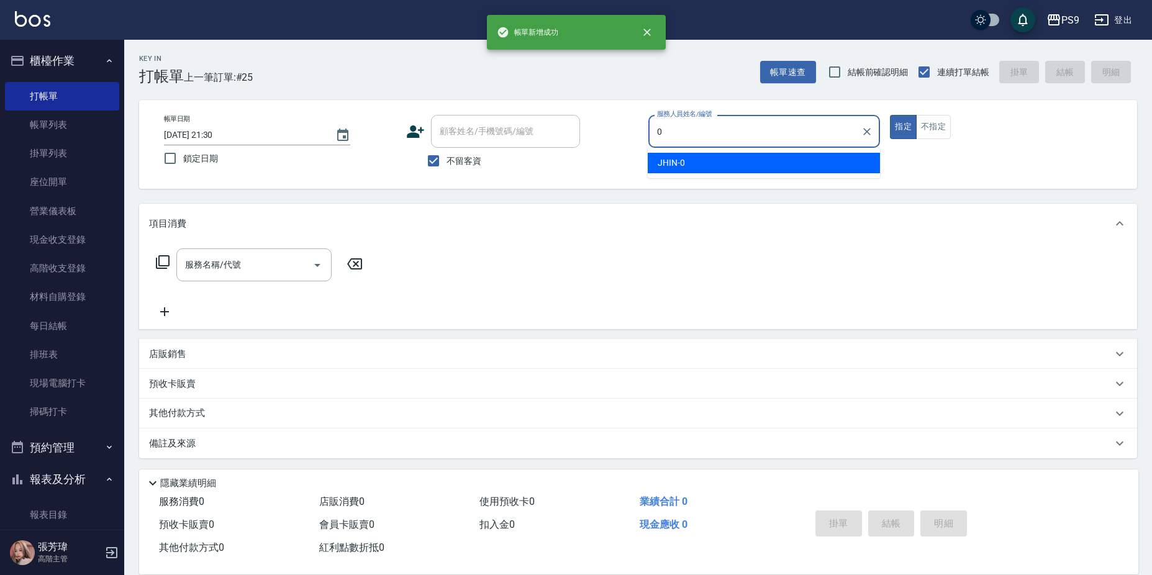
type input "JHIN-0"
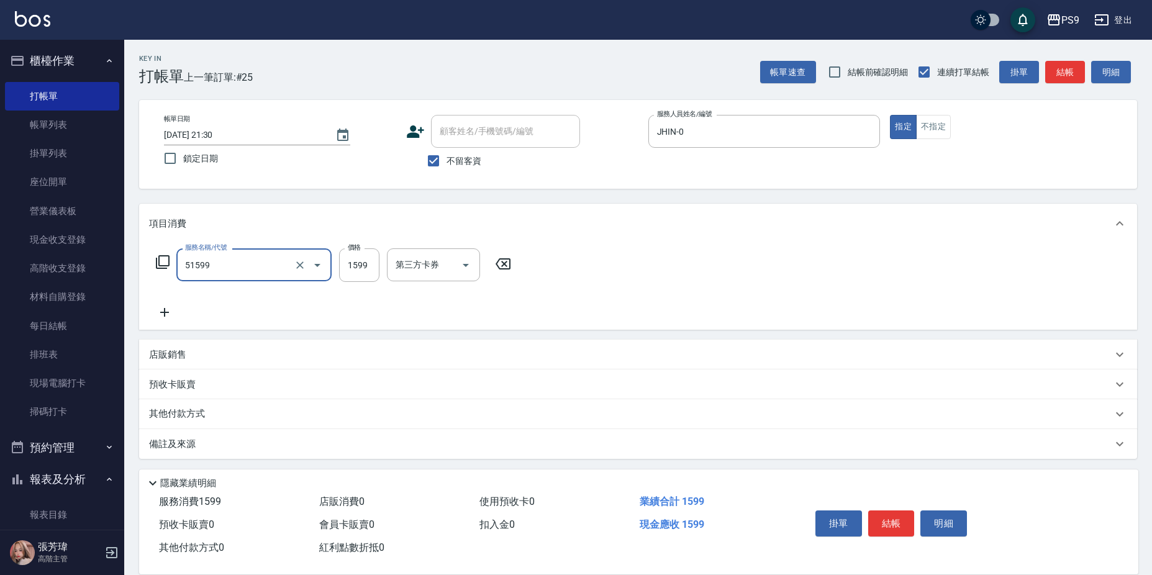
type input "燙1599(51599)"
type input "1600"
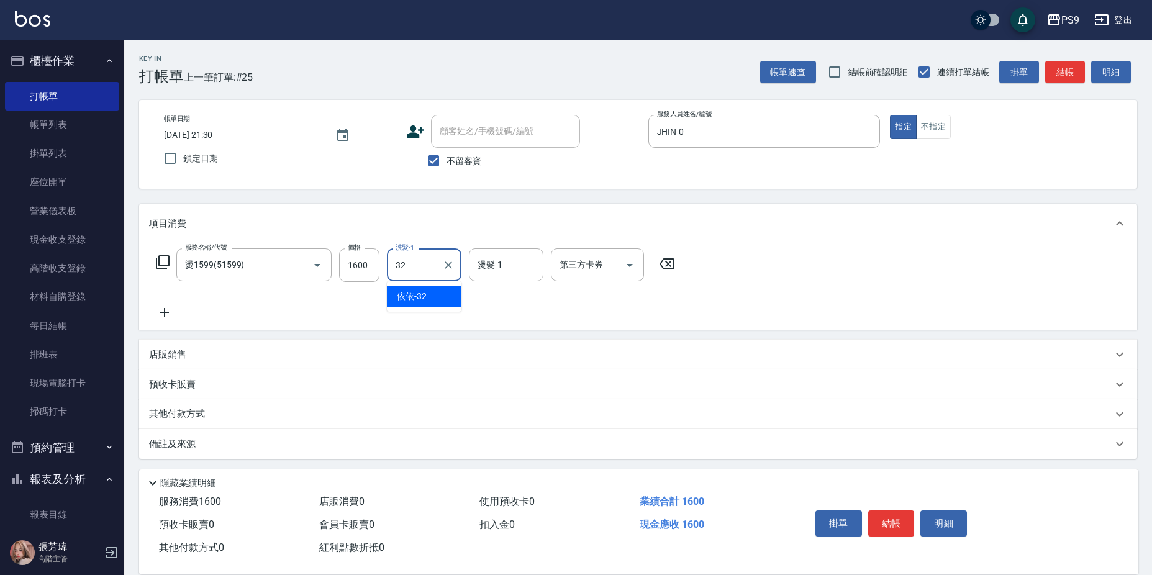
type input "依依-32"
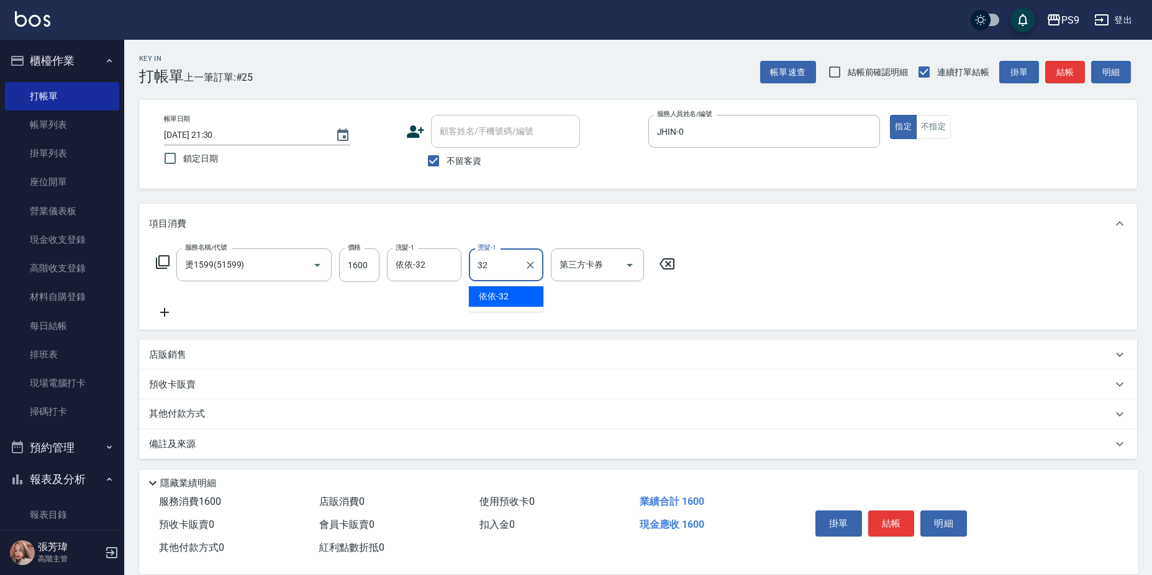
type input "依依-32"
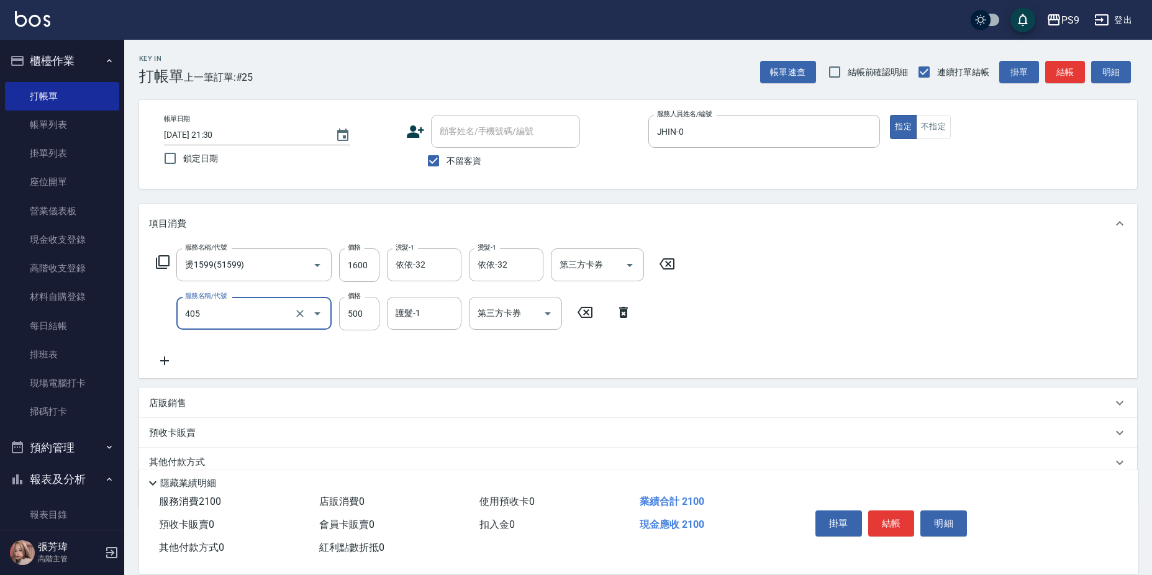
type input "護-500(405)"
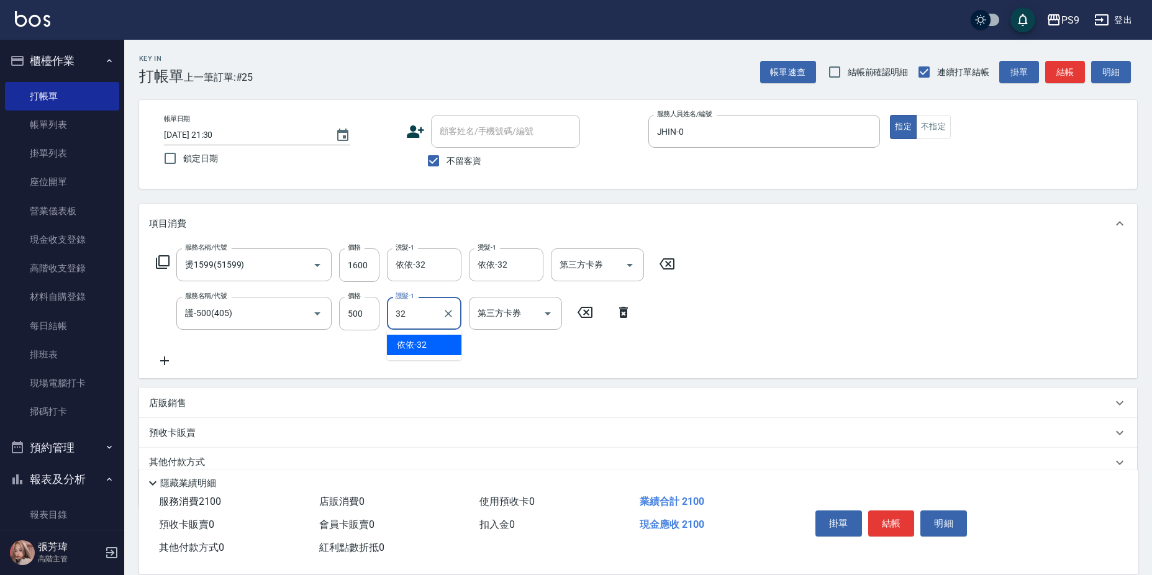
type input "依依-32"
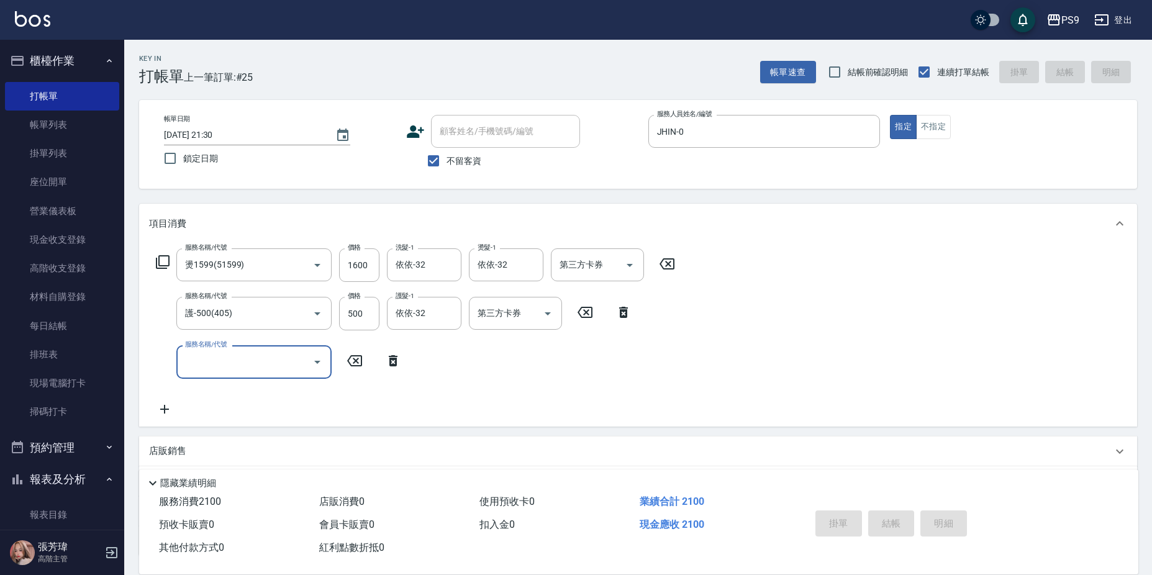
type input "[DATE] 21:31"
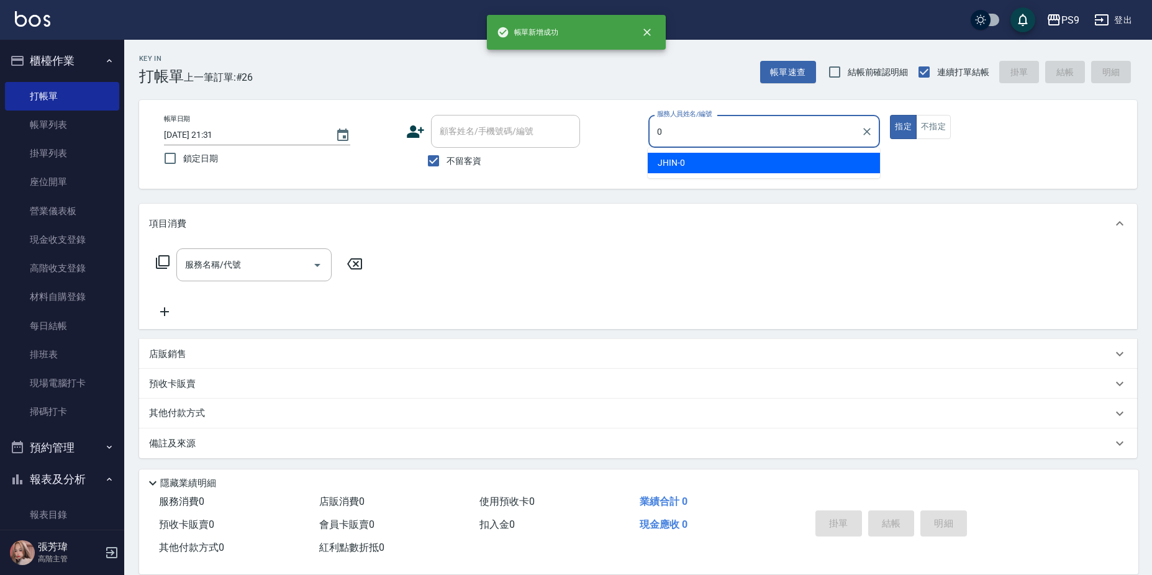
type input "JHIN-0"
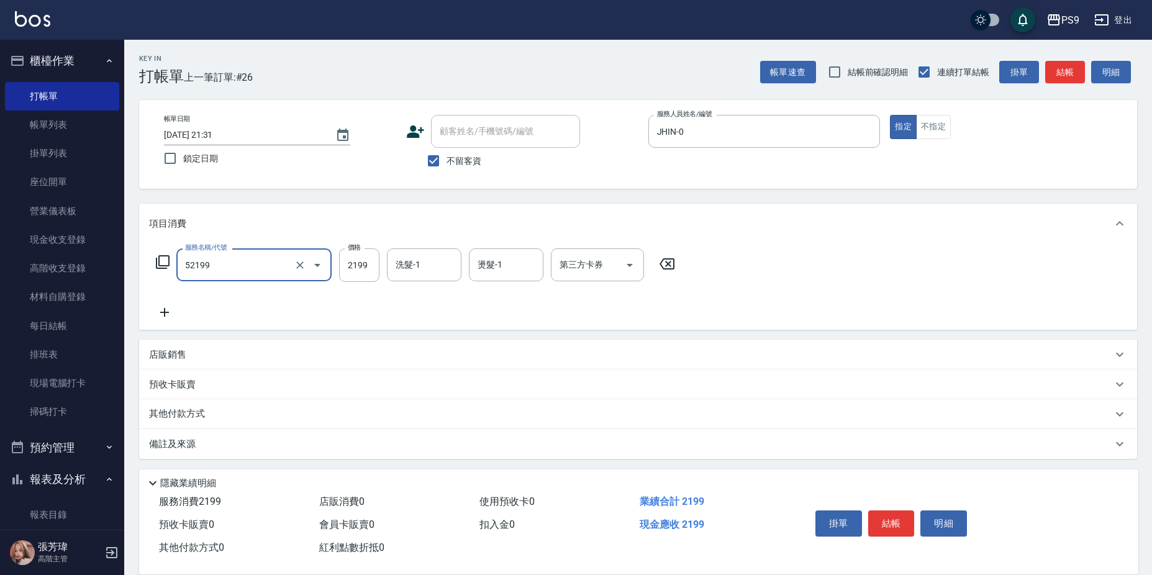
type input "燙髮(52199)"
type input "2200"
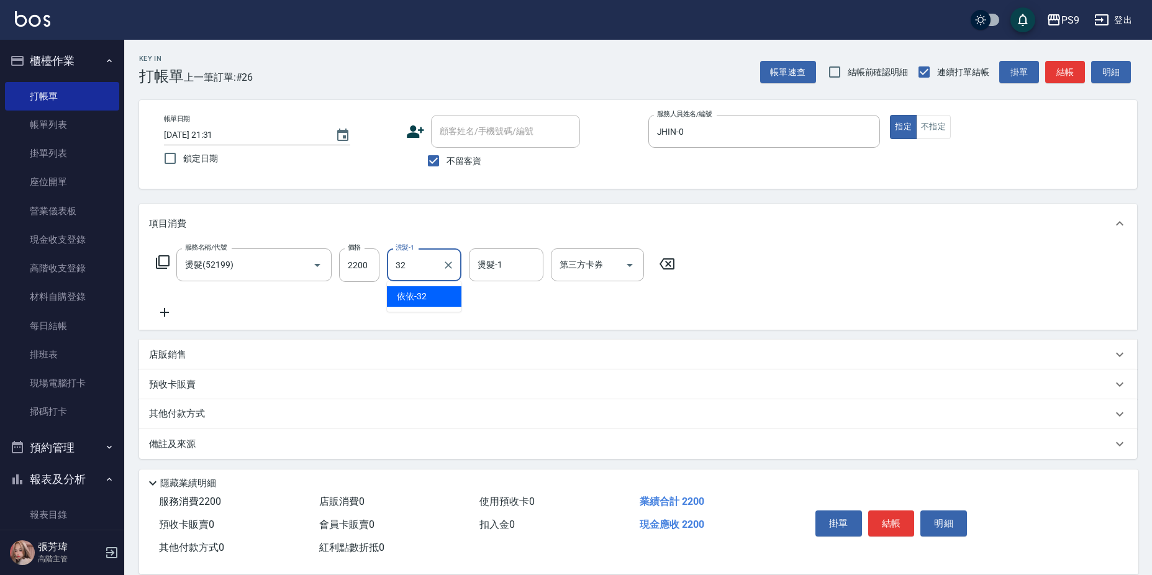
type input "依依-32"
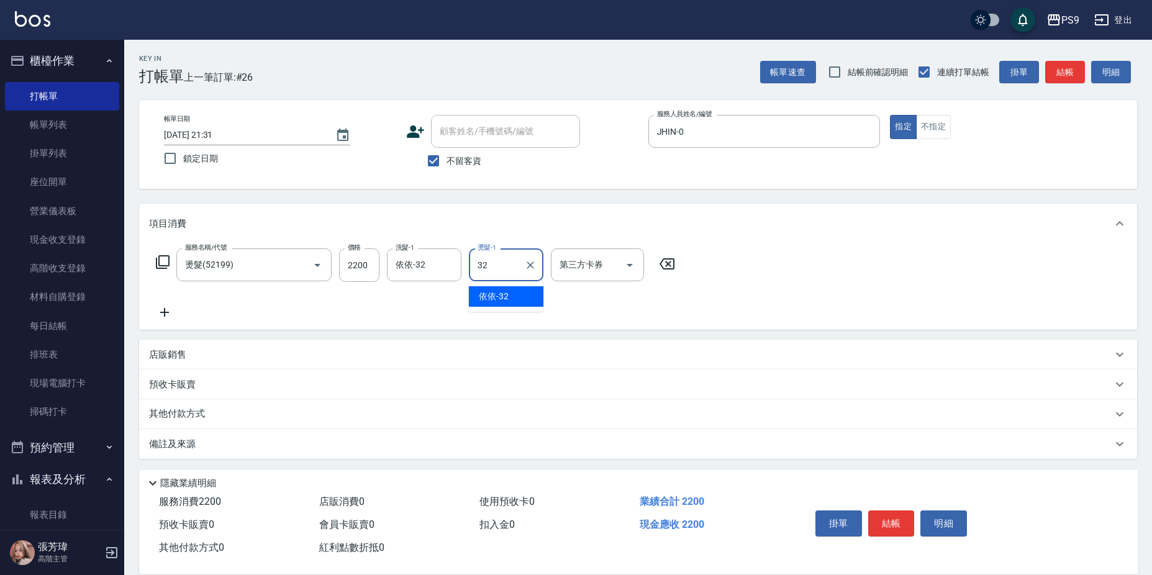
type input "依依-32"
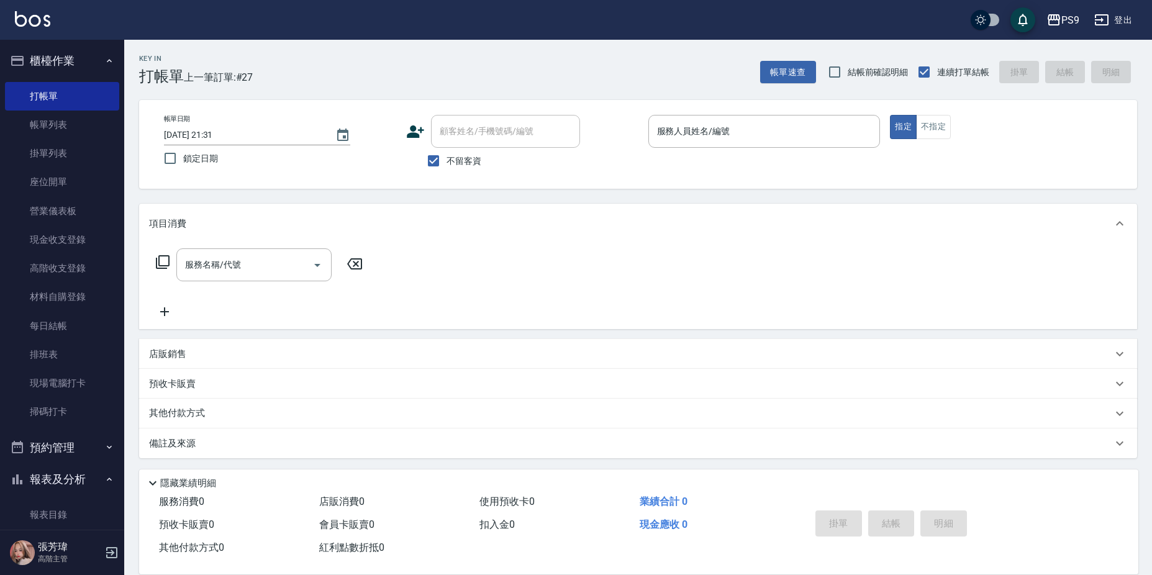
click at [446, 159] on span "不留客資" at bounding box center [463, 161] width 35 height 13
click at [446, 159] on input "不留客資" at bounding box center [433, 161] width 26 height 26
checkbox input "false"
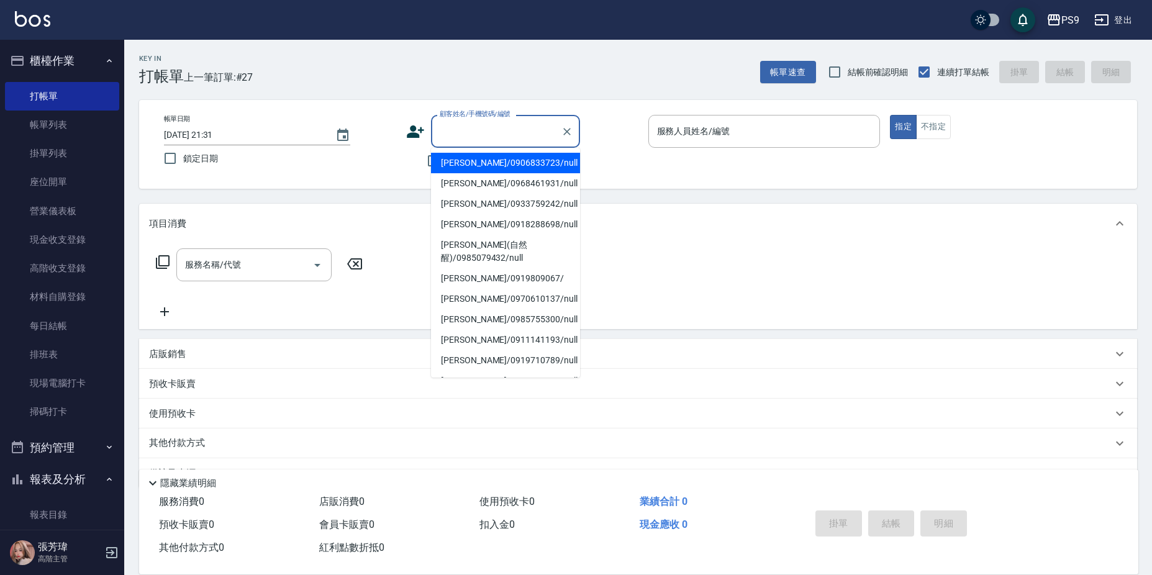
click at [466, 131] on input "顧客姓名/手機號碼/編號" at bounding box center [496, 131] width 119 height 22
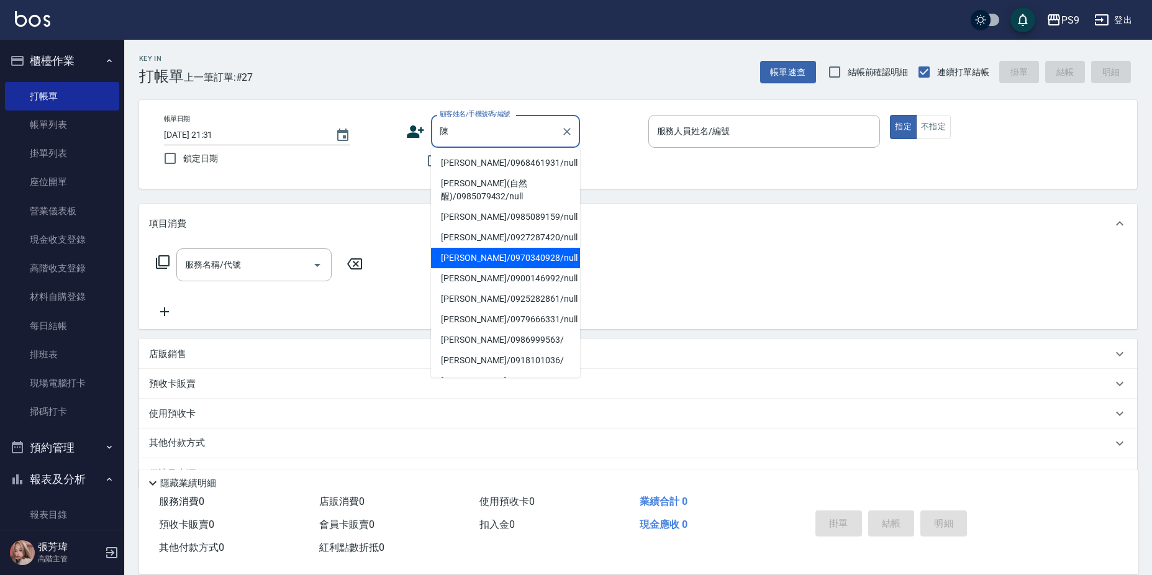
click at [479, 261] on li "[PERSON_NAME]/0970340928/null" at bounding box center [505, 258] width 149 height 20
type input "[PERSON_NAME]/0970340928/null"
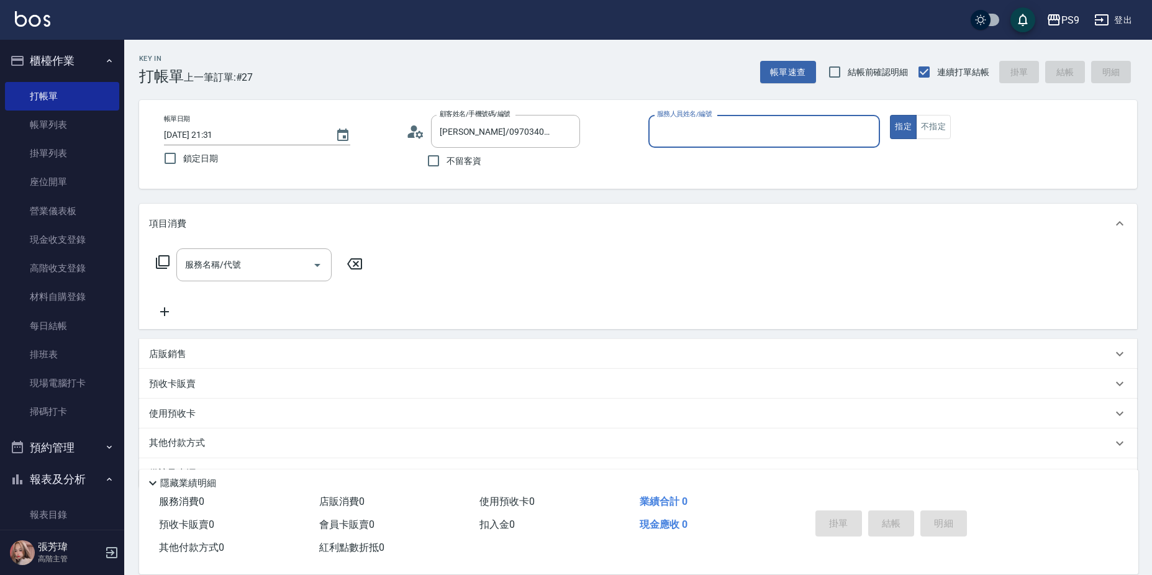
type input "JHIN-0"
click at [890, 115] on button "指定" at bounding box center [903, 127] width 27 height 24
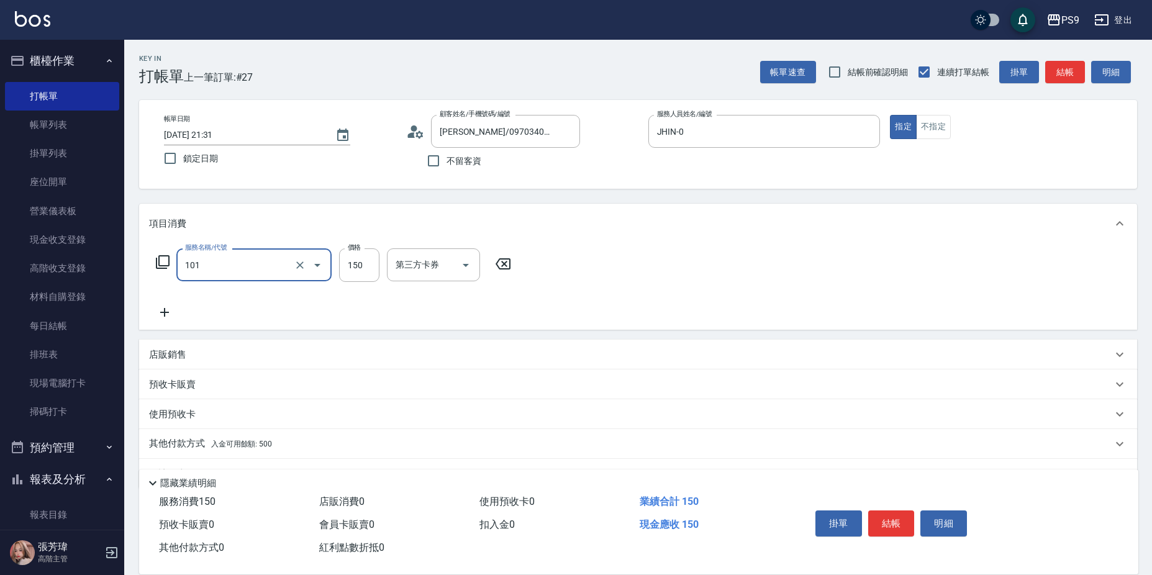
type input "洗髮(101)"
type input "200"
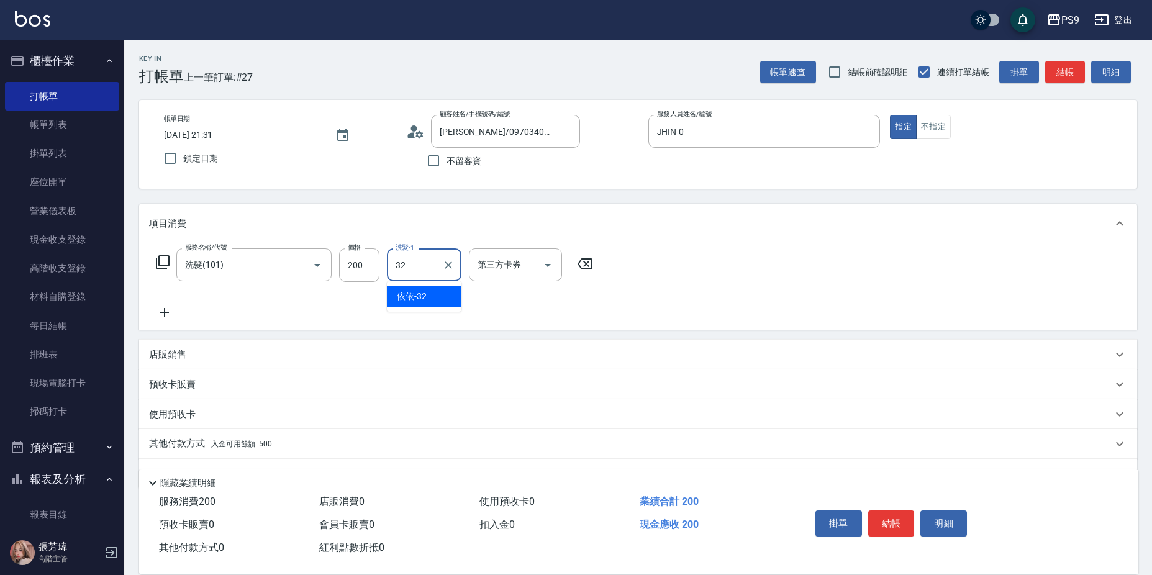
type input "依依-32"
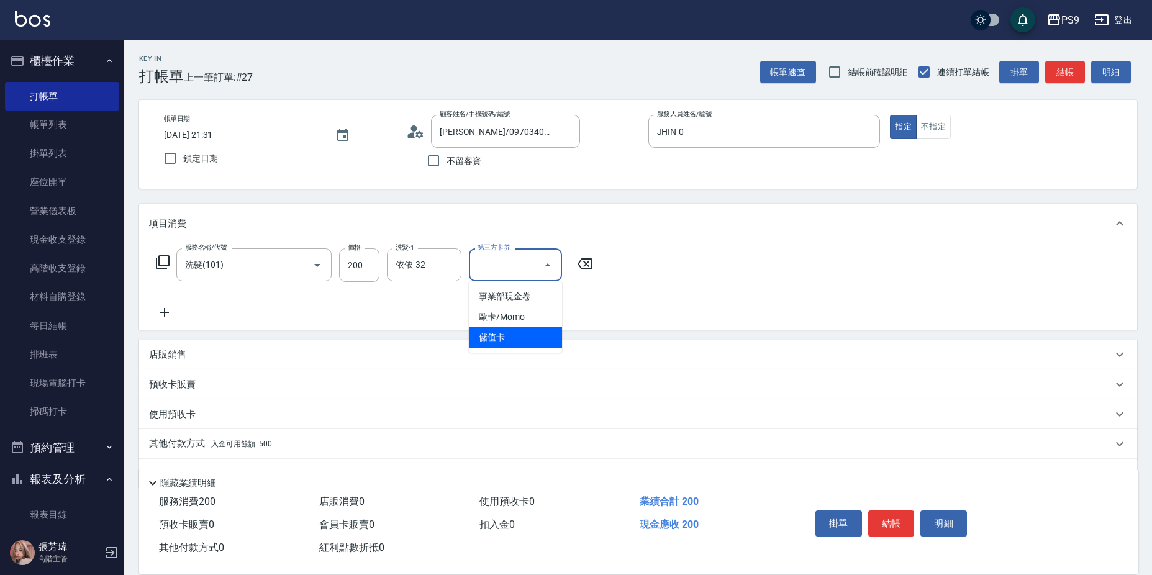
type input "儲值卡"
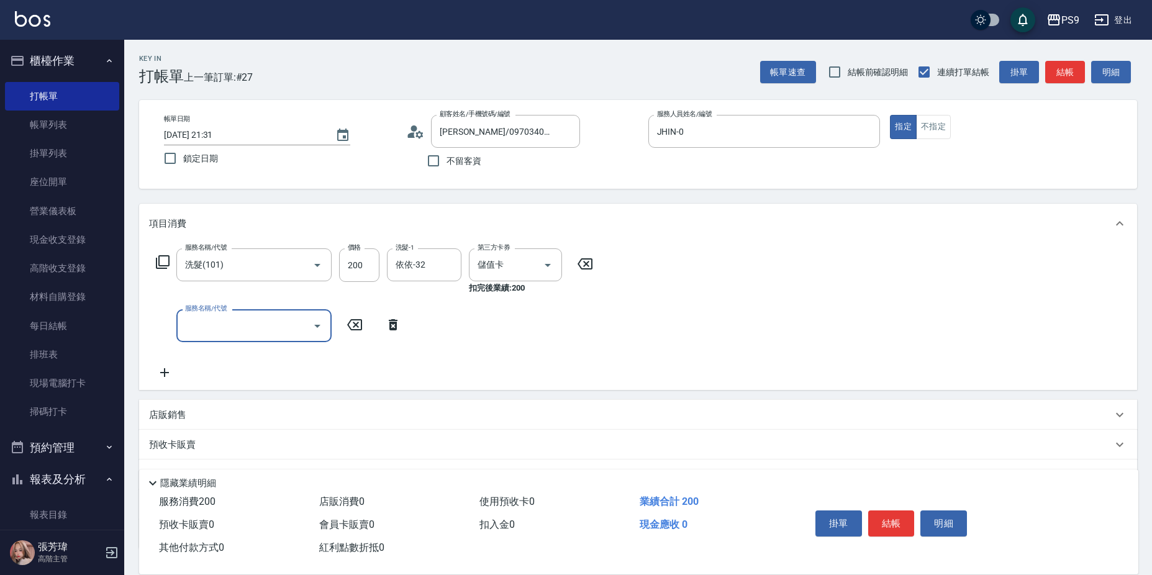
scroll to position [93, 0]
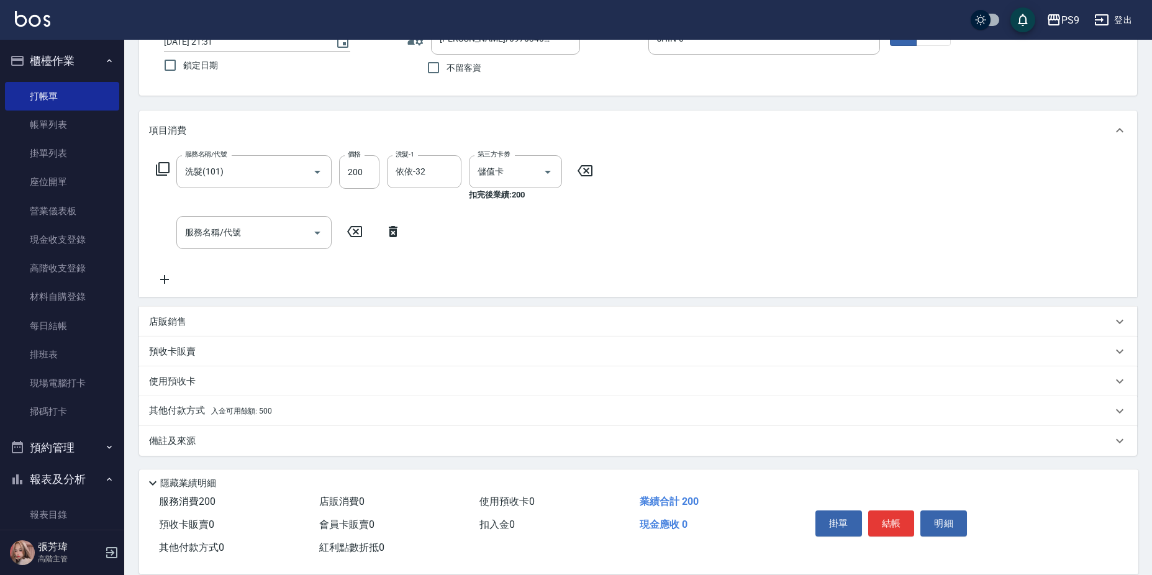
click at [313, 408] on div "其他付款方式 入金可用餘額: 500" at bounding box center [630, 411] width 963 height 14
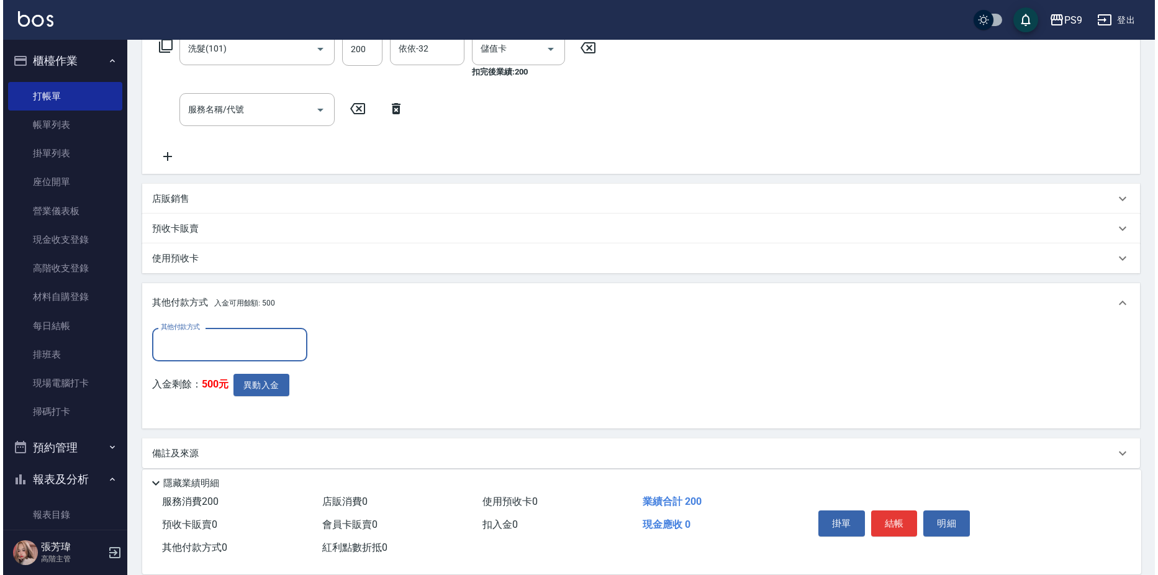
scroll to position [229, 0]
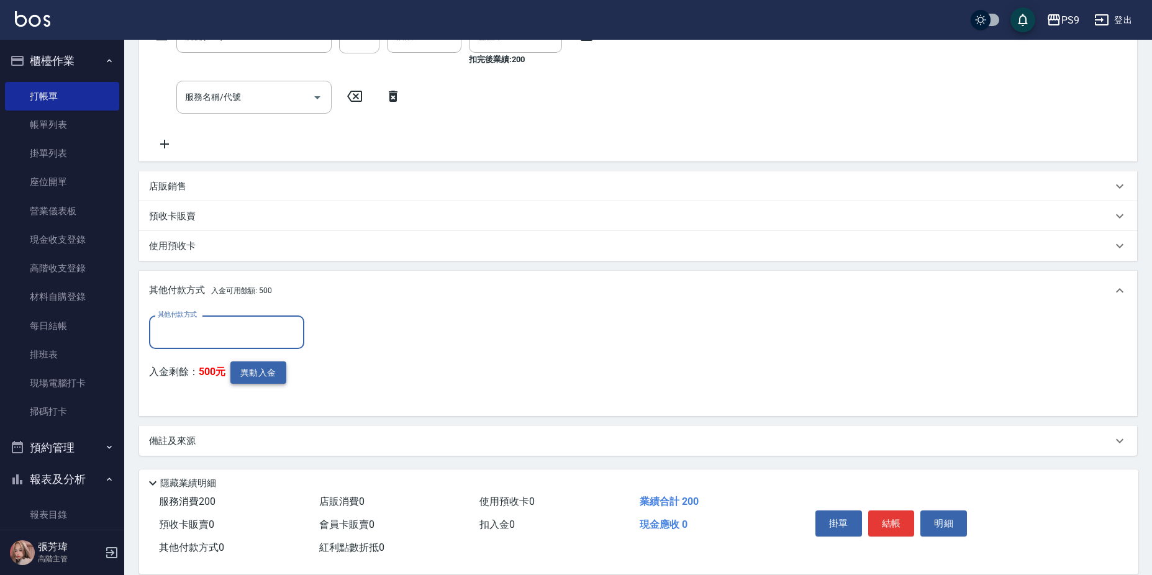
click at [265, 372] on button "異動入金" at bounding box center [258, 372] width 56 height 23
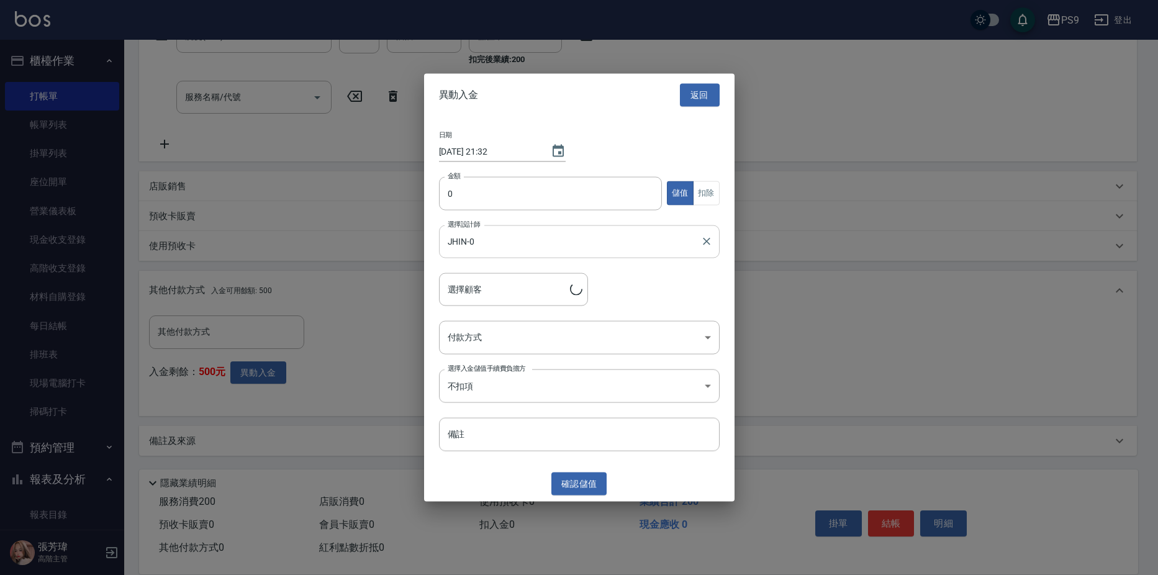
type input "[PERSON_NAME]/0970340928"
click at [457, 184] on input "0" at bounding box center [551, 193] width 224 height 34
type input "200"
click at [701, 205] on button "扣除" at bounding box center [706, 193] width 27 height 24
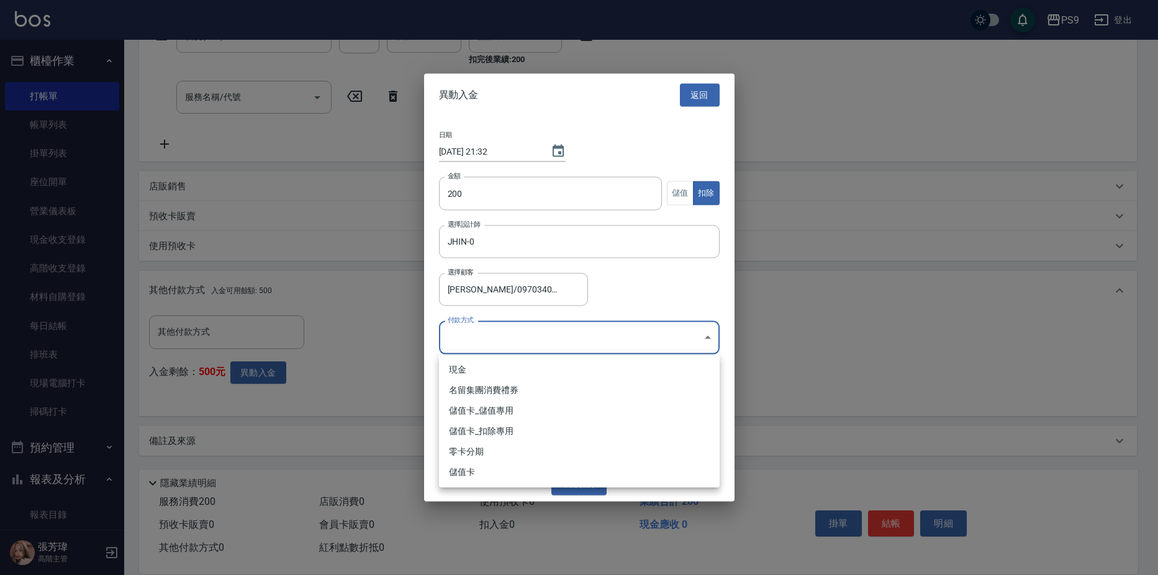
click at [492, 343] on body "PS9 登出 櫃檯作業 打帳單 帳單列表 掛單列表 座位開單 營業儀表板 現金收支登錄 高階收支登錄 材料自購登錄 每日結帳 排班表 現場電腦打卡 掃碼打卡 …" at bounding box center [579, 173] width 1158 height 804
click at [472, 421] on li "儲值卡_扣除專用" at bounding box center [579, 431] width 281 height 20
type input "儲值卡_扣除專用"
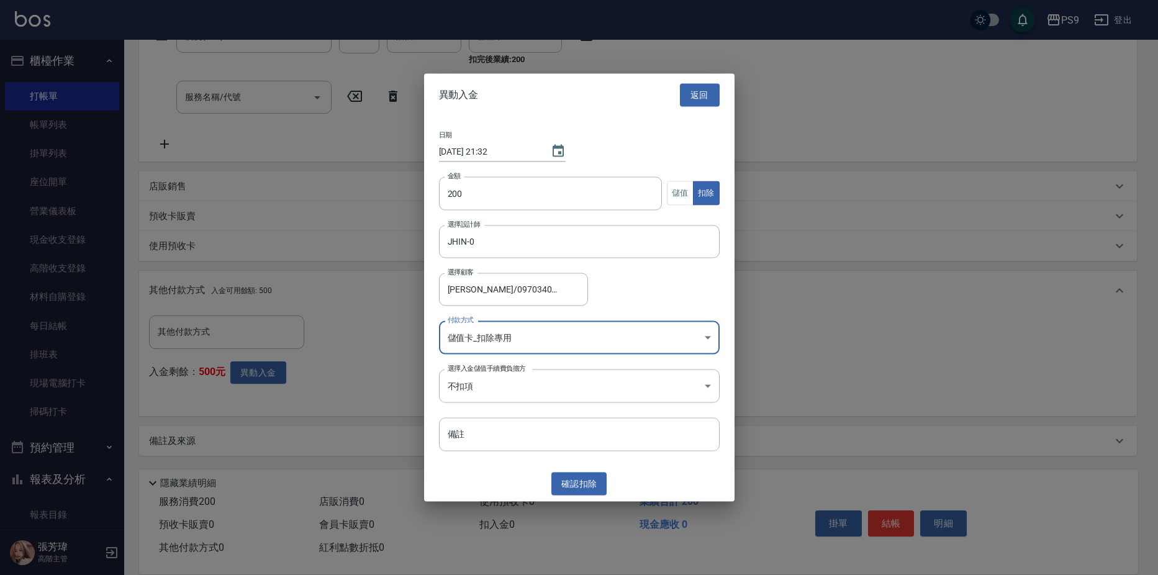
click at [576, 487] on button "確認 扣除" at bounding box center [579, 484] width 56 height 23
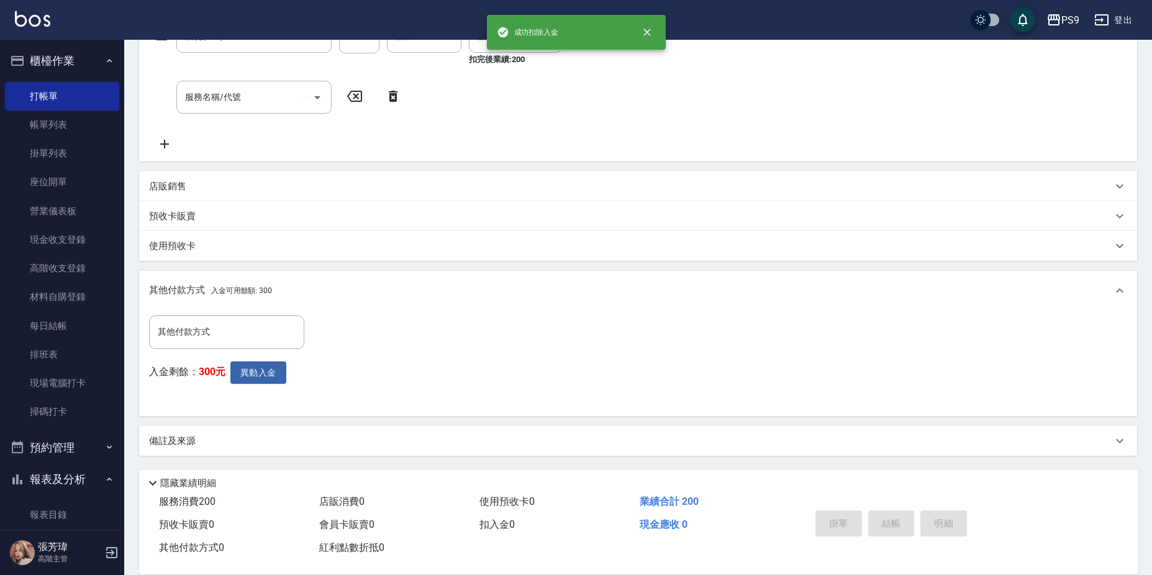
type input "[DATE] 21:32"
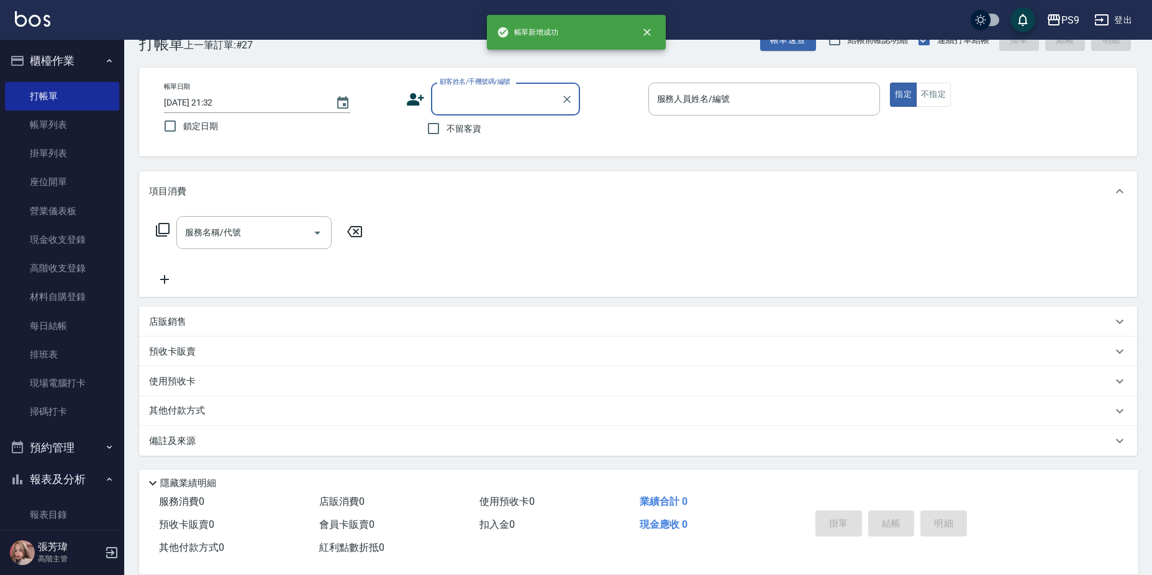
scroll to position [0, 0]
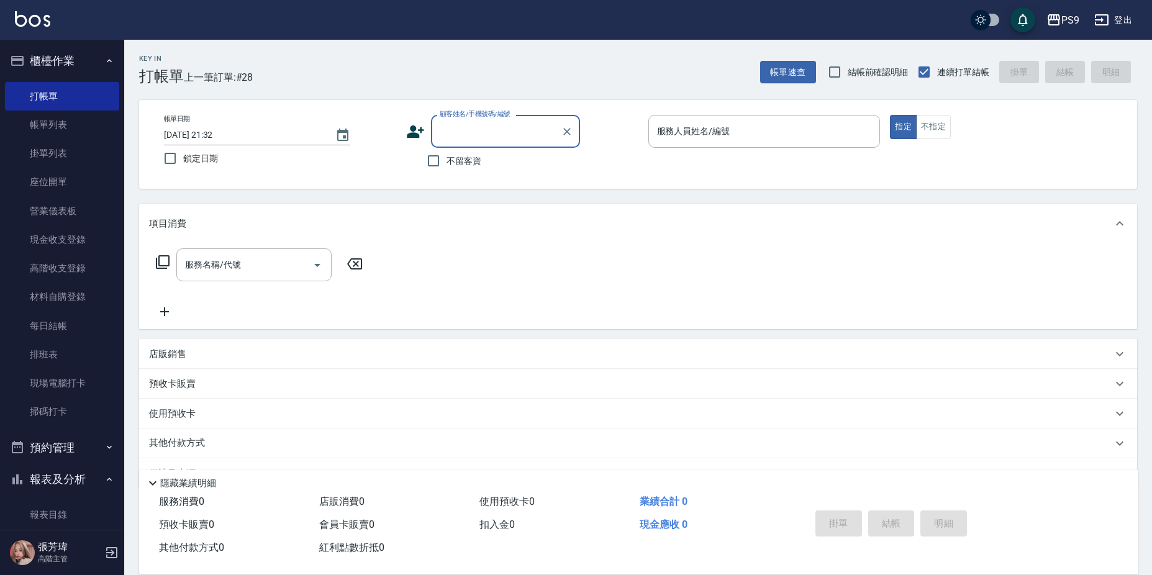
type input "T"
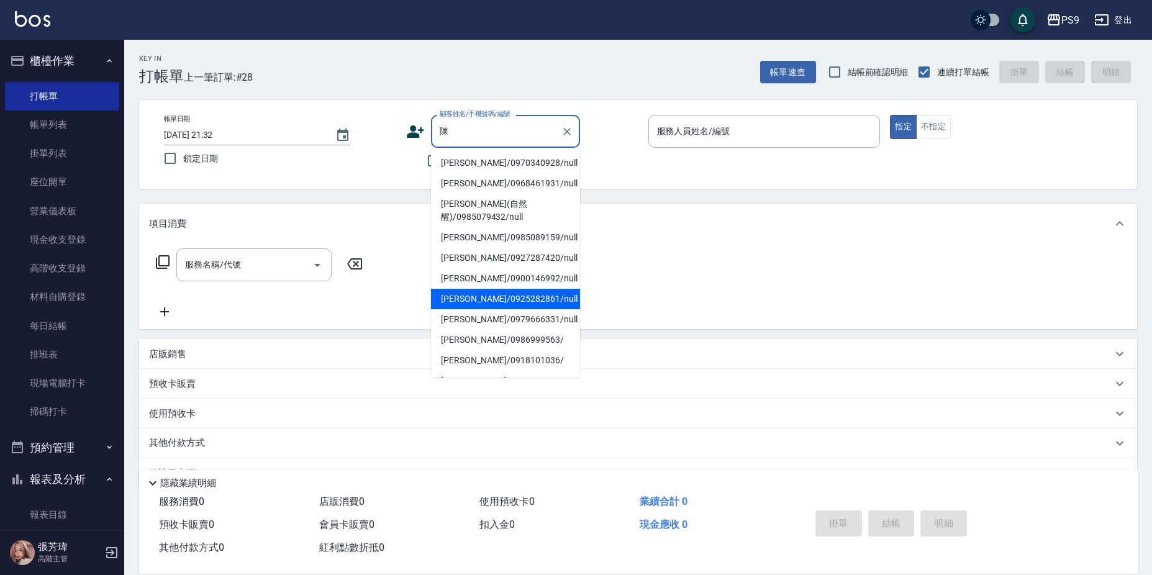
click at [462, 294] on li "[PERSON_NAME]/0925282861/null" at bounding box center [505, 299] width 149 height 20
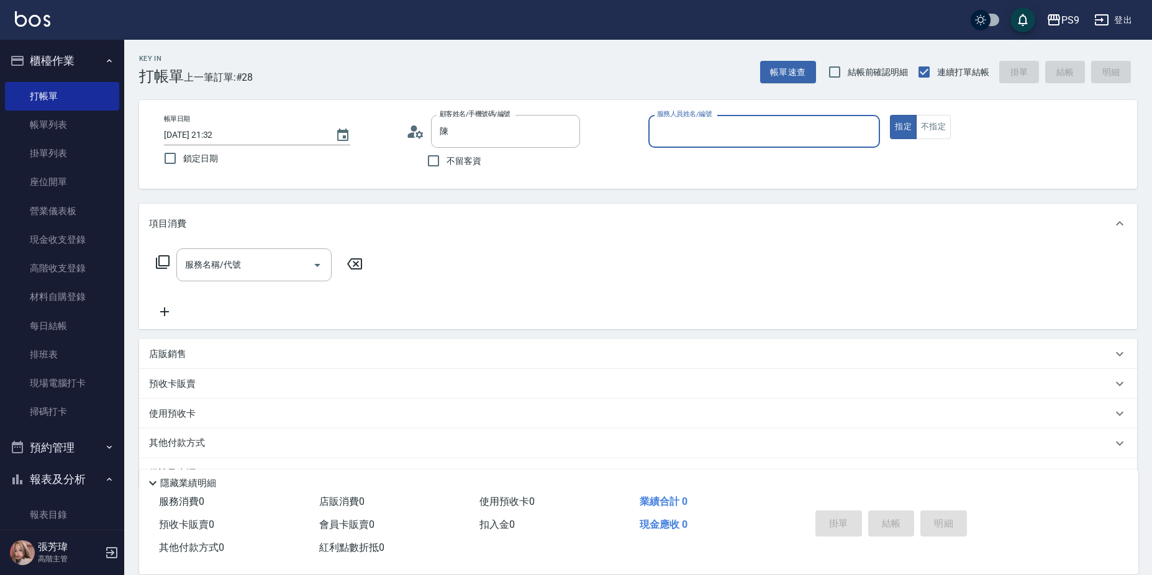
type input "[PERSON_NAME]/0925282861/null"
click at [890, 115] on button "指定" at bounding box center [903, 127] width 27 height 24
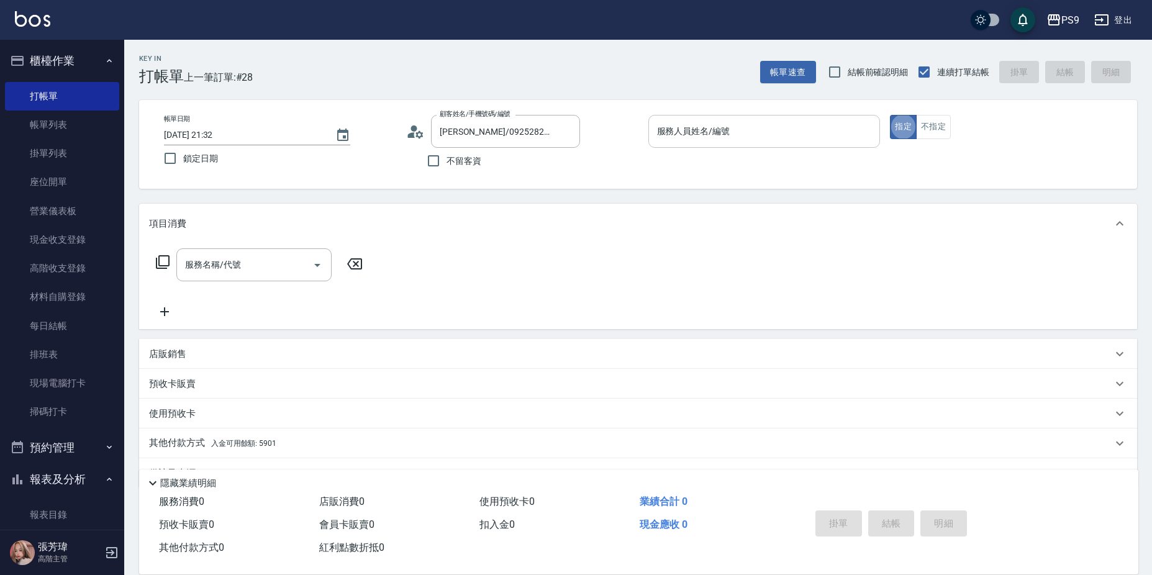
click at [710, 141] on input "服務人員姓名/編號" at bounding box center [764, 131] width 221 height 22
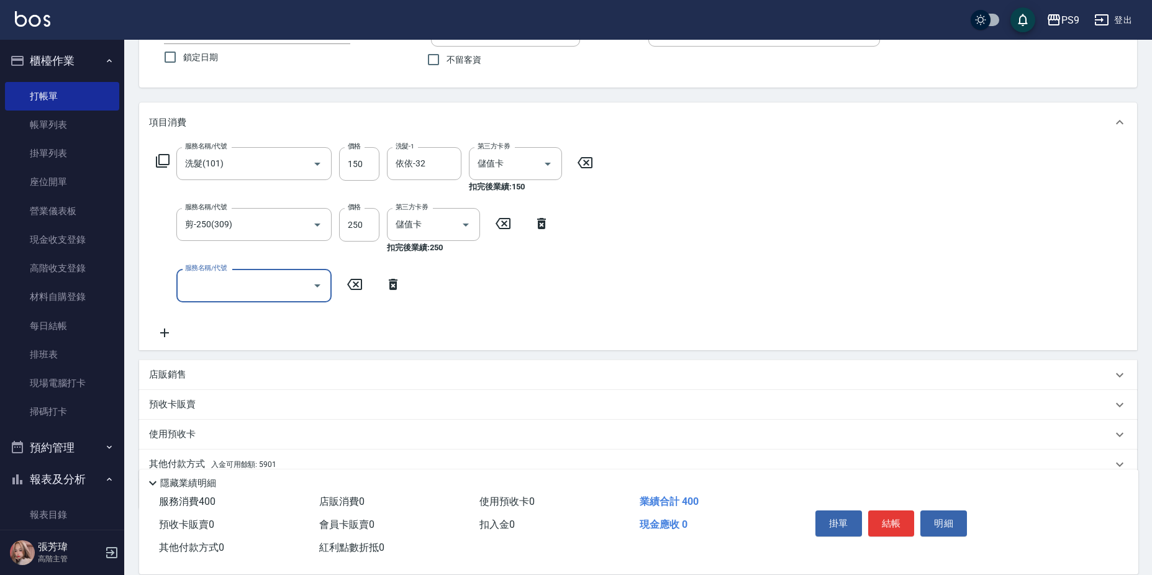
scroll to position [155, 0]
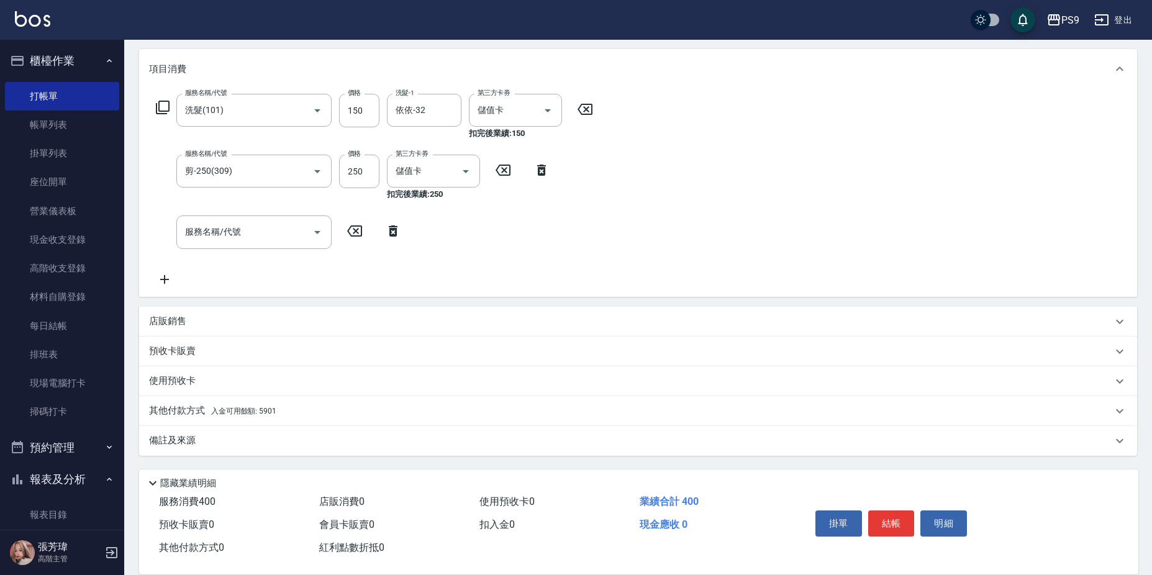
click at [275, 413] on div "其他付款方式 入金可用餘額: 5901" at bounding box center [630, 411] width 963 height 14
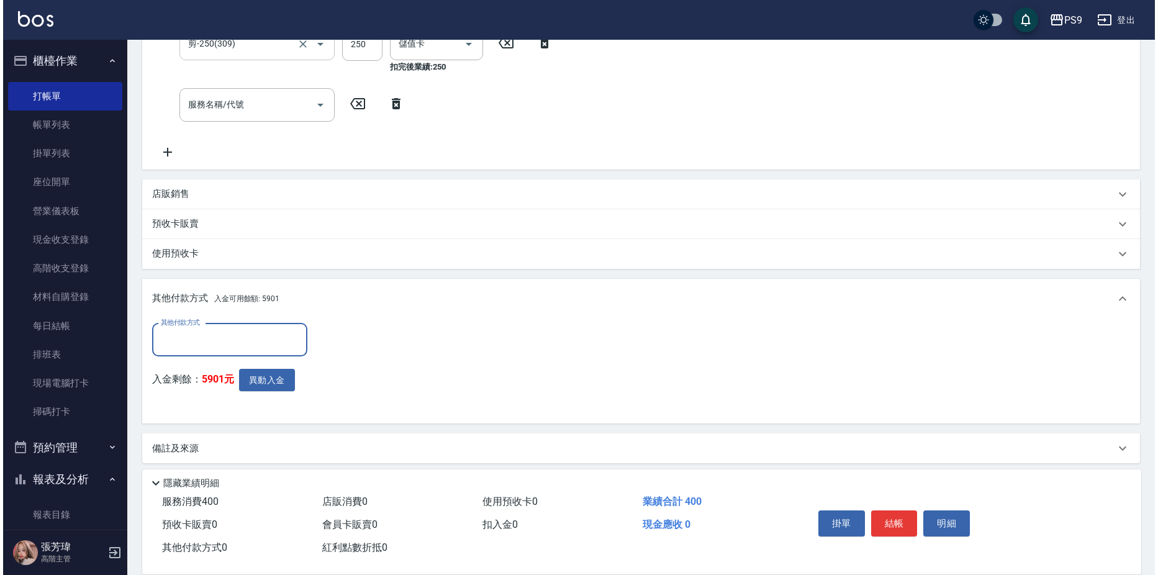
scroll to position [289, 0]
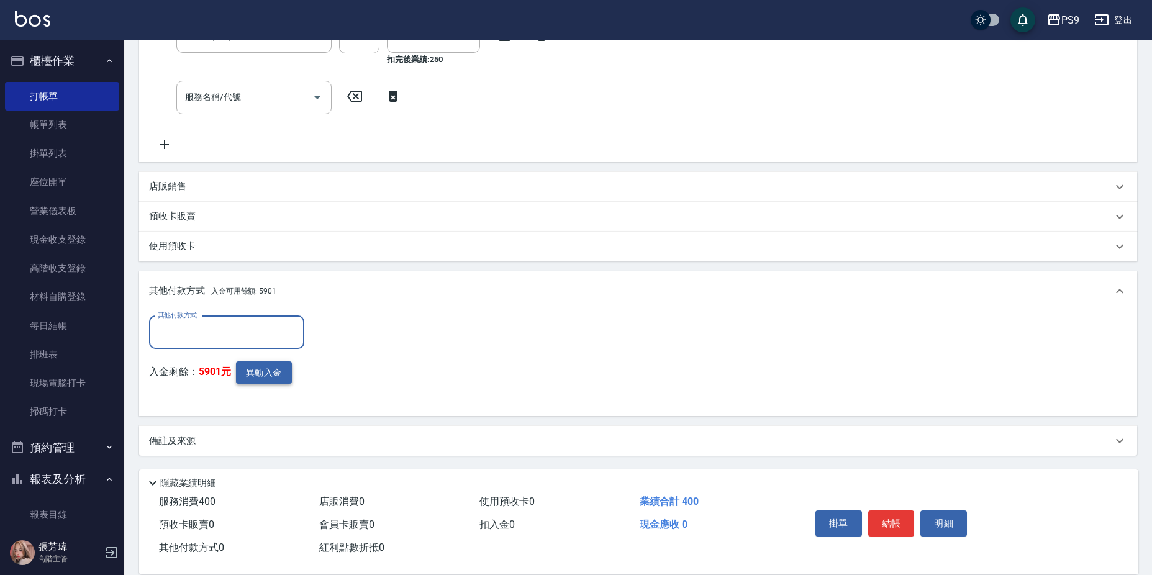
click at [262, 366] on button "異動入金" at bounding box center [264, 372] width 56 height 23
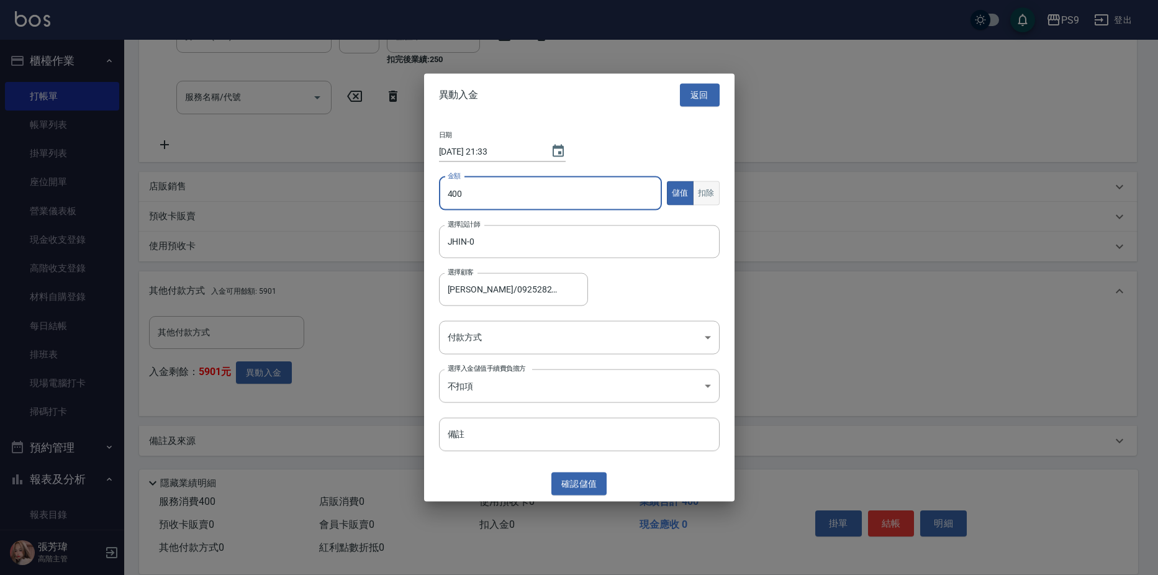
click at [711, 187] on button "扣除" at bounding box center [706, 193] width 27 height 24
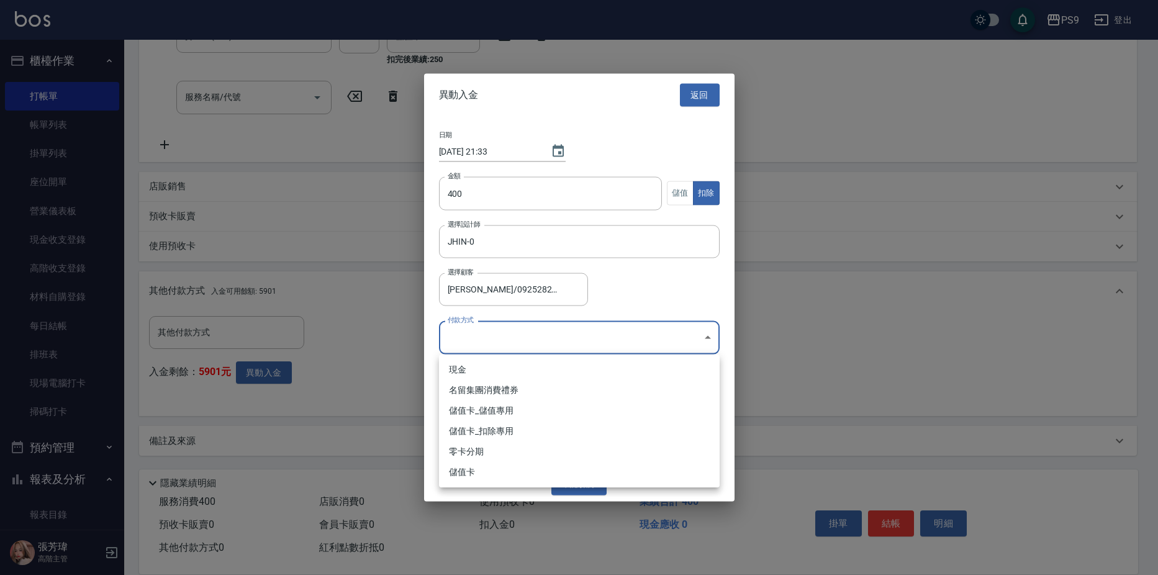
click at [550, 328] on body "PS9 登出 櫃檯作業 打帳單 帳單列表 掛單列表 座位開單 營業儀表板 現金收支登錄 高階收支登錄 材料自購登錄 每日結帳 排班表 現場電腦打卡 掃碼打卡 …" at bounding box center [579, 143] width 1158 height 864
click at [508, 437] on li "儲值卡_扣除專用" at bounding box center [579, 431] width 281 height 20
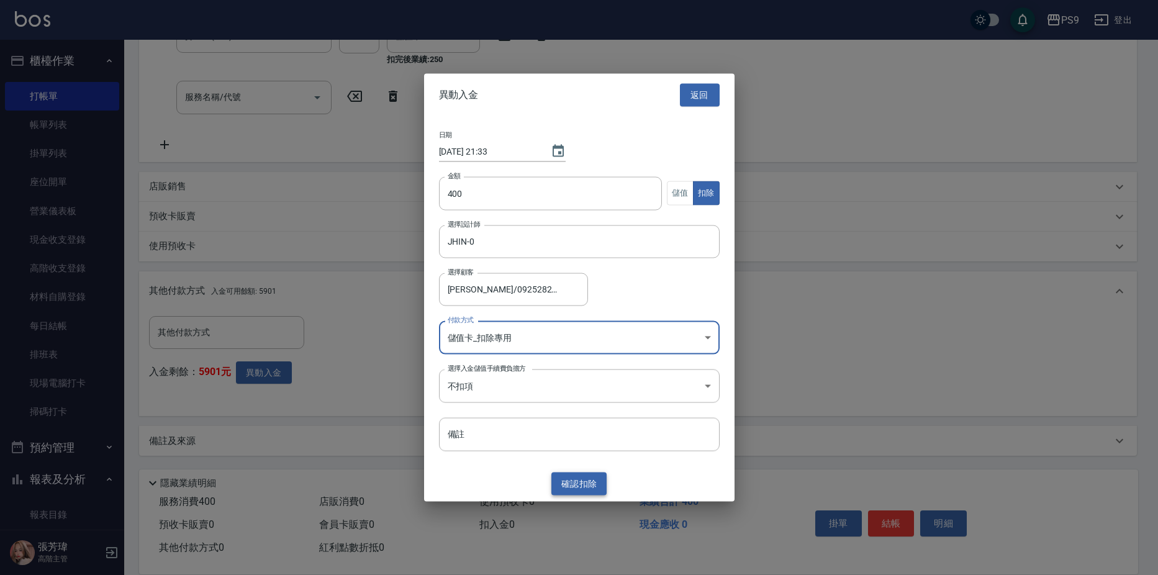
click at [592, 485] on button "確認 扣除" at bounding box center [579, 484] width 56 height 23
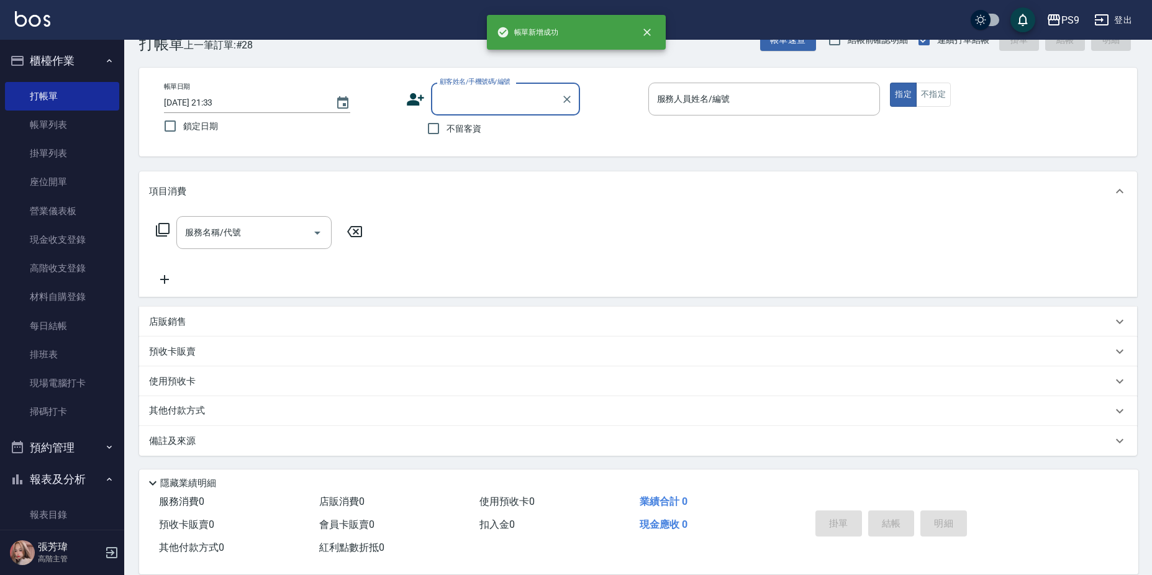
scroll to position [0, 0]
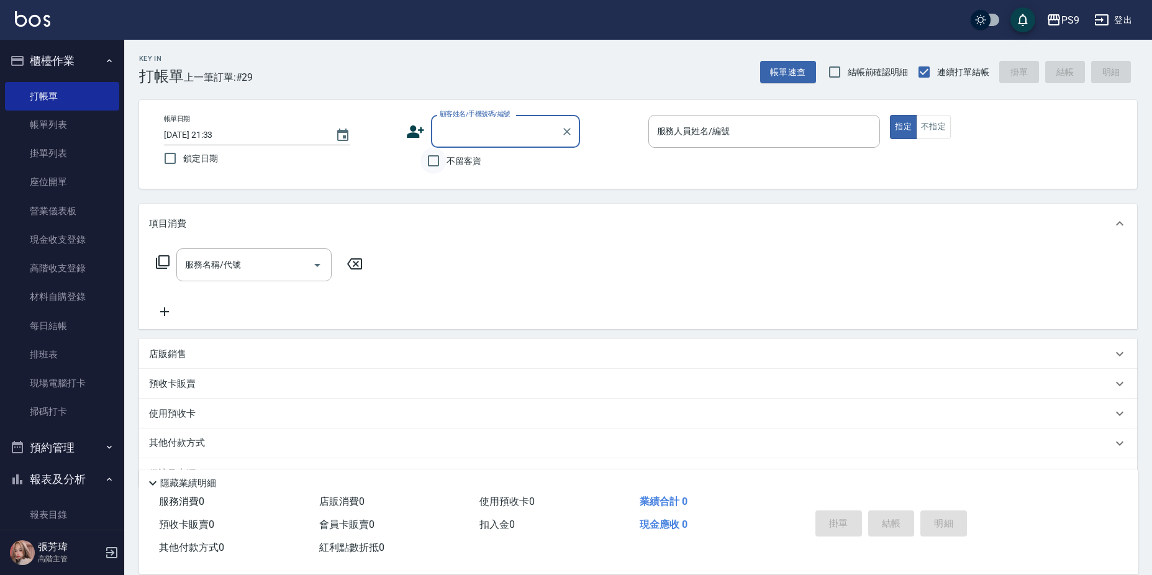
click at [437, 165] on input "不留客資" at bounding box center [433, 161] width 26 height 26
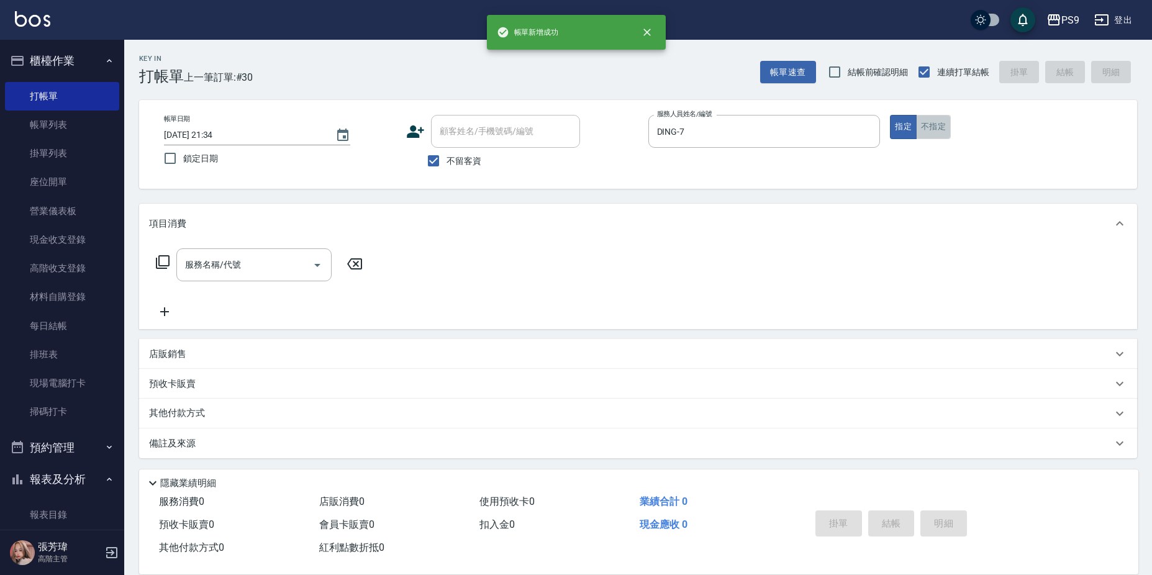
click at [938, 124] on button "不指定" at bounding box center [933, 127] width 35 height 24
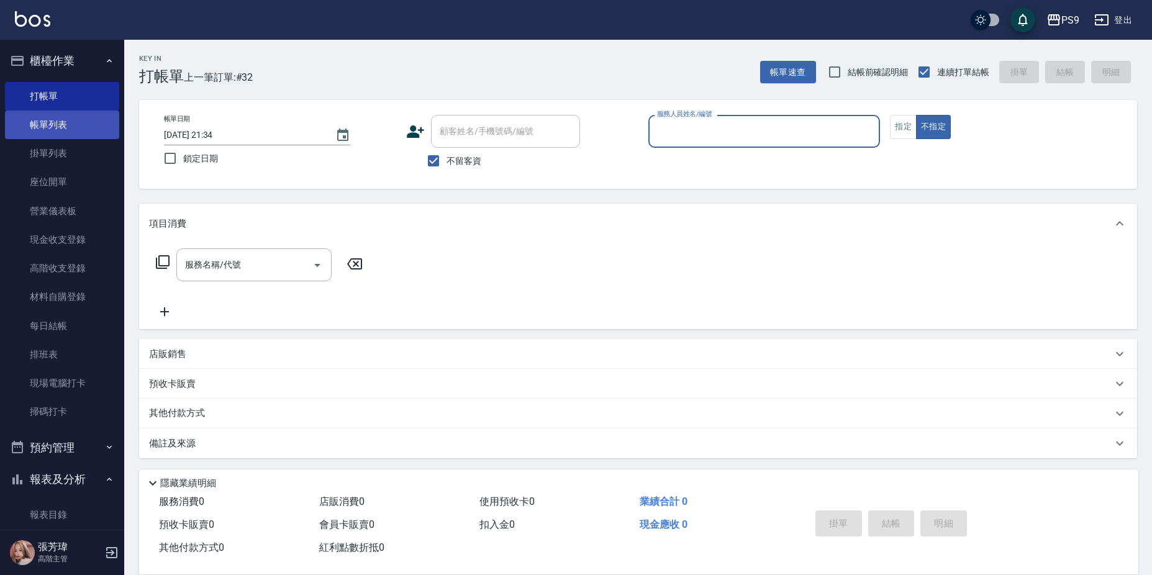
click at [66, 126] on link "帳單列表" at bounding box center [62, 125] width 114 height 29
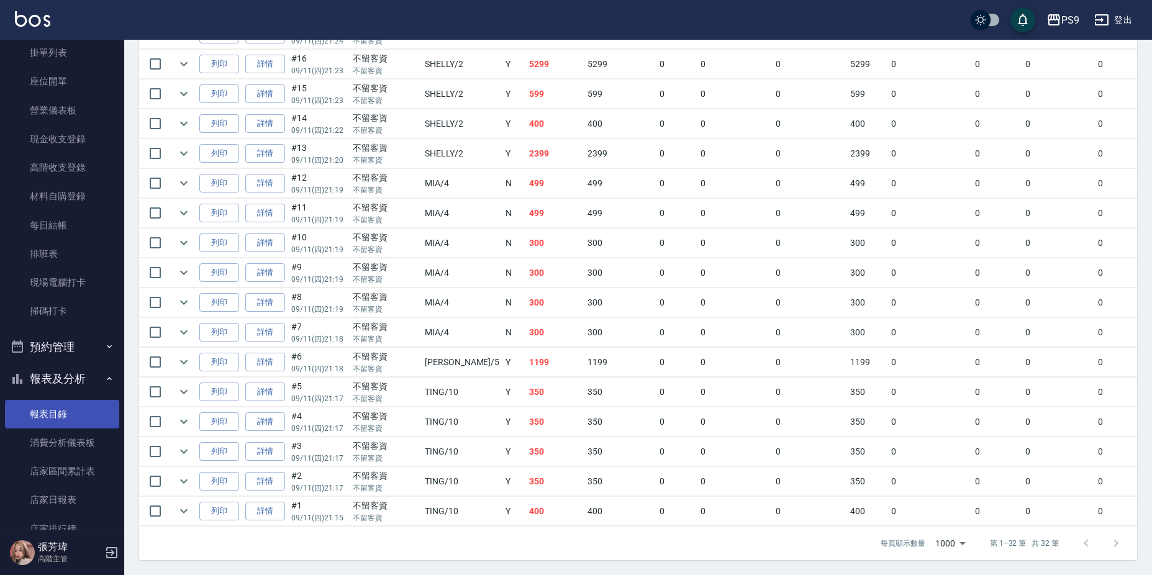
scroll to position [124, 0]
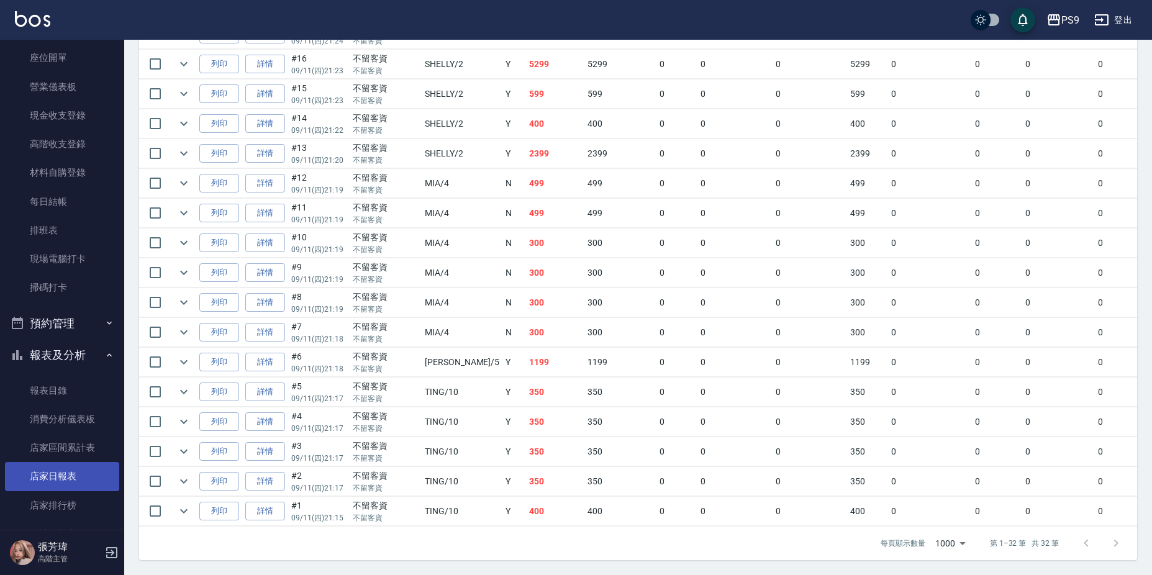
click at [76, 464] on link "店家日報表" at bounding box center [62, 476] width 114 height 29
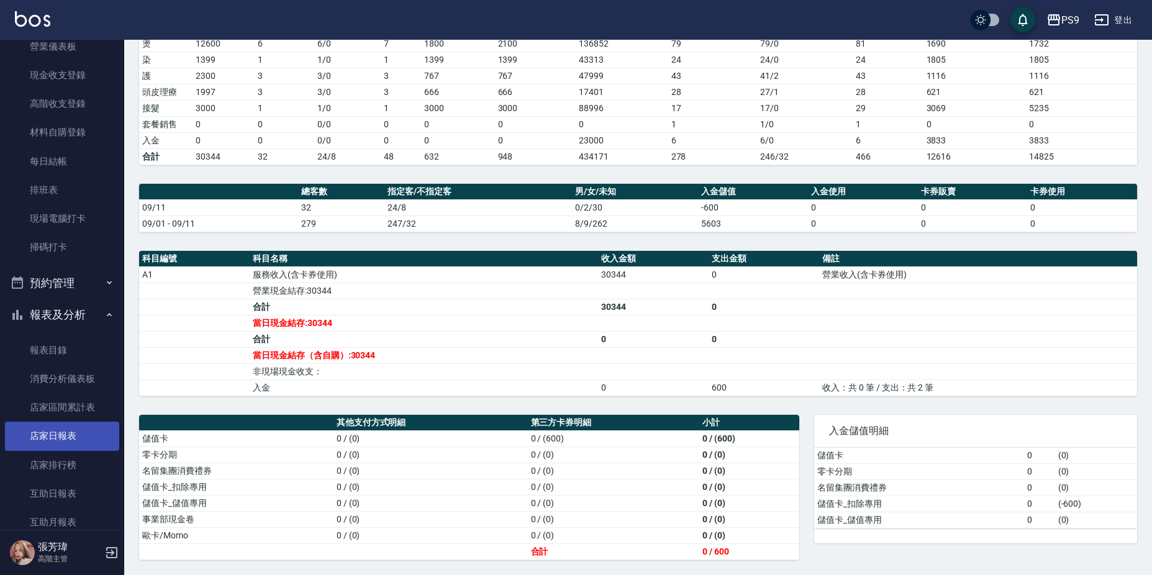
scroll to position [186, 0]
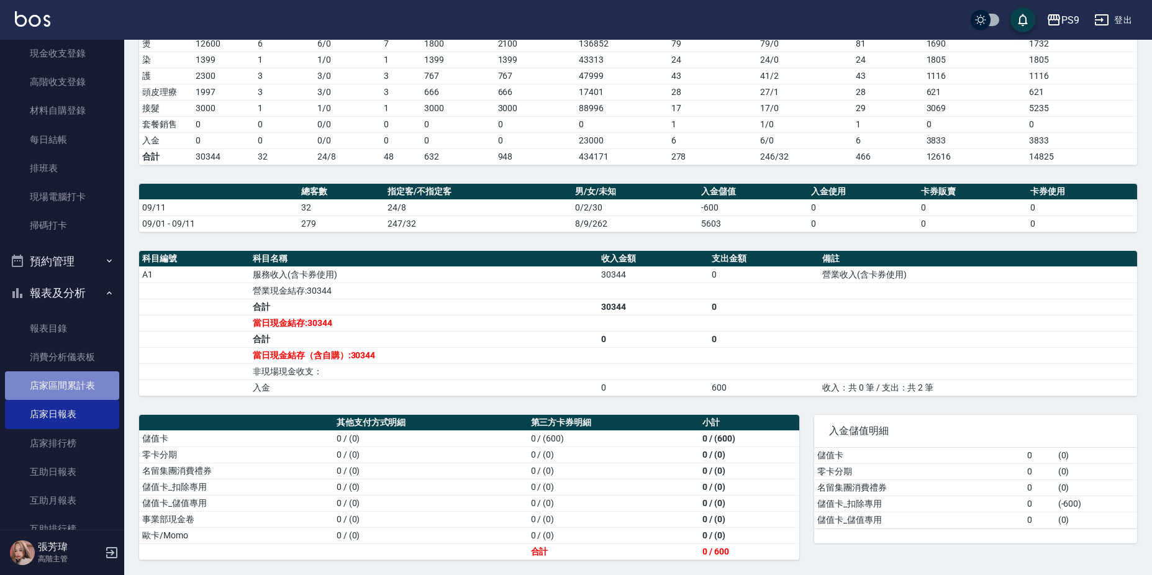
click at [78, 384] on link "店家區間累計表" at bounding box center [62, 385] width 114 height 29
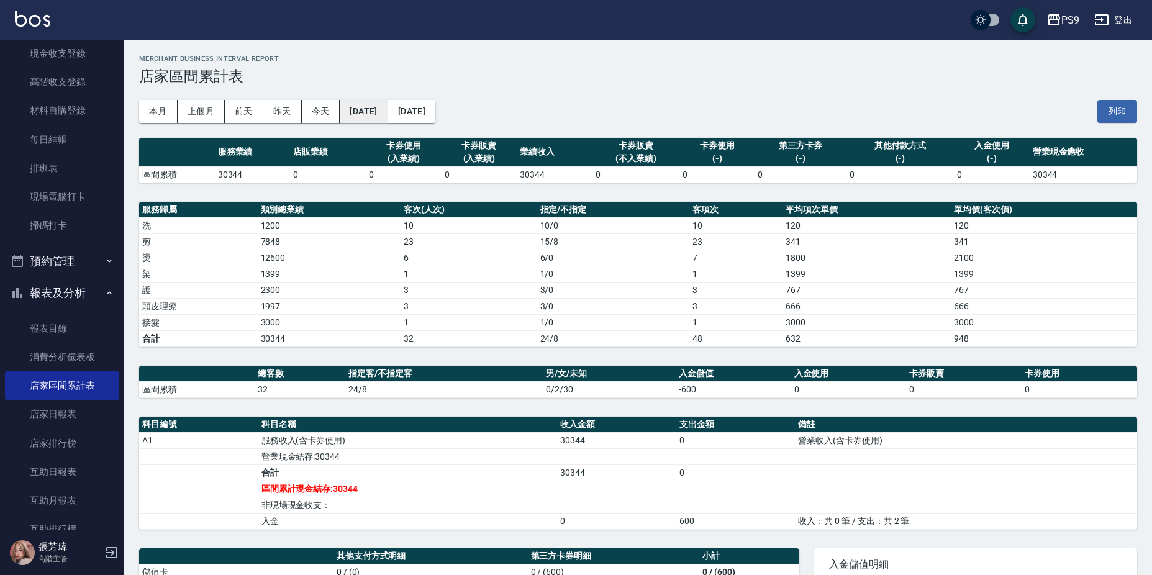
click at [378, 104] on button "[DATE]" at bounding box center [364, 111] width 48 height 23
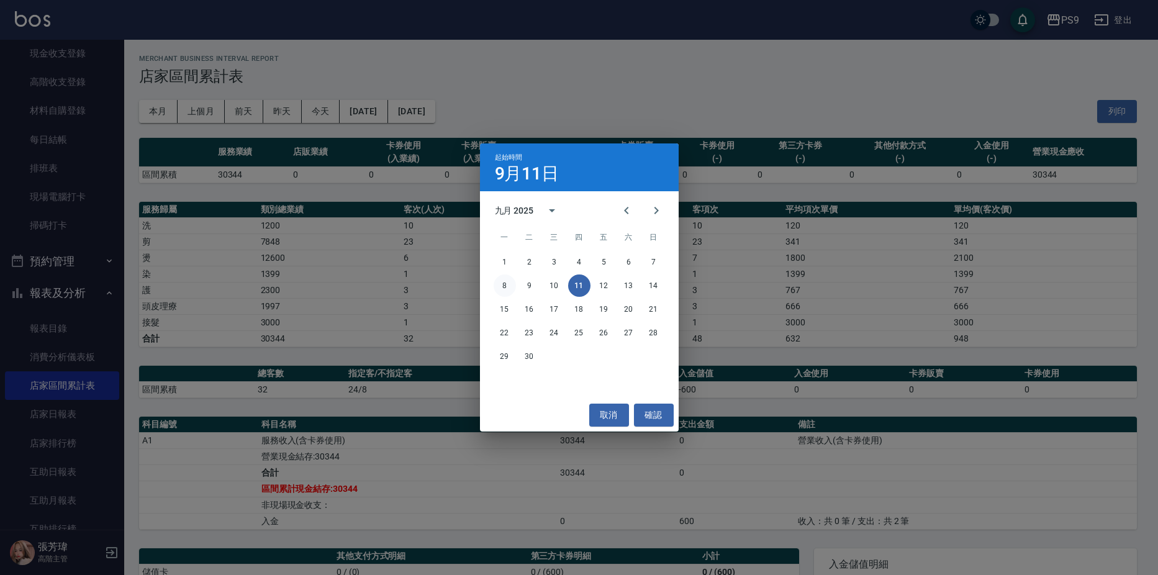
click at [510, 281] on button "8" at bounding box center [505, 285] width 22 height 22
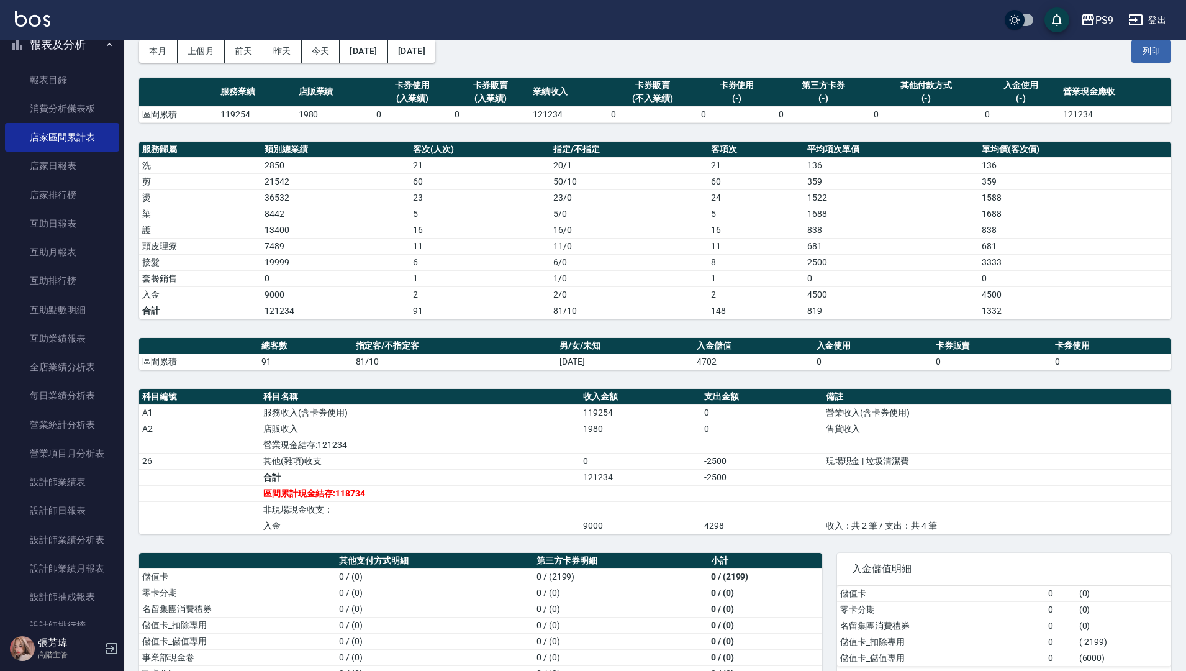
scroll to position [102, 0]
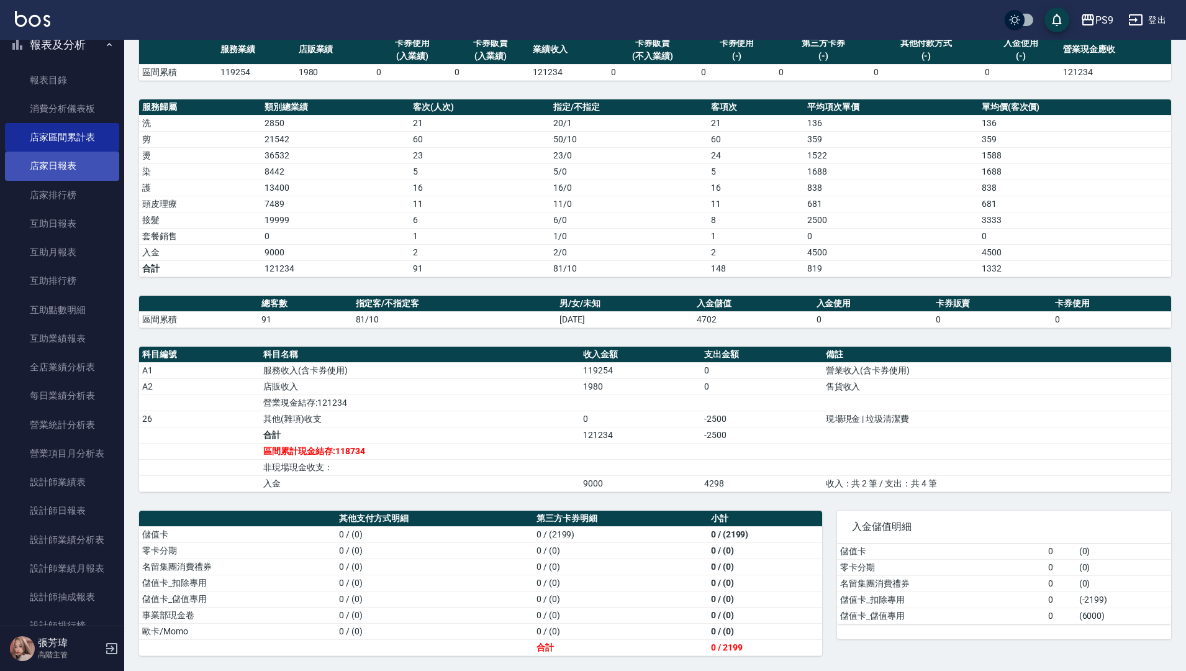
click at [52, 158] on link "店家日報表" at bounding box center [62, 166] width 114 height 29
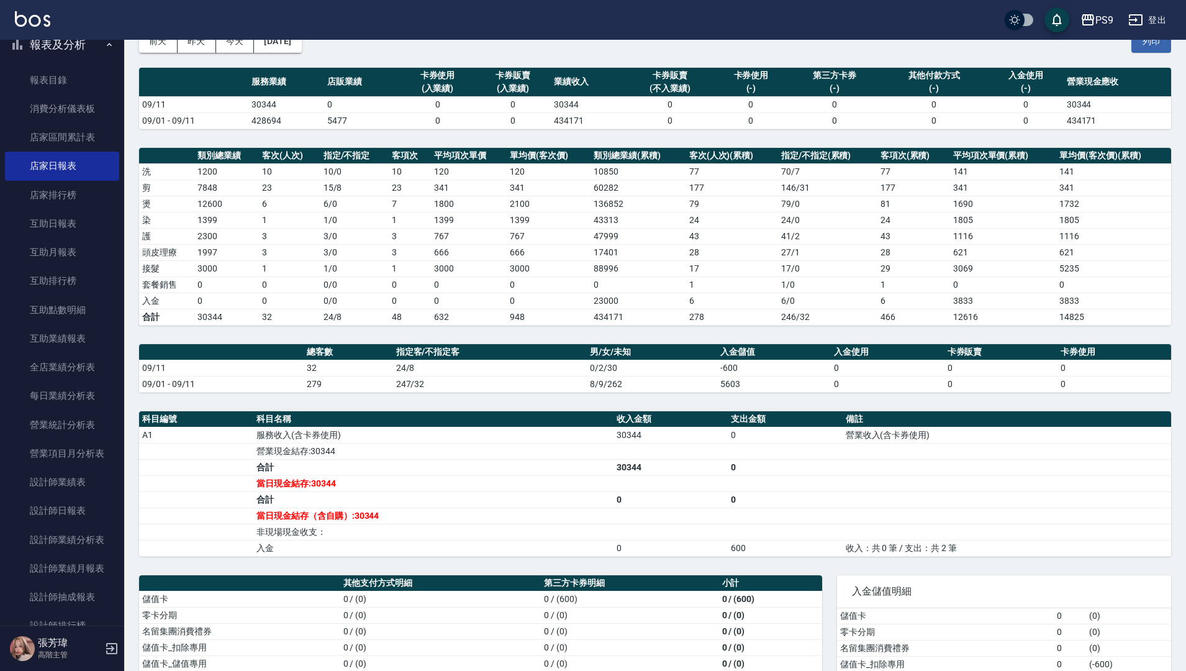
scroll to position [135, 0]
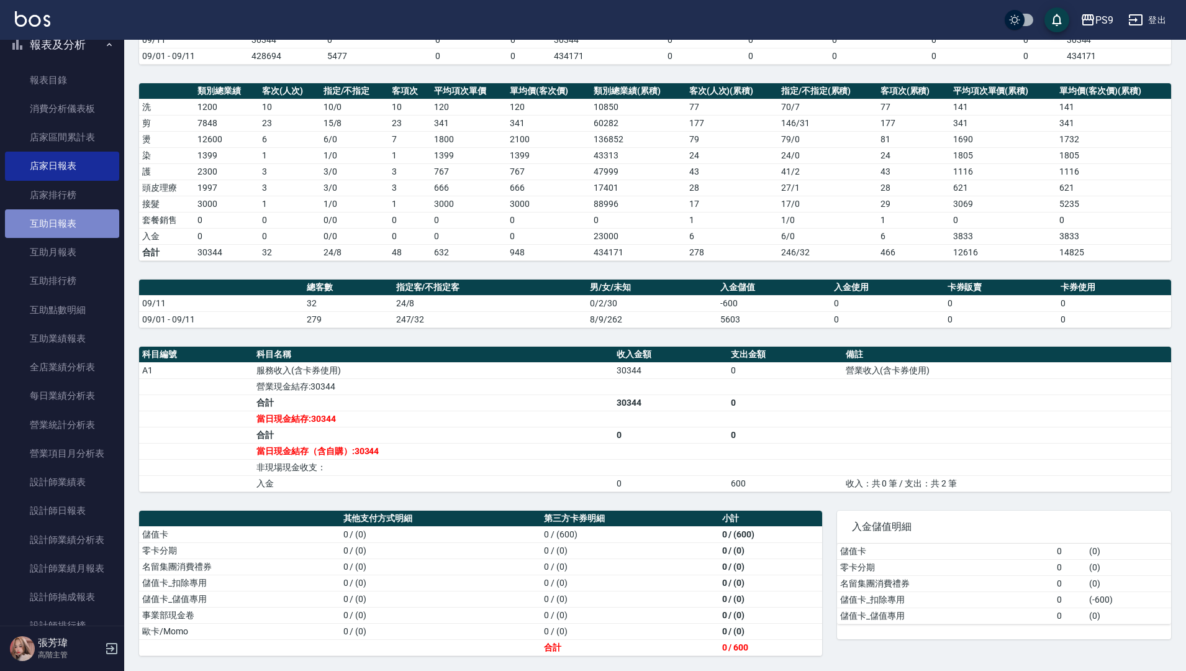
click at [66, 230] on link "互助日報表" at bounding box center [62, 223] width 114 height 29
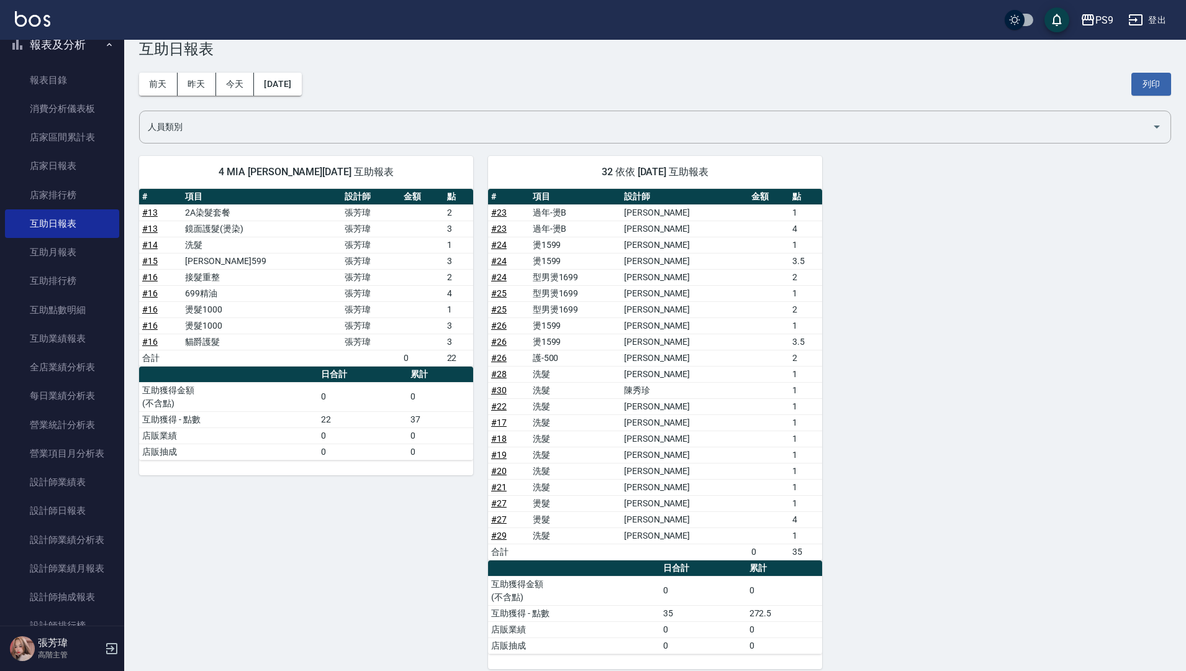
scroll to position [40, 0]
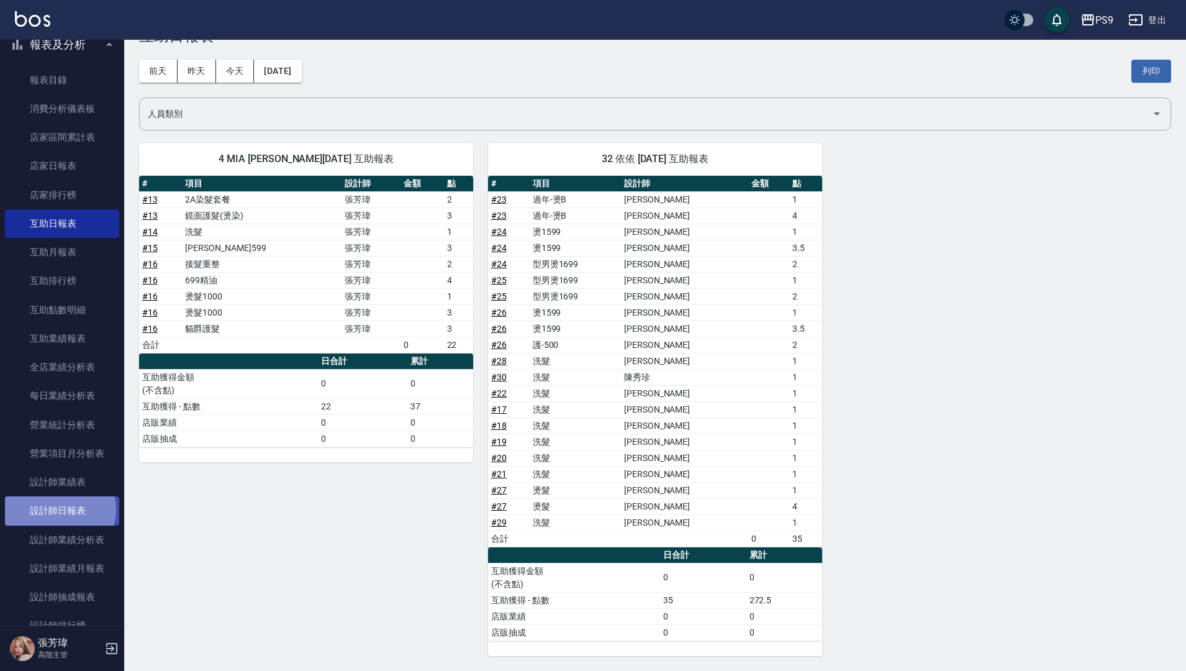
click at [56, 509] on link "設計師日報表" at bounding box center [62, 510] width 114 height 29
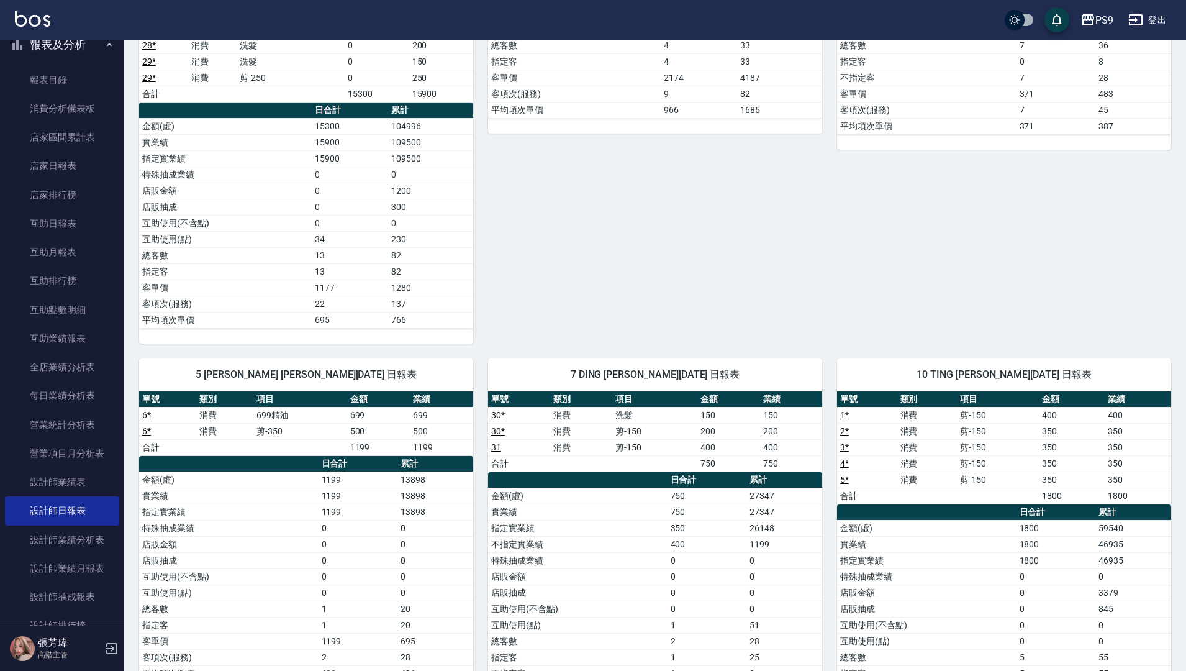
scroll to position [545, 0]
